Goal: Feedback & Contribution: Contribute content

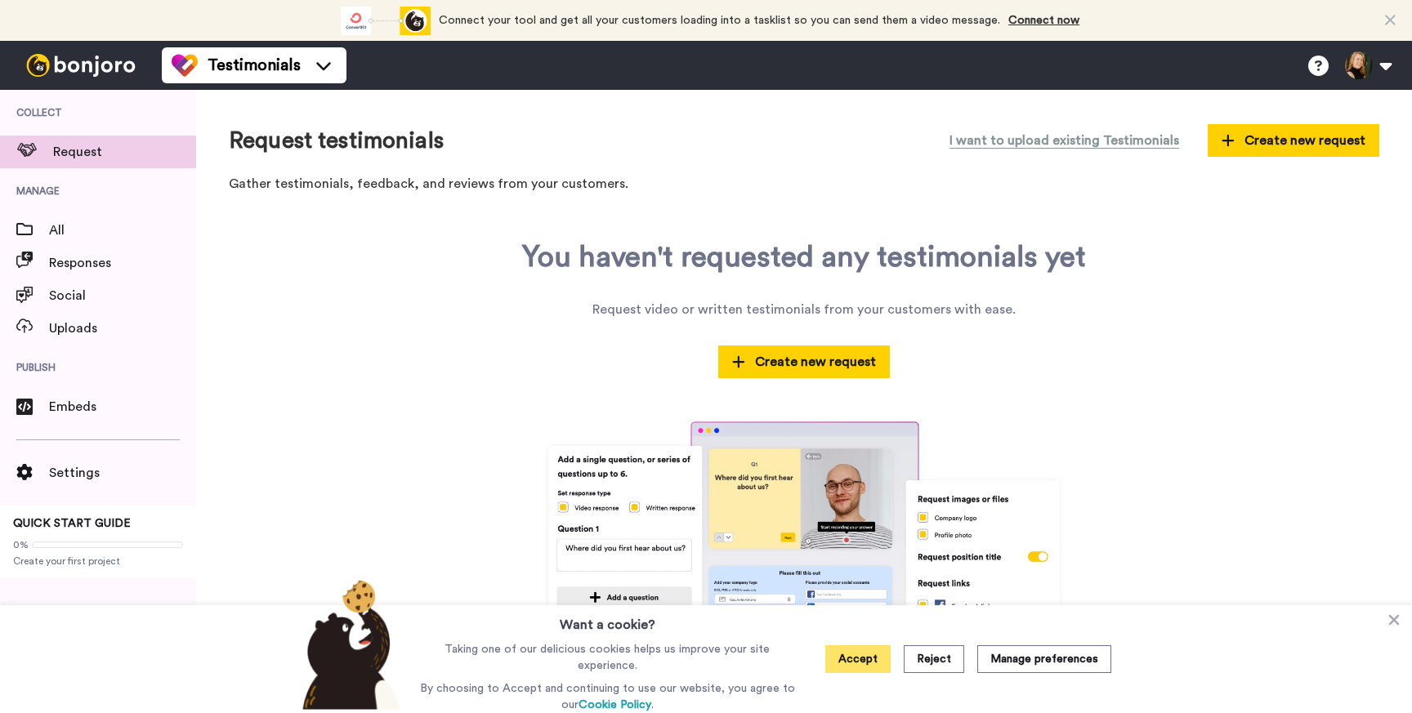
click at [874, 664] on button "Accept" at bounding box center [857, 660] width 65 height 28
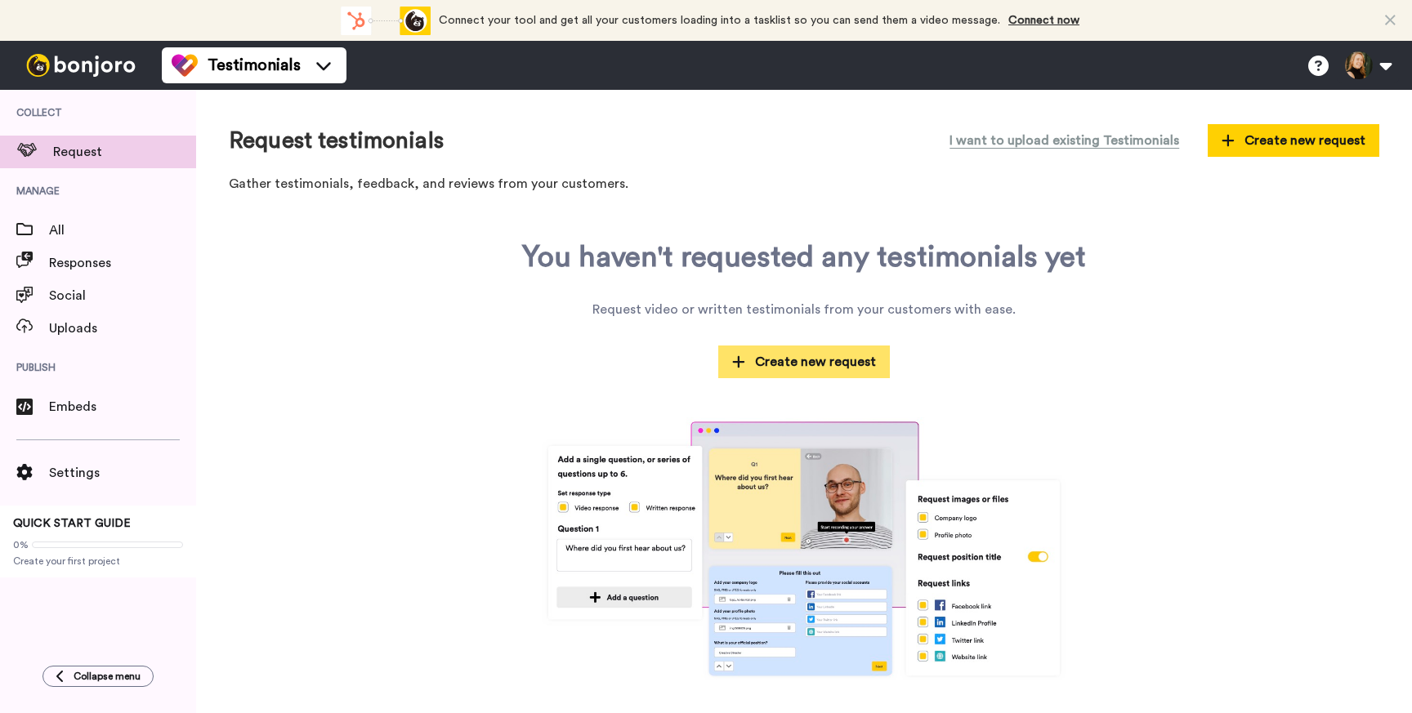
click at [816, 361] on span "Create new request" at bounding box center [804, 362] width 144 height 20
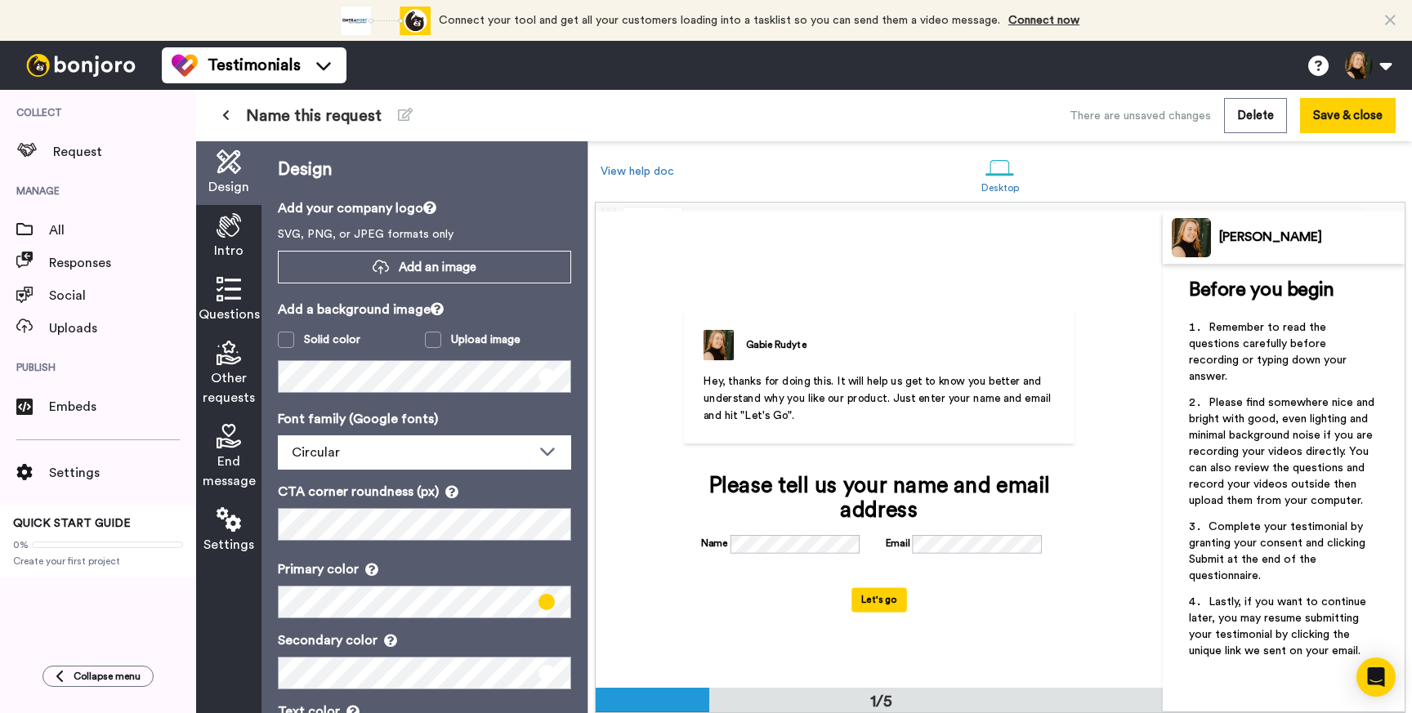
click at [827, 399] on span "Hey, thanks for doing this. It will help us get to know you better and understa…" at bounding box center [879, 399] width 351 height 46
click at [1244, 411] on li "Please find somewhere nice and bright with good, even lighting and minimal back…" at bounding box center [1284, 457] width 190 height 124
click at [1258, 445] on span "Please find somewhere nice and bright with good, even lighting and minimal back…" at bounding box center [1283, 452] width 189 height 110
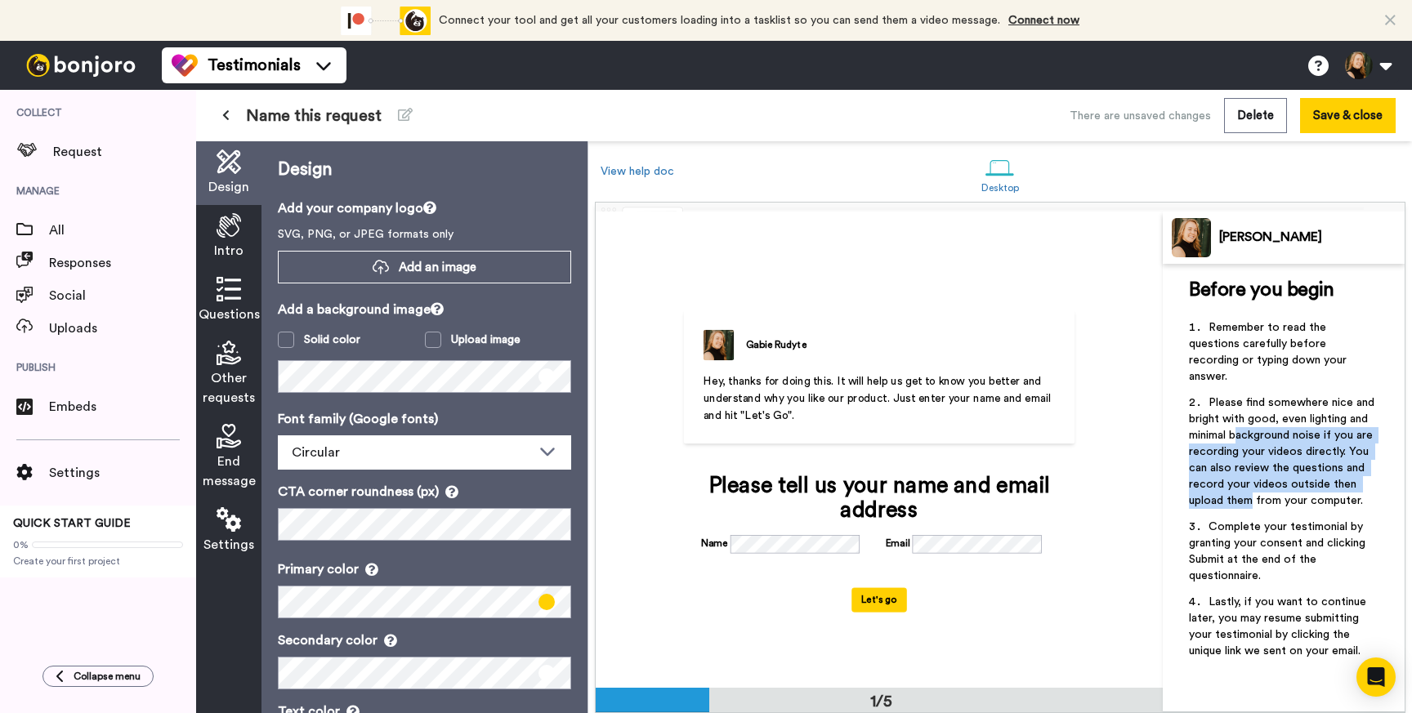
drag, startPoint x: 1241, startPoint y: 415, endPoint x: 1253, endPoint y: 477, distance: 63.3
click at [1254, 478] on span "Please find somewhere nice and bright with good, even lighting and minimal back…" at bounding box center [1283, 452] width 189 height 110
click at [1236, 450] on span "Please find somewhere nice and bright with good, even lighting and minimal back…" at bounding box center [1283, 452] width 189 height 110
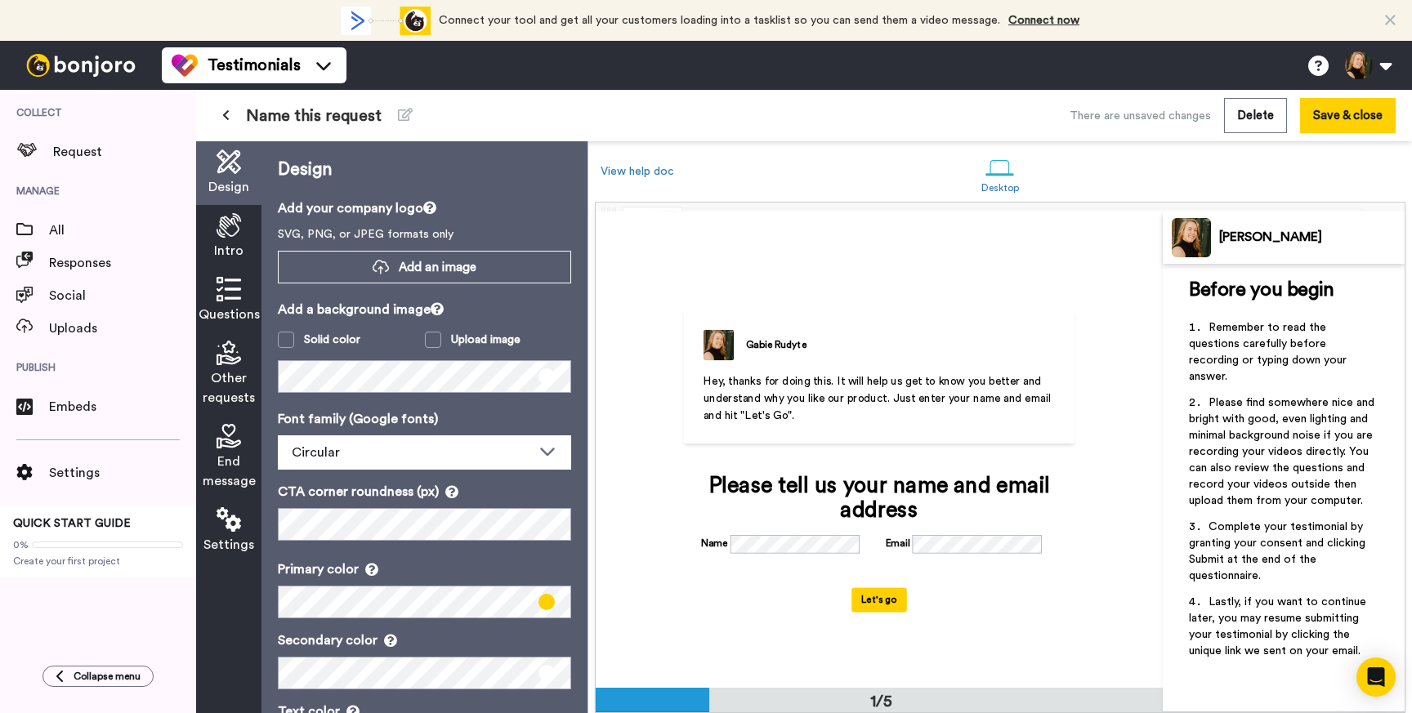
click at [807, 392] on span "Hey, thanks for doing this. It will help us get to know you better and understa…" at bounding box center [879, 399] width 351 height 46
click at [233, 239] on div "Intro" at bounding box center [228, 237] width 65 height 64
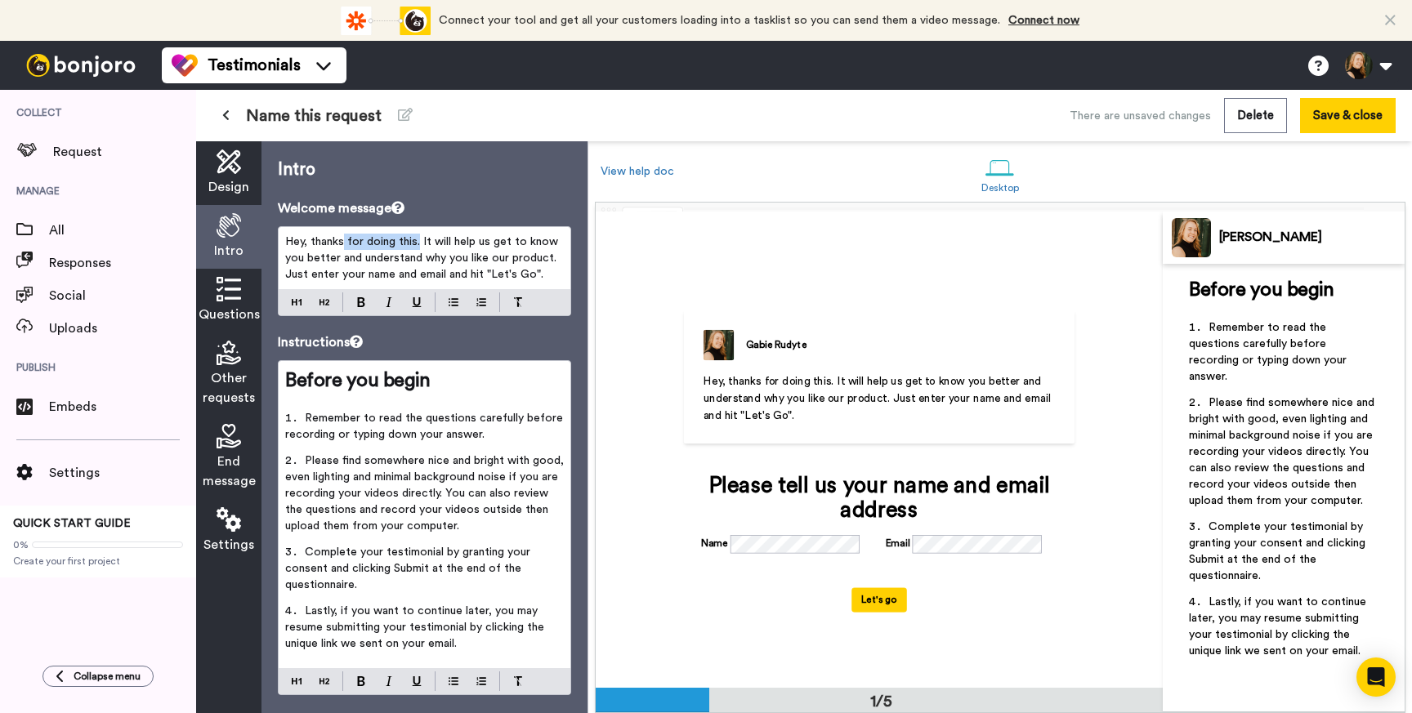
drag, startPoint x: 418, startPoint y: 244, endPoint x: 345, endPoint y: 239, distance: 73.7
click at [345, 239] on span "Hey, thanks for doing this. It will help us get to know you better and understa…" at bounding box center [423, 258] width 276 height 44
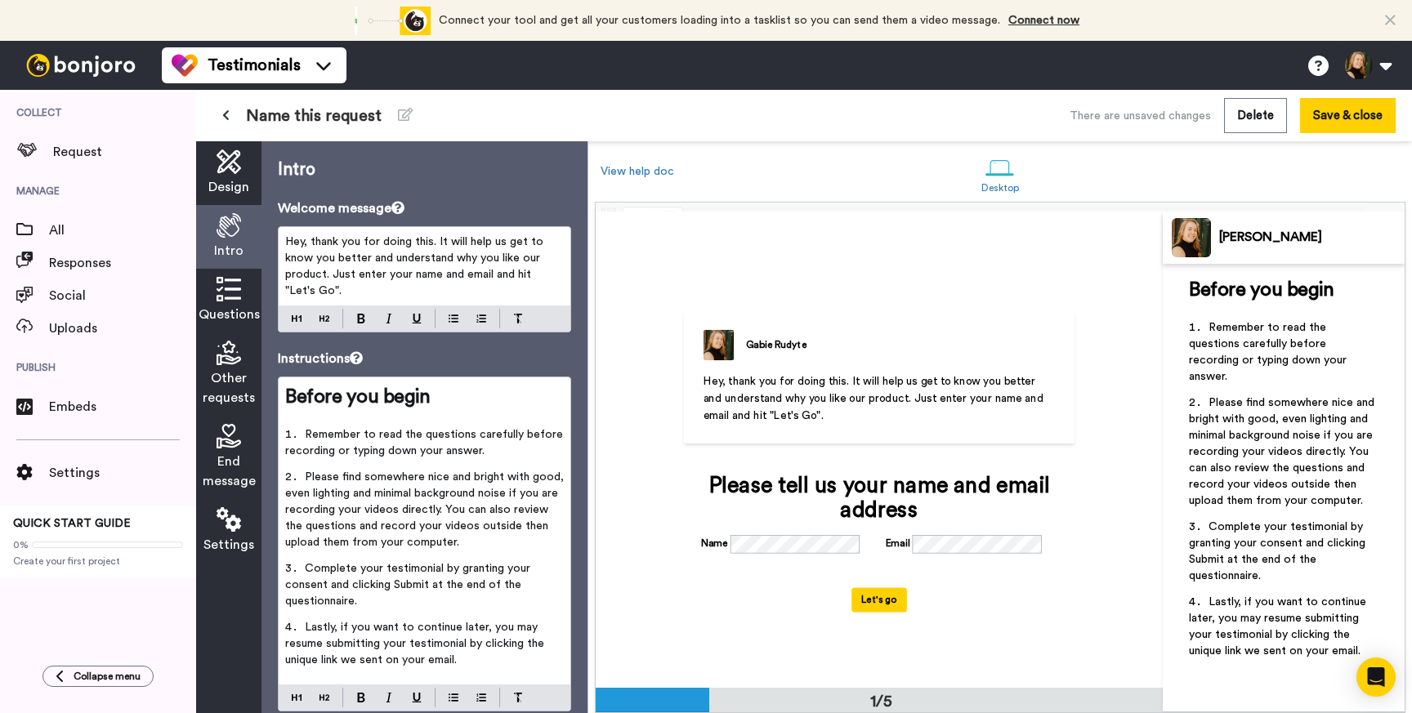
click at [506, 246] on span "Hey, thank you for doing this. It will help us get to know you better and under…" at bounding box center [416, 266] width 262 height 60
drag, startPoint x: 516, startPoint y: 243, endPoint x: 536, endPoint y: 313, distance: 73.2
click at [536, 313] on div "Hey, thank you for doing this. It will help me get to know you better and under…" at bounding box center [424, 279] width 293 height 106
drag, startPoint x: 330, startPoint y: 277, endPoint x: 286, endPoint y: 258, distance: 48.0
click at [286, 258] on span "Hey, thank you for doing this. It will help me get to know you better and under…" at bounding box center [418, 266] width 266 height 60
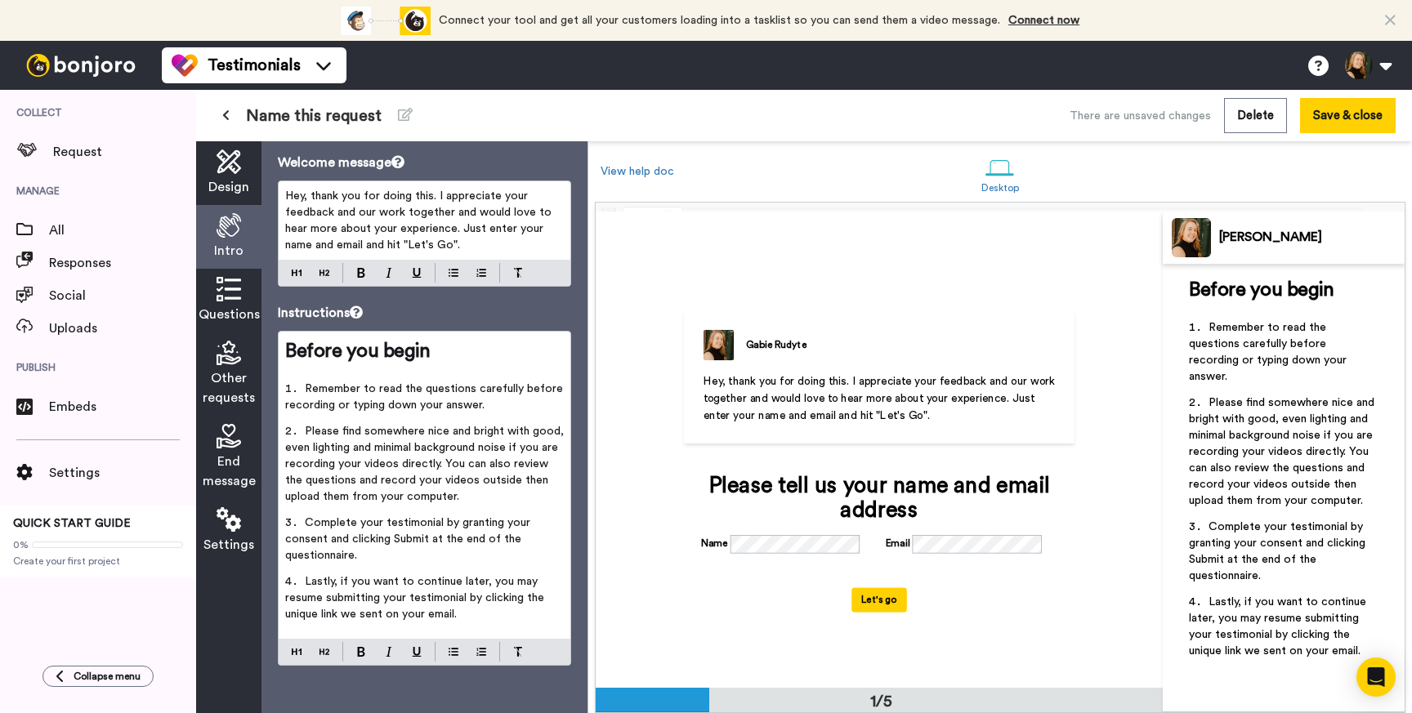
scroll to position [47, 0]
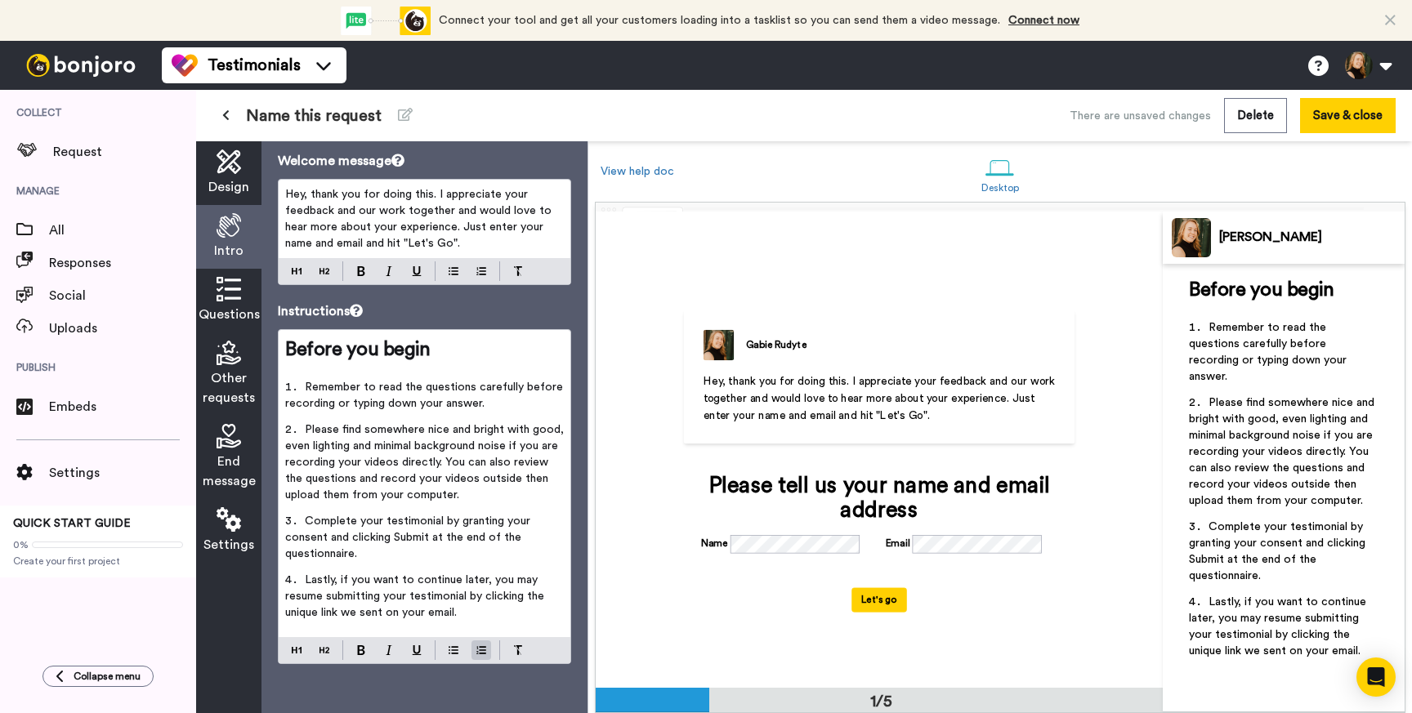
click at [469, 481] on span "Please find somewhere nice and bright with good, even lighting and minimal back…" at bounding box center [426, 462] width 282 height 77
drag, startPoint x: 442, startPoint y: 463, endPoint x: 452, endPoint y: 490, distance: 28.7
click at [452, 490] on li "Please find somewhere nice and bright with good, even lighting and minimal back…" at bounding box center [424, 468] width 279 height 92
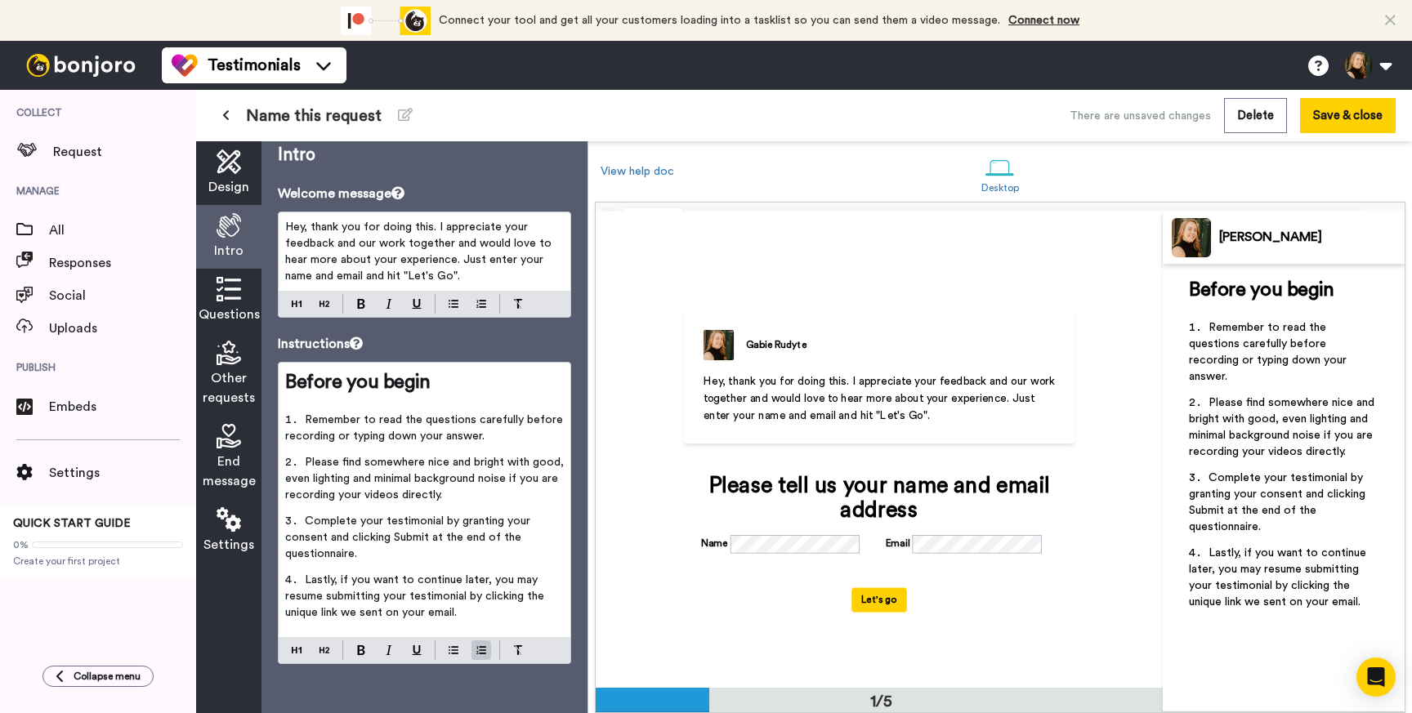
scroll to position [15, 0]
click at [501, 619] on li "Lastly, if you want to continue later, you may resume submitting your testimoni…" at bounding box center [424, 601] width 279 height 59
click at [228, 299] on icon at bounding box center [229, 289] width 25 height 25
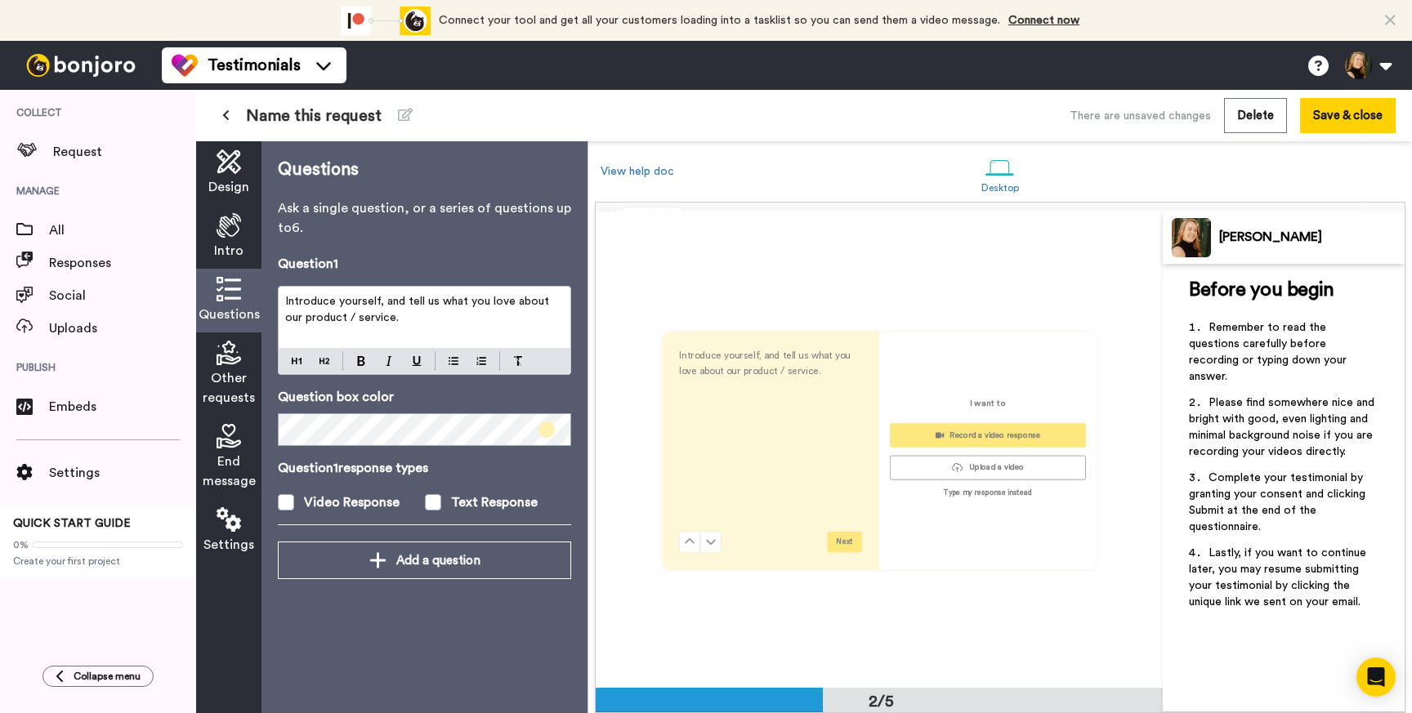
scroll to position [476, 0]
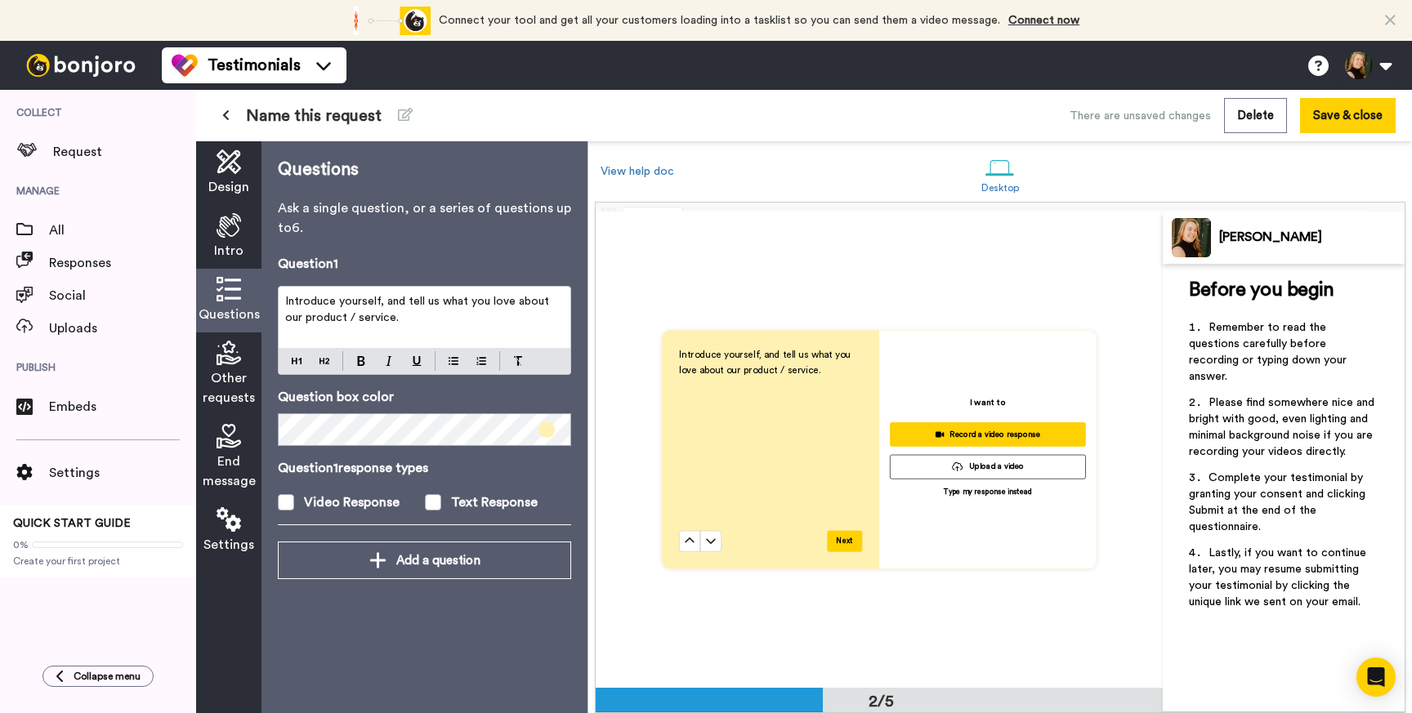
click at [459, 317] on p "Introduce yourself, and tell us what you love about our product / service." at bounding box center [424, 309] width 279 height 33
click at [400, 318] on p "Introduce yourself, and tell us what you love about our product / service." at bounding box center [424, 309] width 279 height 33
click at [416, 320] on p "Introduce yourself, and tell us what you love about our product / service." at bounding box center [424, 309] width 279 height 33
paste div
drag, startPoint x: 325, startPoint y: 306, endPoint x: 406, endPoint y: 307, distance: 80.9
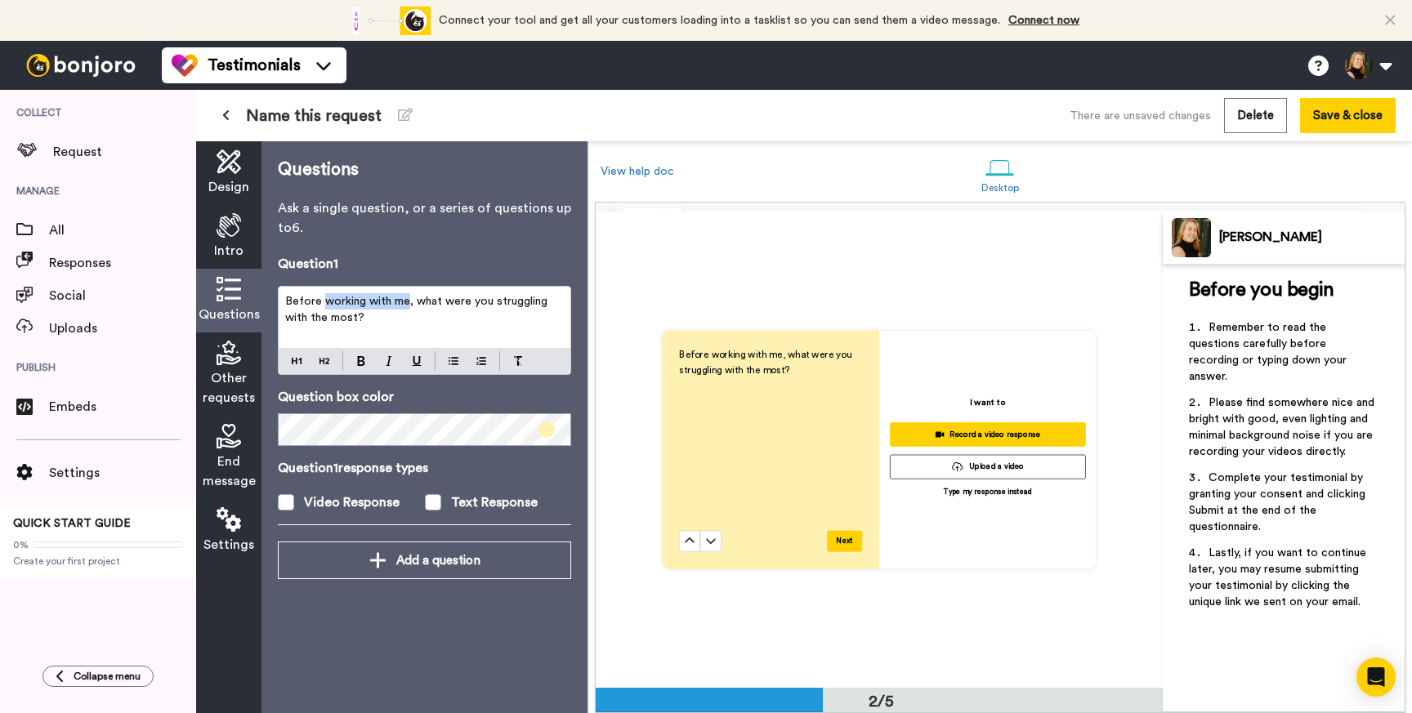
click at [406, 307] on span "Before working with me, what were you struggling with the most?" at bounding box center [418, 310] width 266 height 28
drag, startPoint x: 372, startPoint y: 308, endPoint x: 260, endPoint y: 298, distance: 112.4
click at [260, 298] on div "Design Intro Questions Other requests End message Settings Questions Ask a sing…" at bounding box center [391, 427] width 391 height 572
click at [540, 302] on p "What were you struggling with the most?" at bounding box center [424, 301] width 279 height 16
click at [396, 299] on span "What were you struggling with the most" at bounding box center [389, 301] width 209 height 11
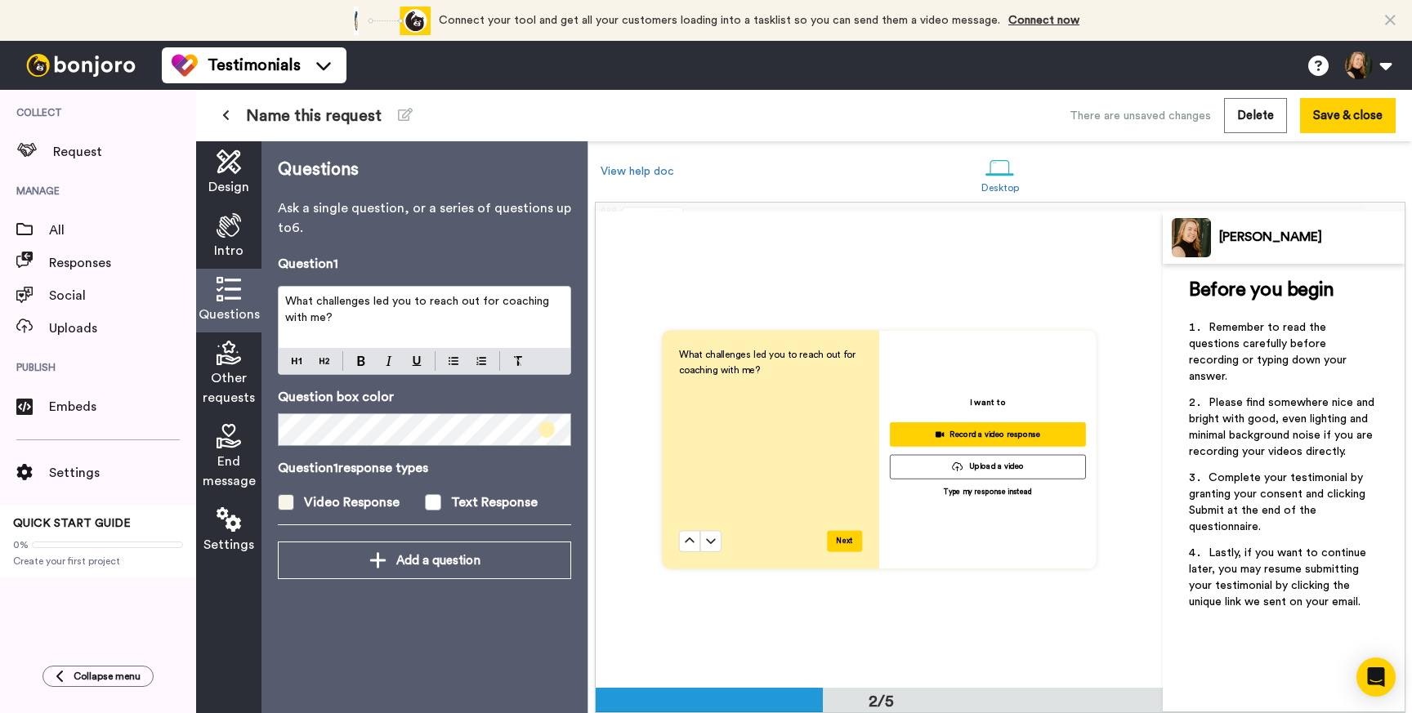
click at [287, 507] on span at bounding box center [286, 502] width 16 height 16
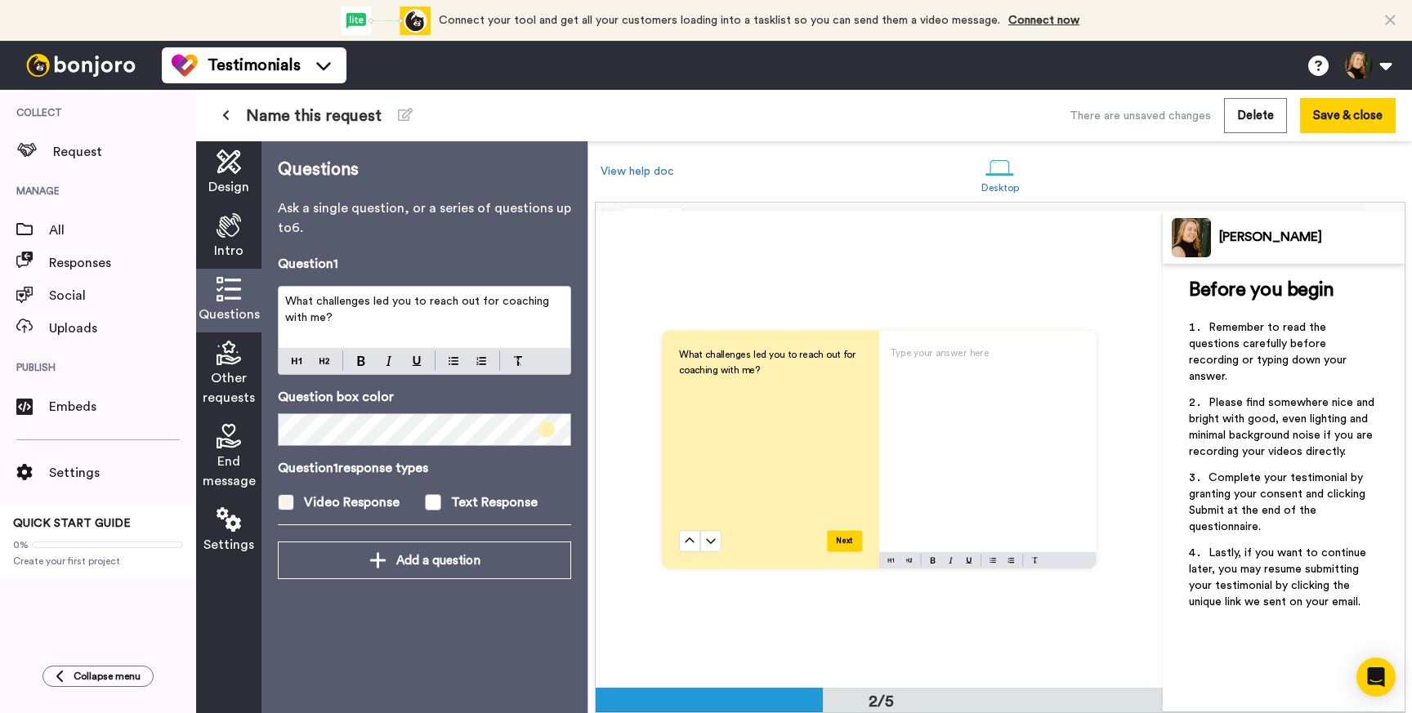
click at [287, 505] on span at bounding box center [286, 502] width 16 height 16
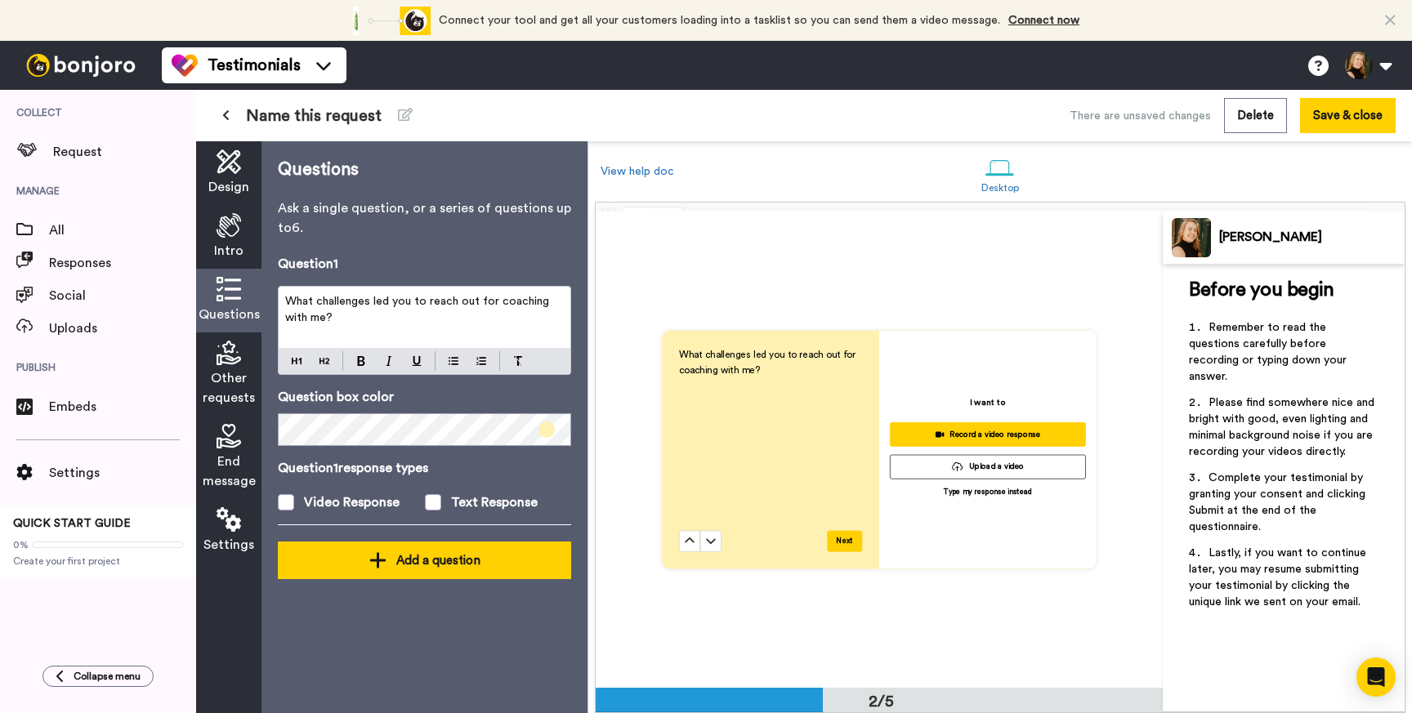
click at [378, 565] on icon at bounding box center [377, 561] width 16 height 16
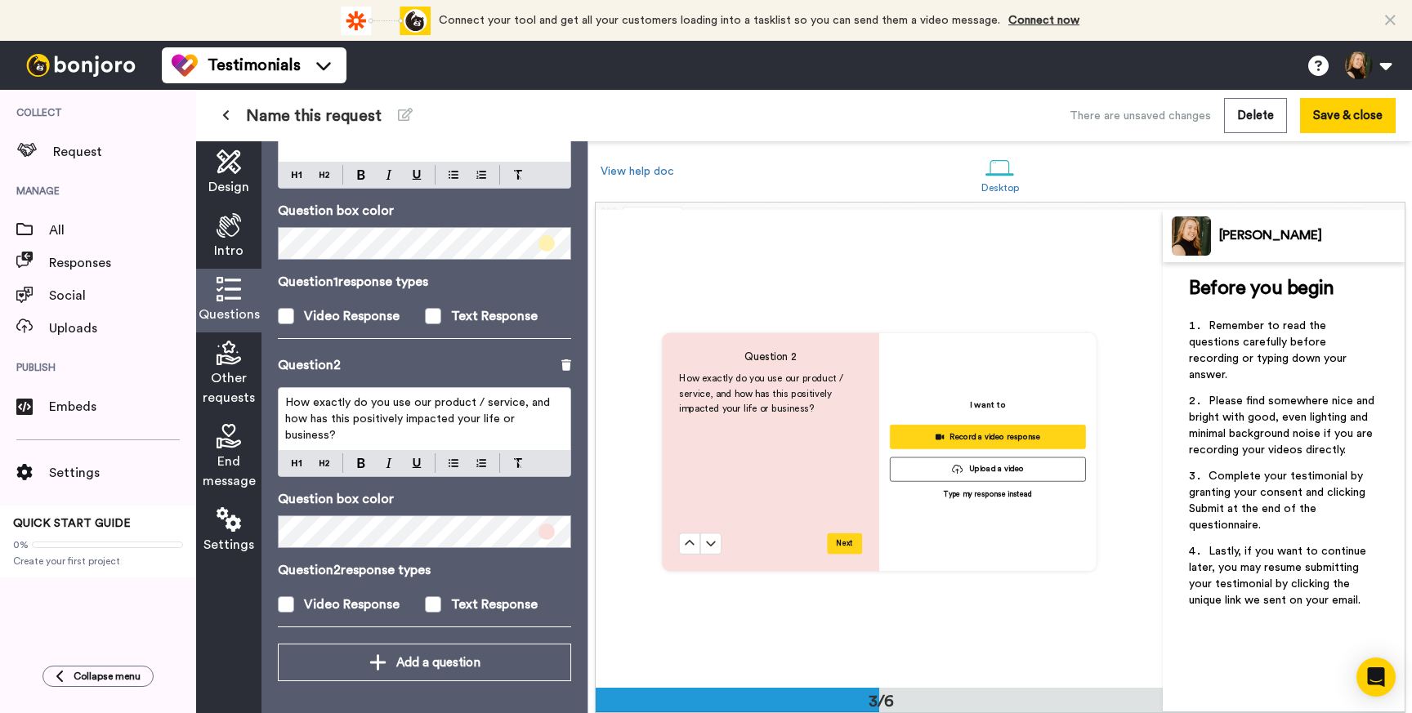
scroll to position [951, 0]
click at [513, 387] on div "How exactly do you use our product / service, and how has this positively impac…" at bounding box center [424, 432] width 293 height 90
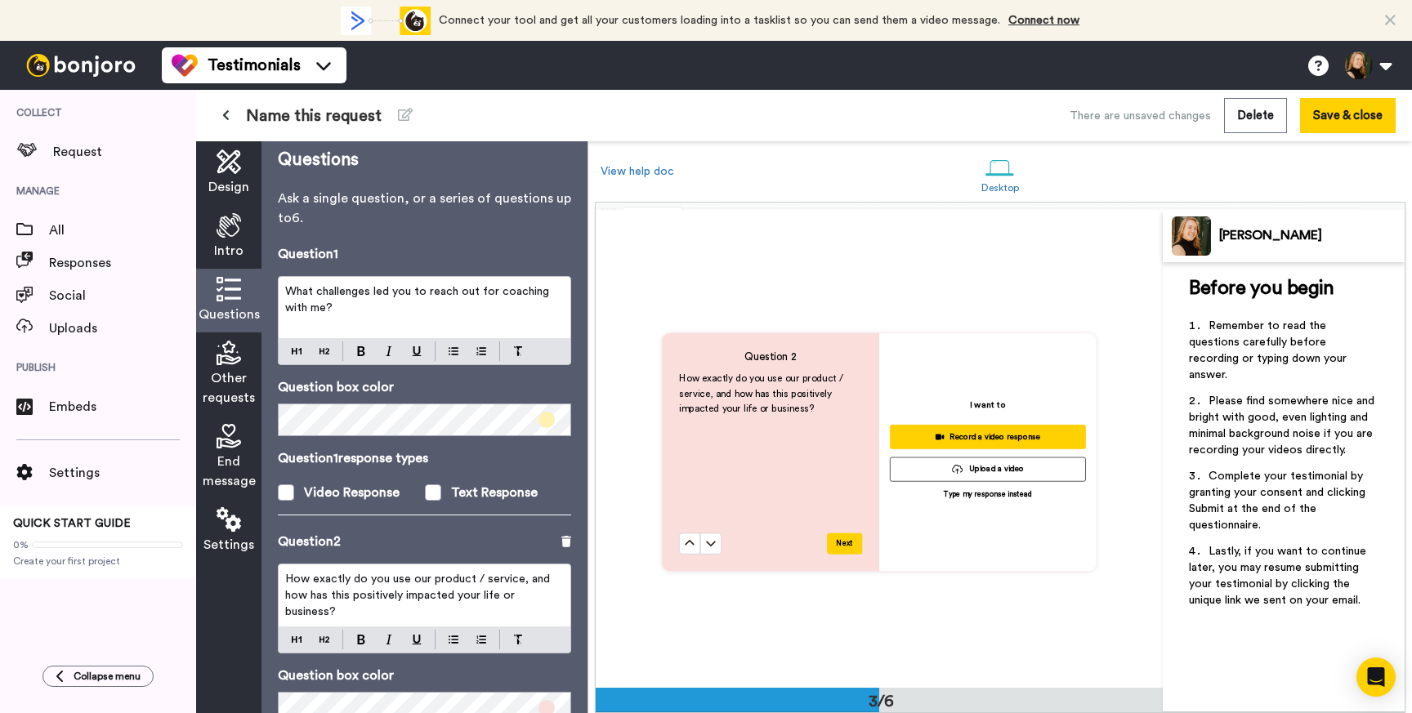
scroll to position [186, 0]
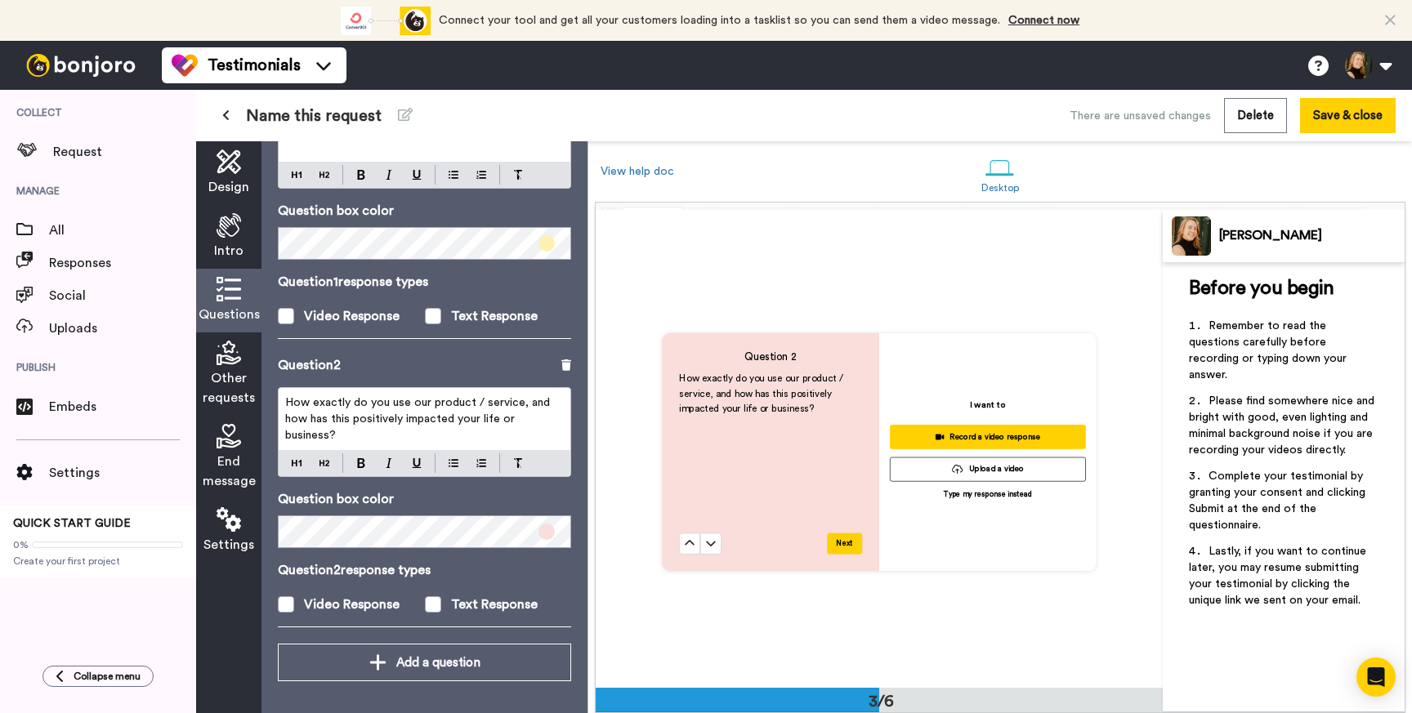
click at [418, 414] on span "How exactly do you use our product / service, and how has this positively impac…" at bounding box center [419, 419] width 268 height 44
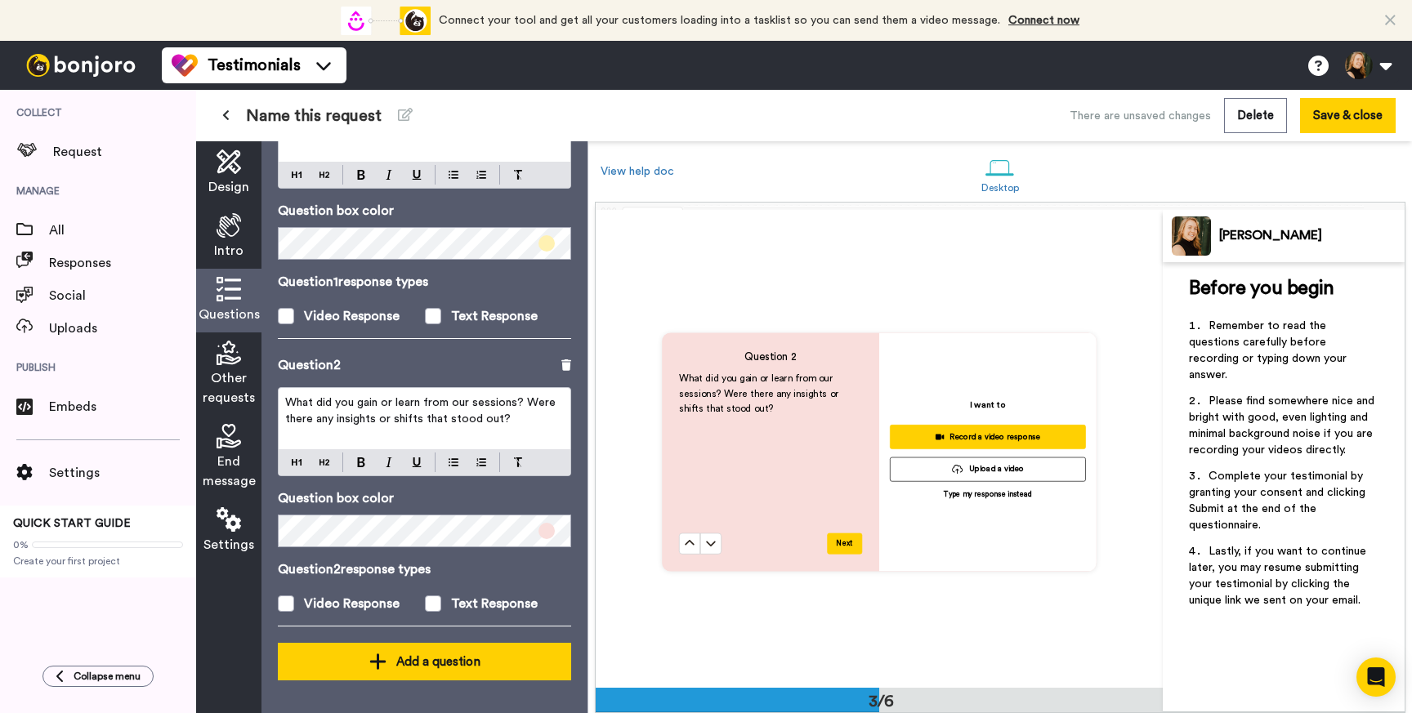
click at [501, 663] on div "Add a question" at bounding box center [424, 662] width 267 height 20
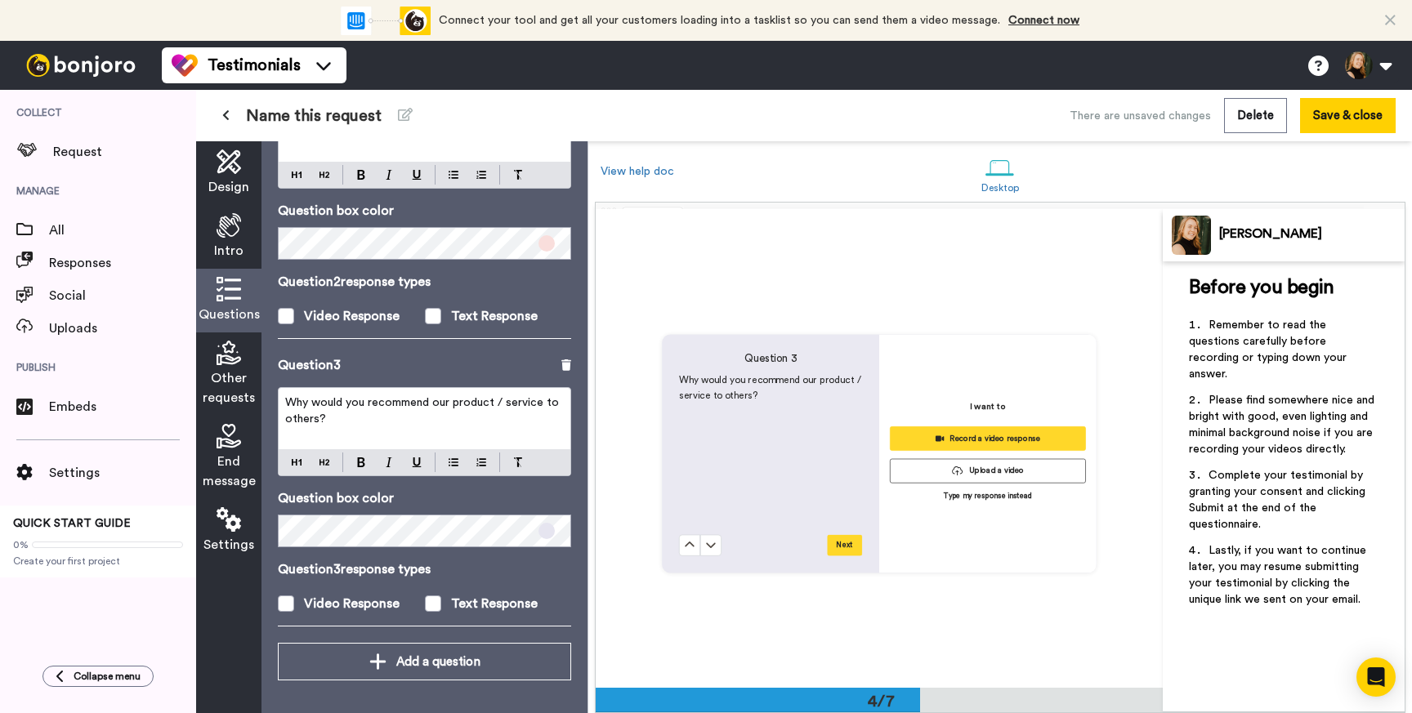
scroll to position [1431, 0]
click at [378, 410] on p "Why would you recommend our product / service to others?" at bounding box center [424, 411] width 279 height 33
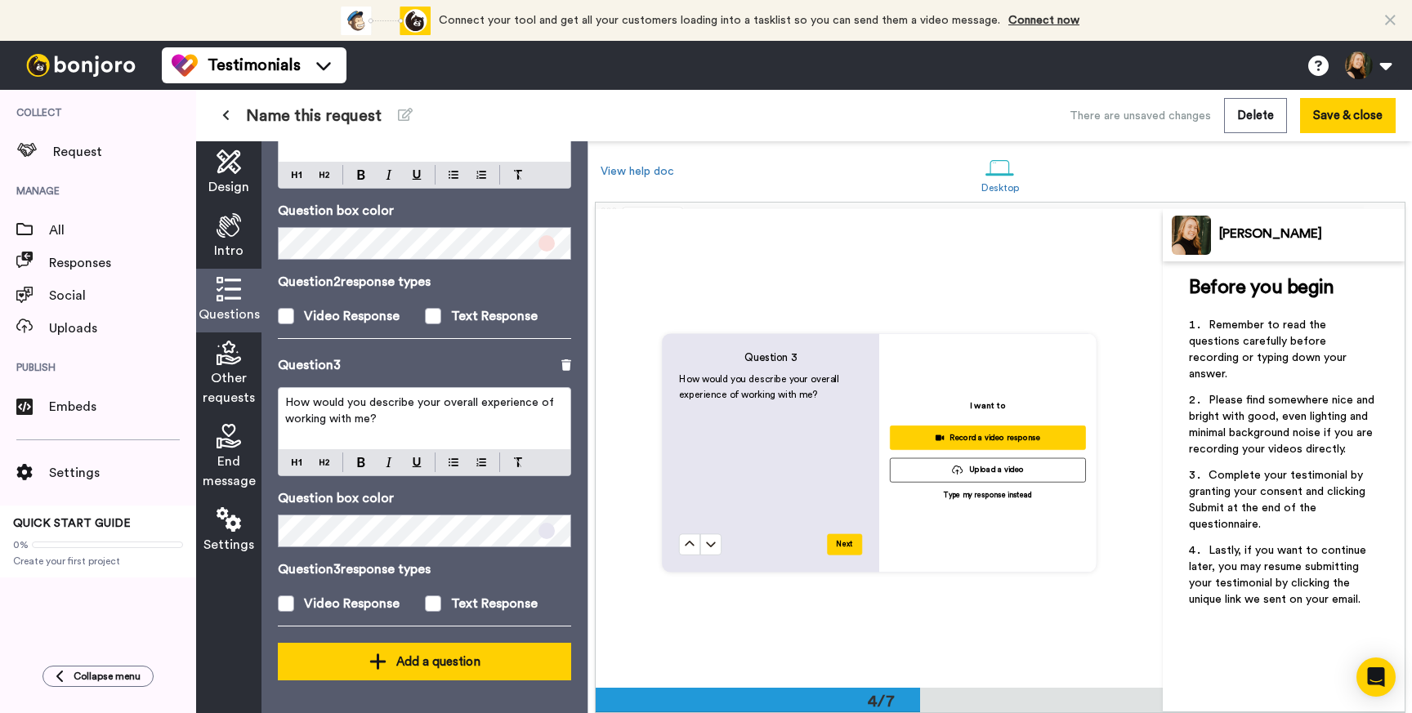
click at [445, 651] on button "Add a question" at bounding box center [424, 662] width 293 height 38
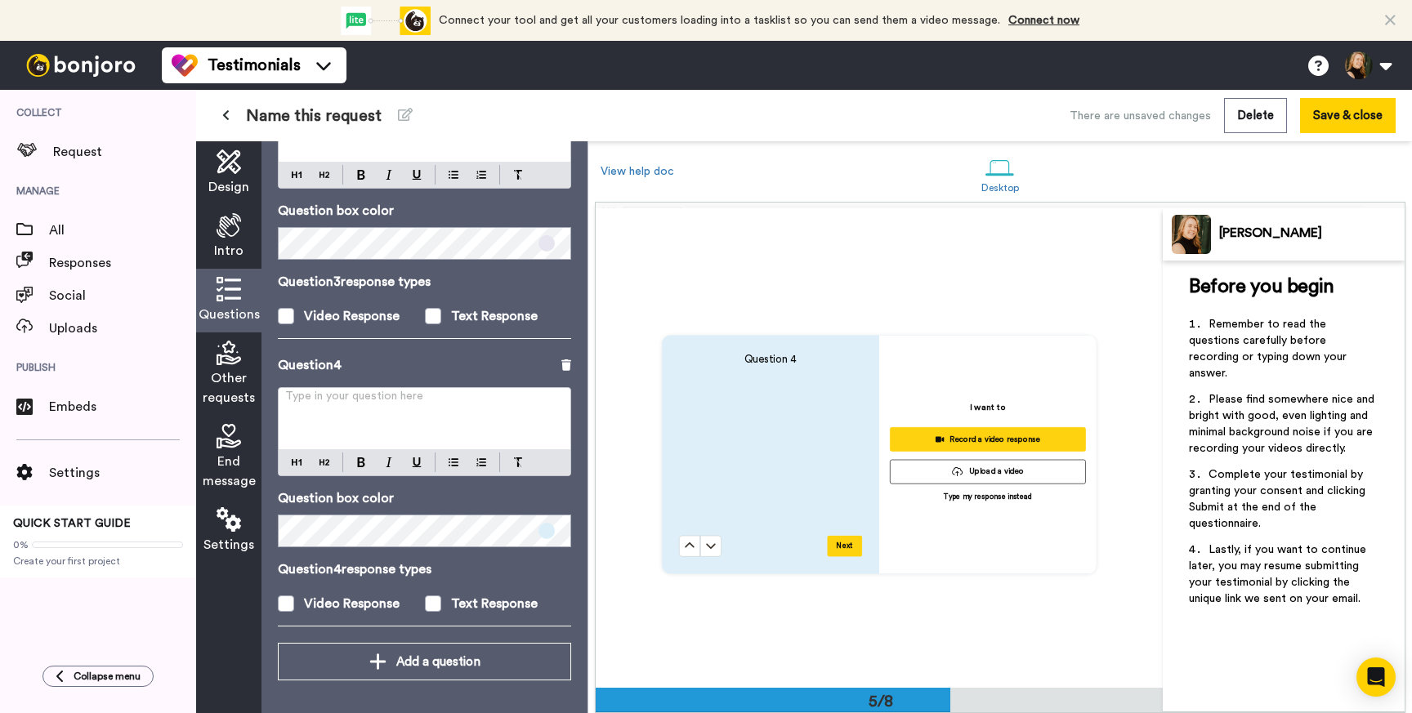
scroll to position [1912, 0]
click at [350, 400] on p "Type in your question here ﻿" at bounding box center [424, 403] width 279 height 16
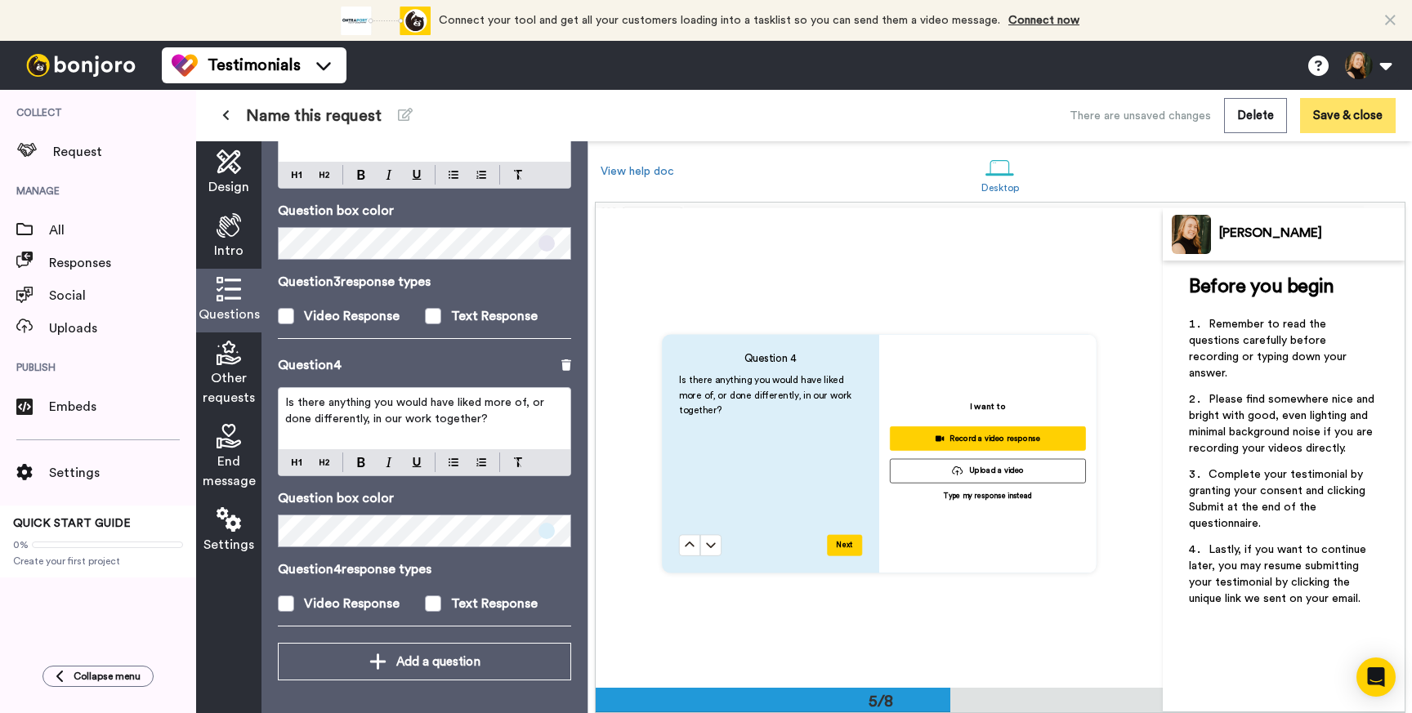
click at [1349, 114] on button "Save & close" at bounding box center [1348, 115] width 96 height 35
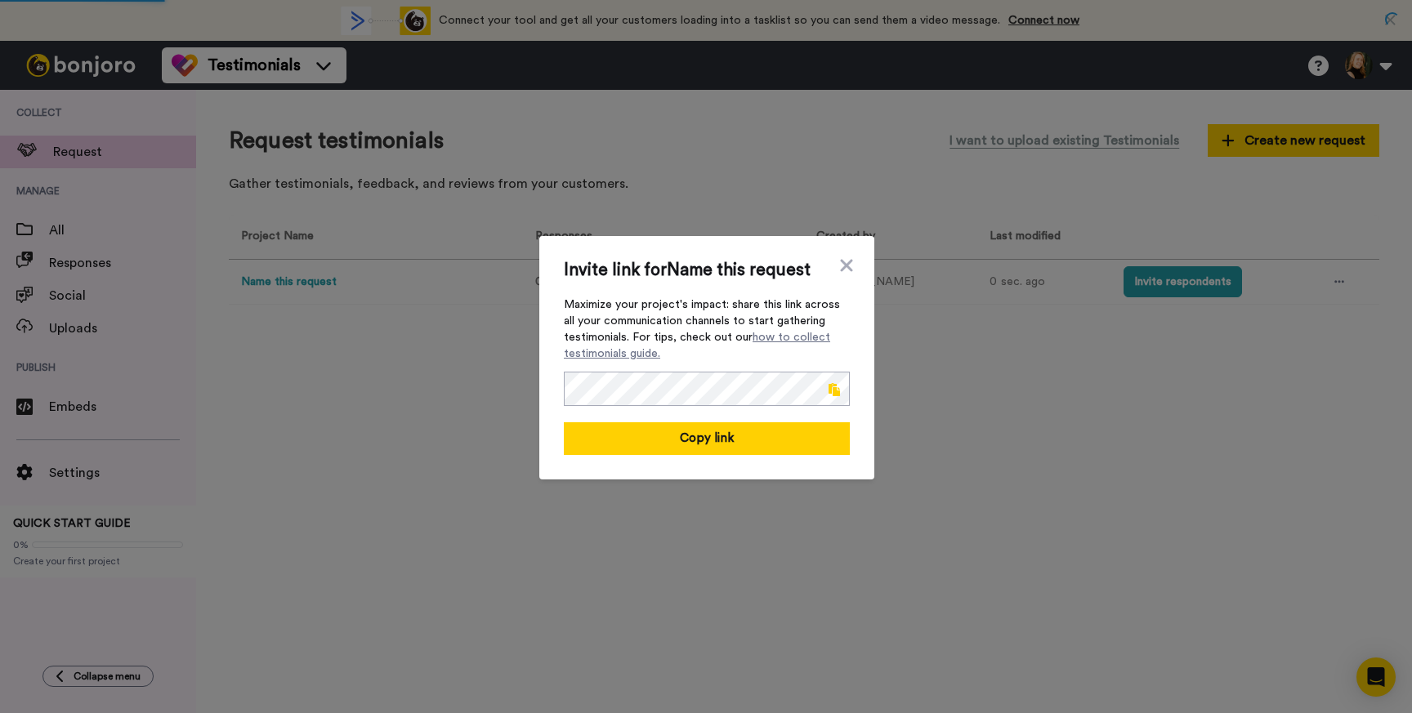
click at [834, 390] on span at bounding box center [834, 389] width 11 height 13
click at [843, 269] on icon at bounding box center [846, 265] width 12 height 12
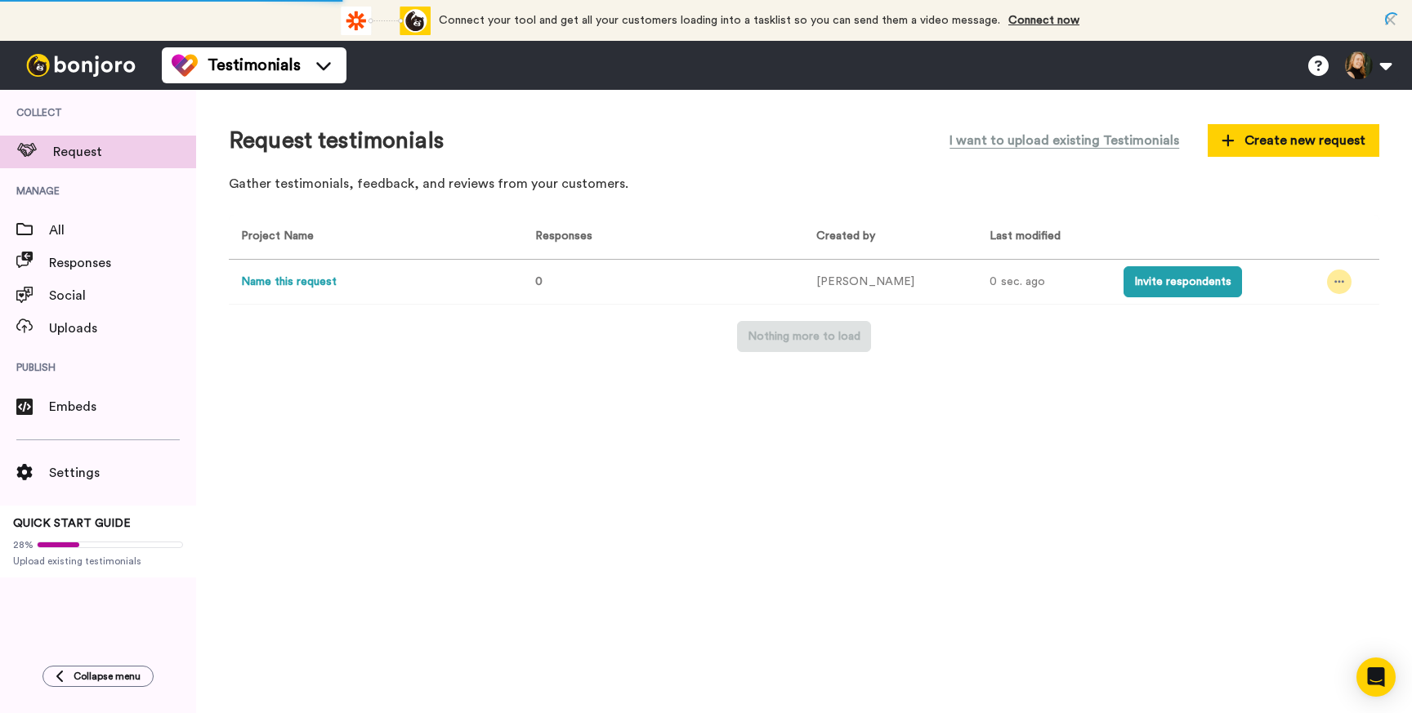
click at [1341, 280] on div at bounding box center [1339, 282] width 25 height 25
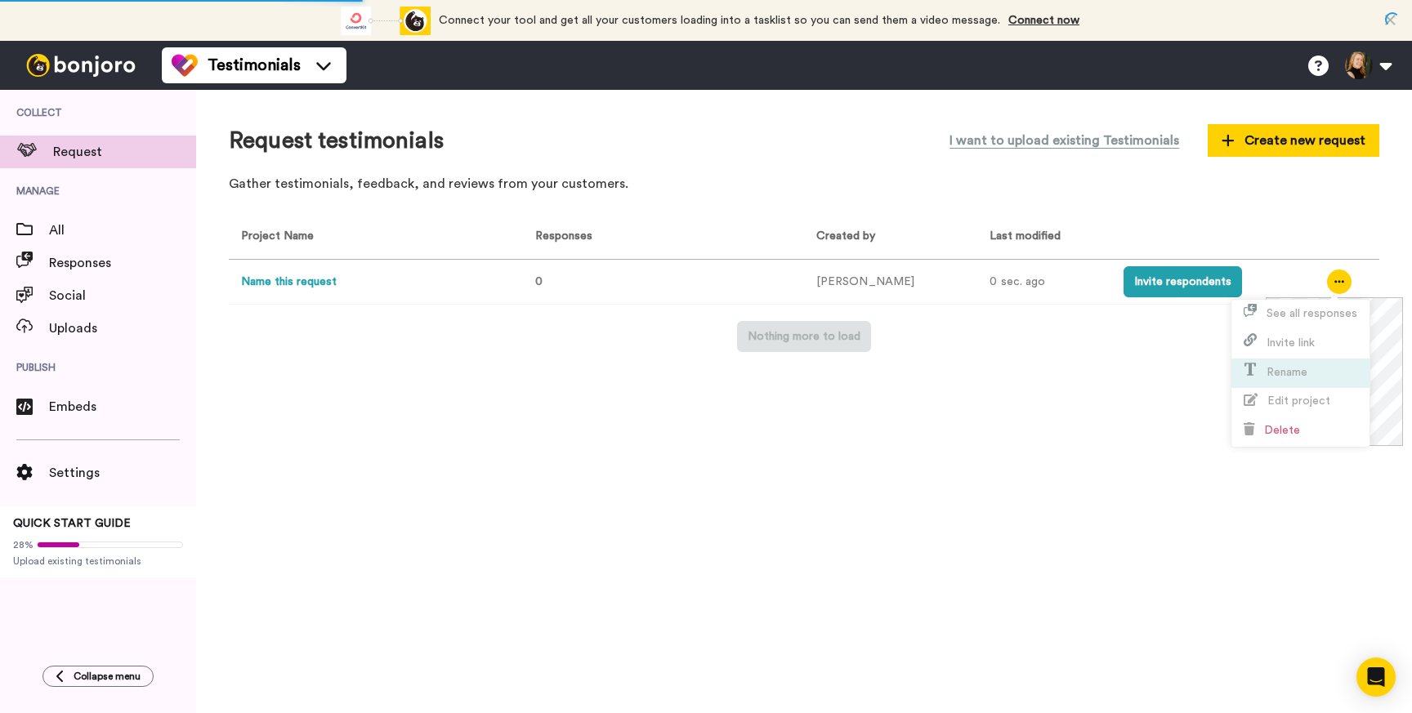
click at [1312, 369] on li "Rename" at bounding box center [1301, 373] width 138 height 29
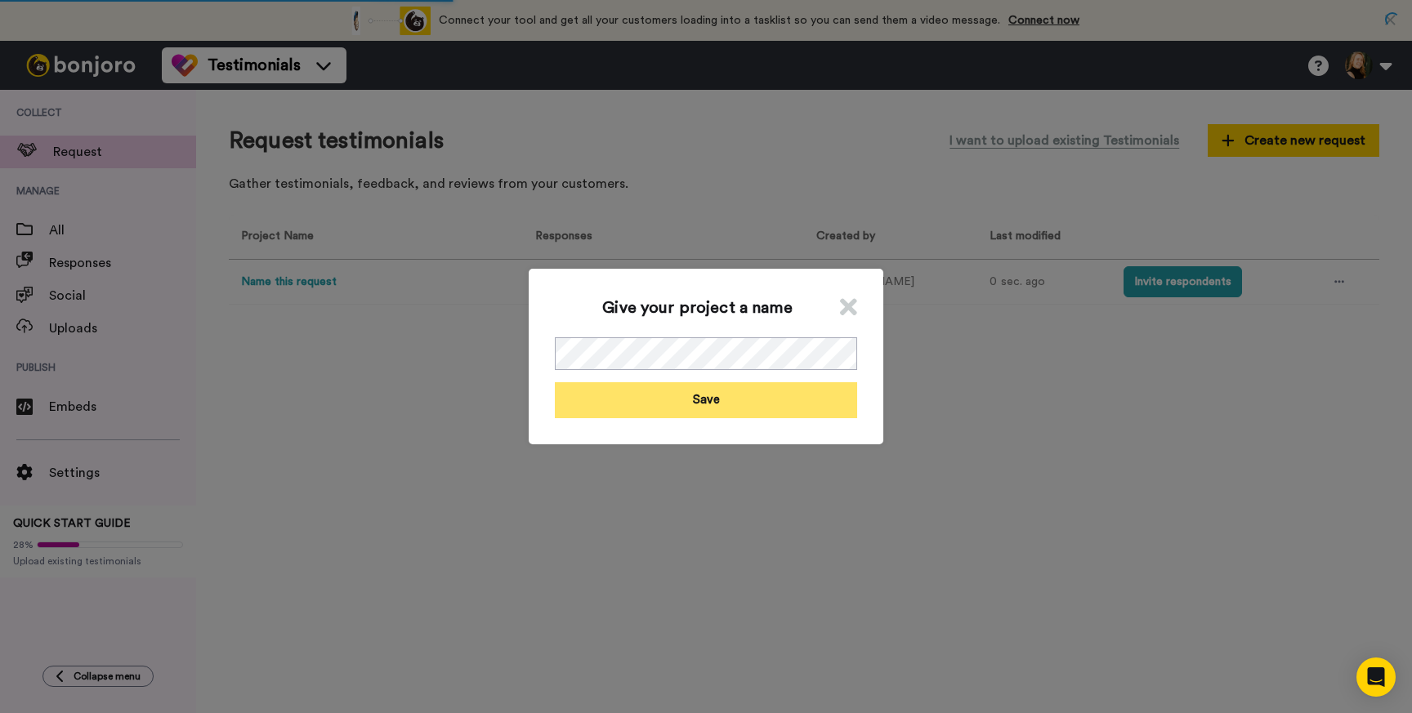
click at [678, 409] on button "Save" at bounding box center [706, 399] width 302 height 35
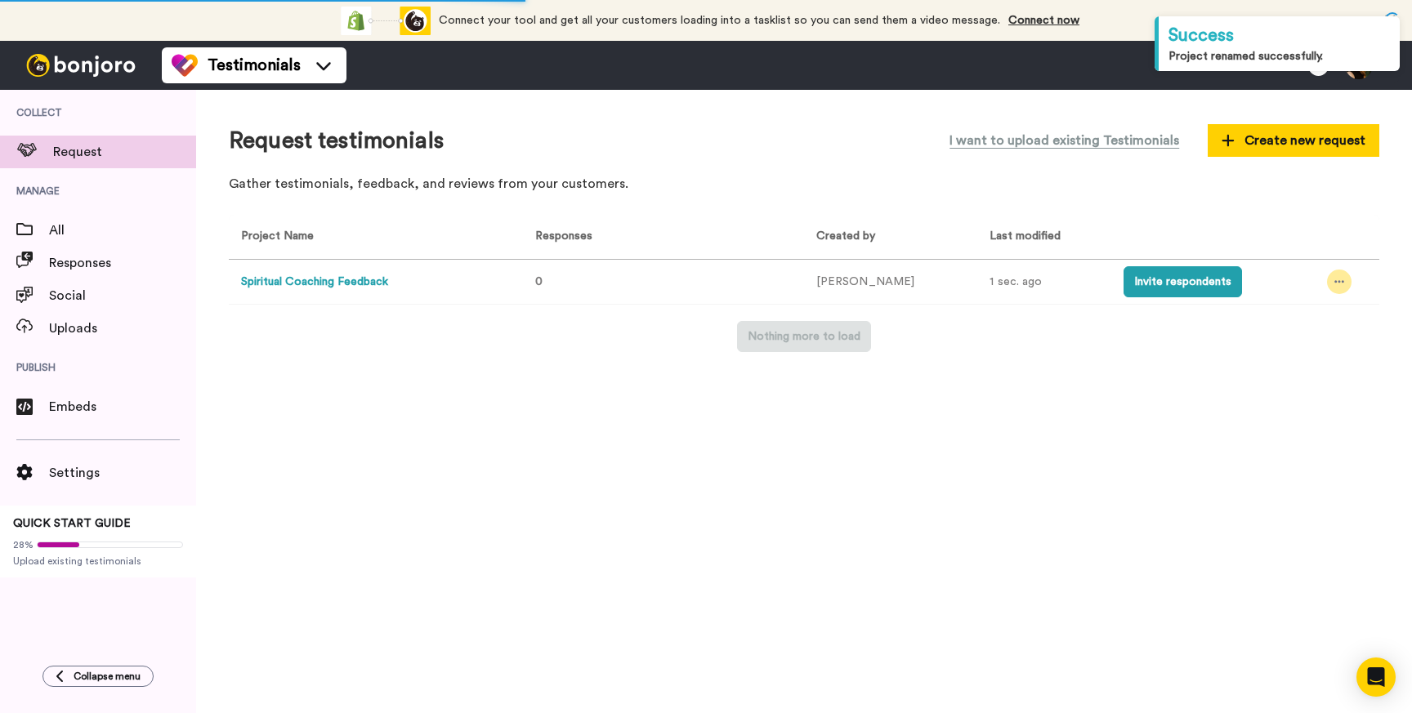
click at [1336, 284] on icon at bounding box center [1340, 281] width 10 height 11
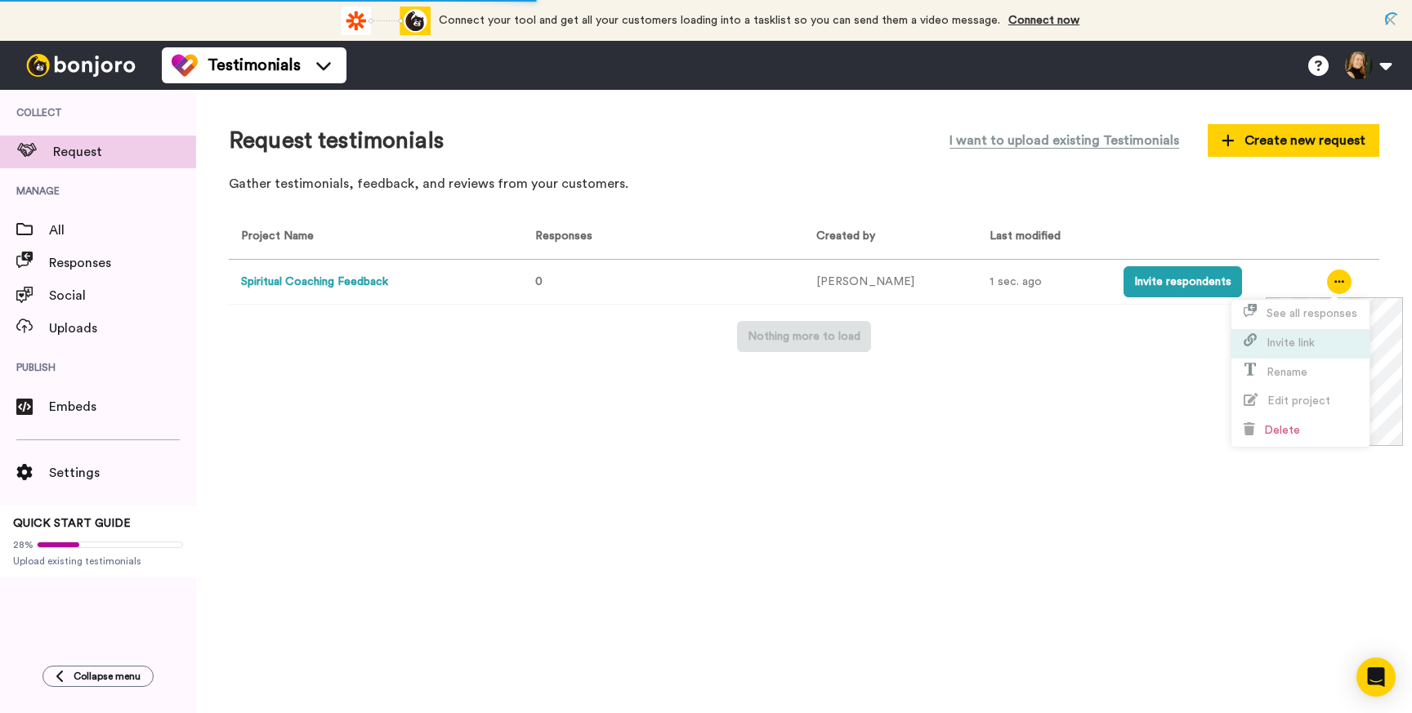
click at [1300, 343] on span "Invite link" at bounding box center [1291, 343] width 48 height 11
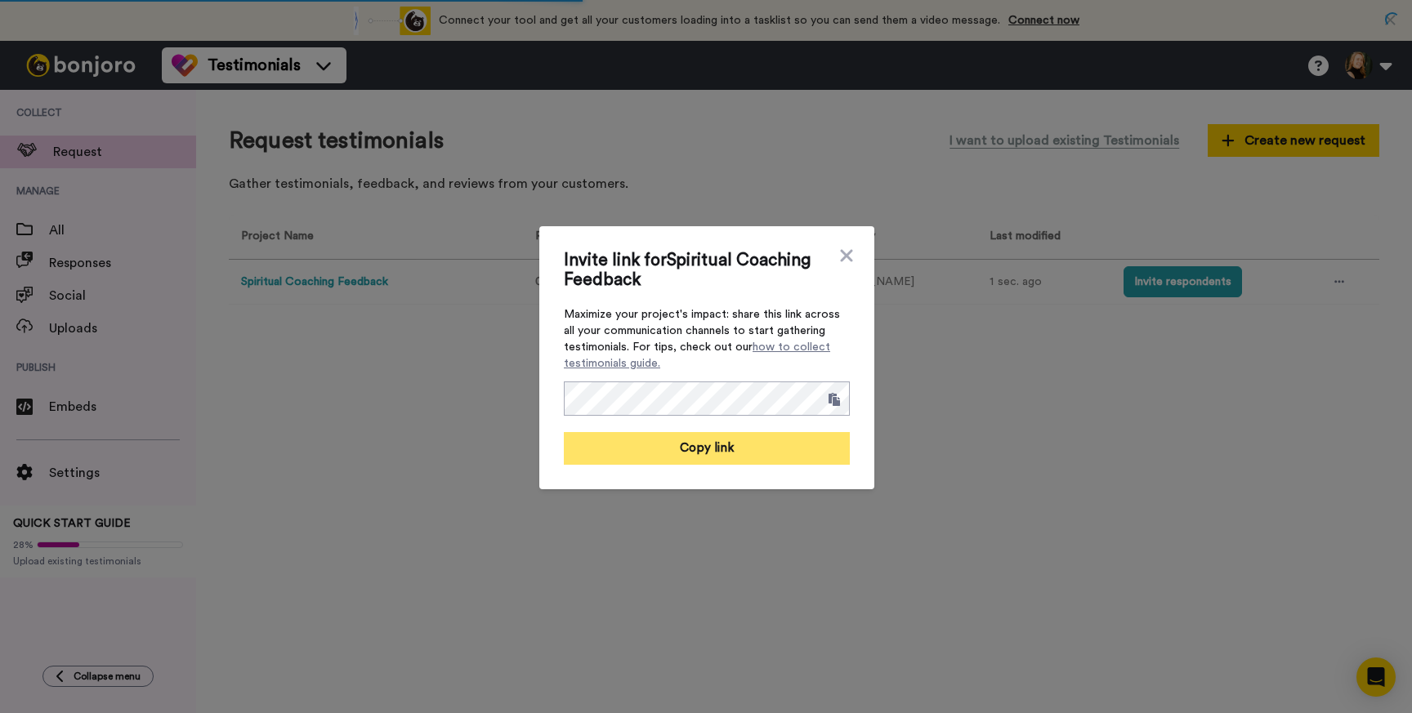
click at [737, 440] on button "Copy link" at bounding box center [707, 448] width 286 height 33
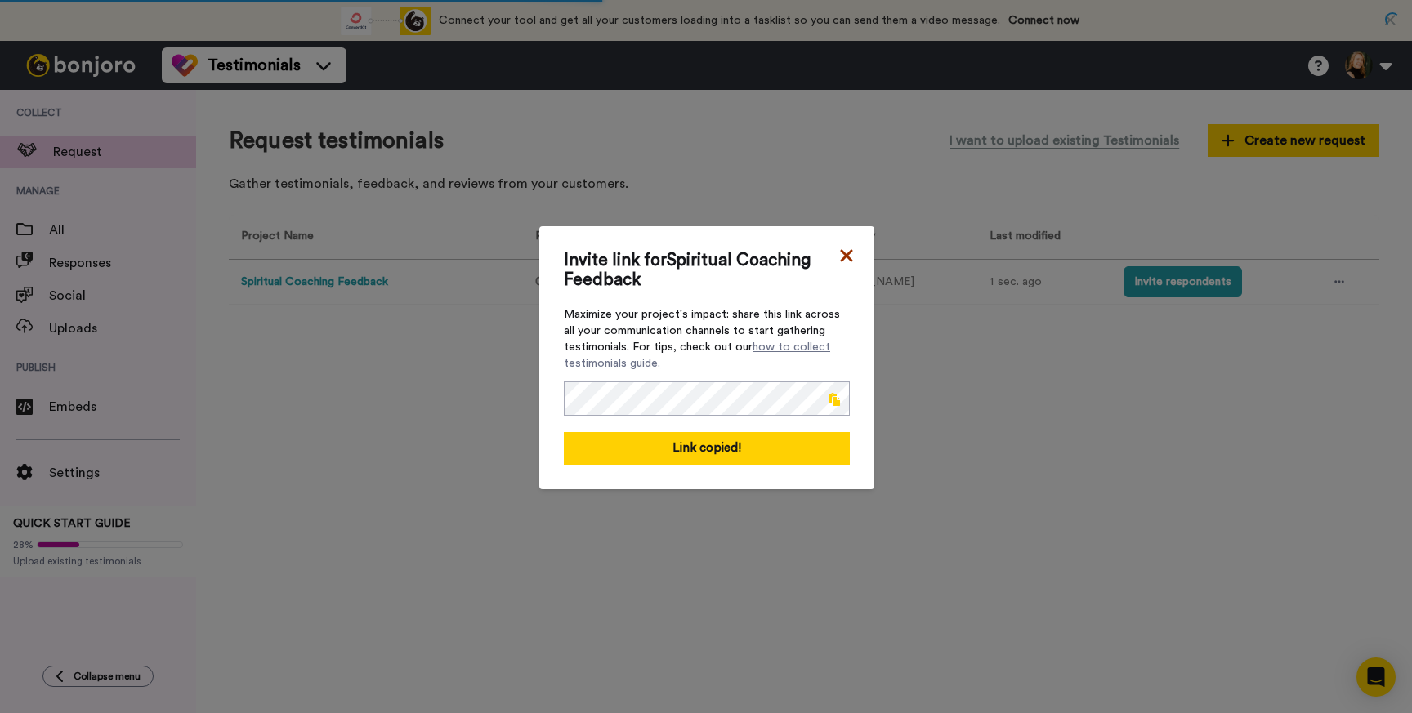
click at [844, 255] on icon at bounding box center [846, 256] width 16 height 20
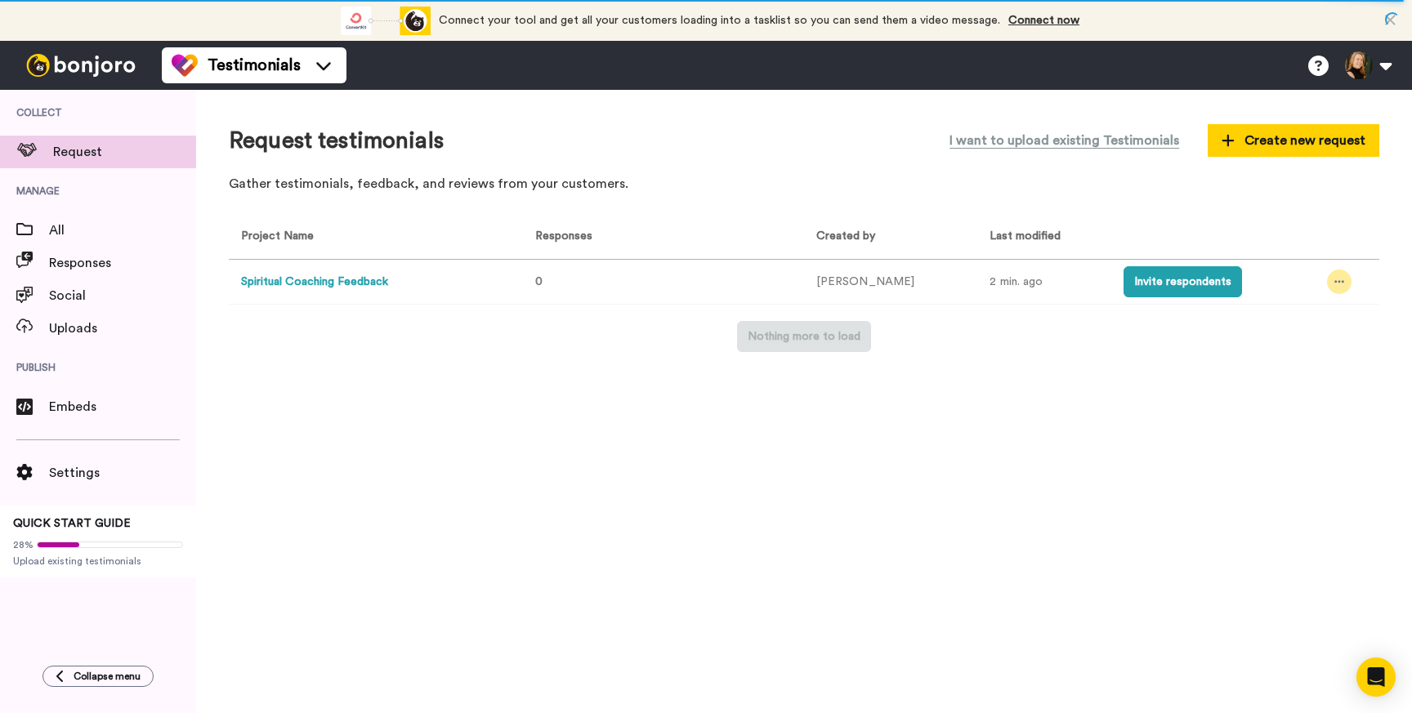
click at [1339, 285] on div at bounding box center [1339, 282] width 25 height 25
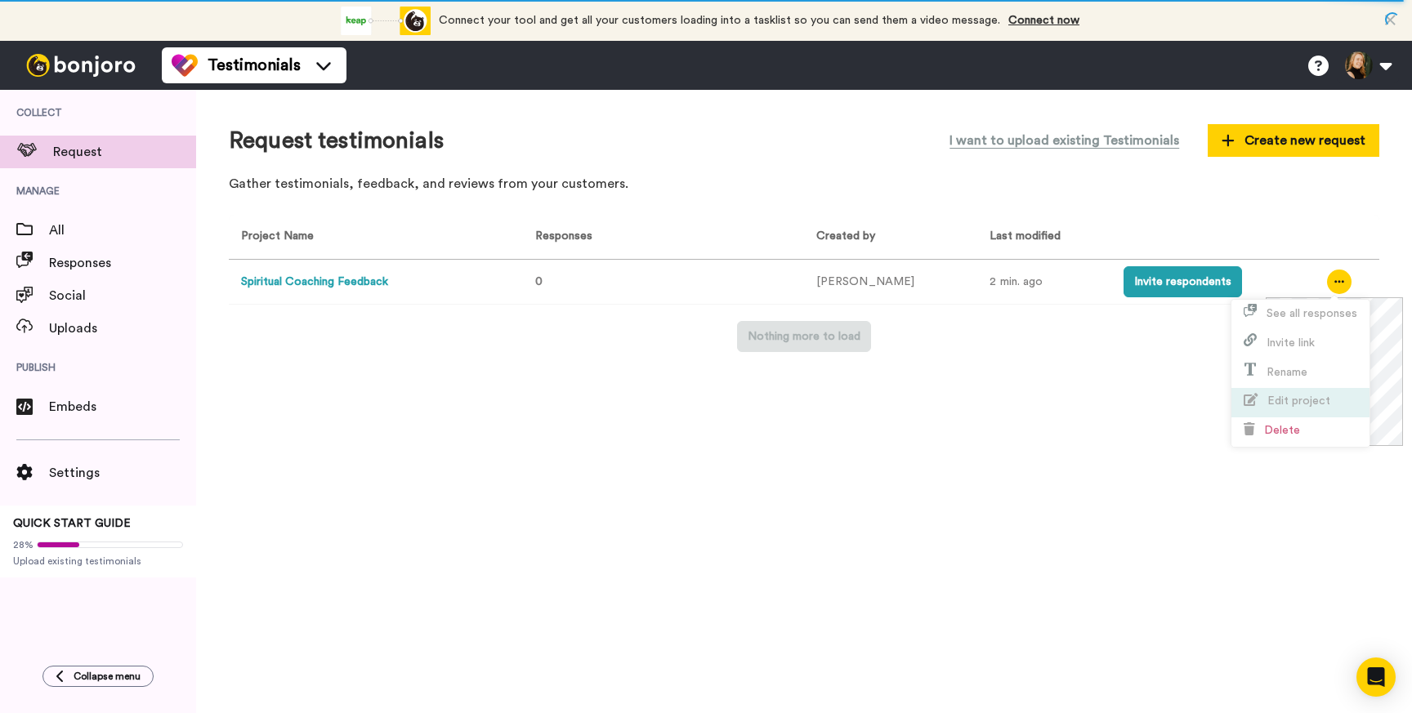
click at [1307, 401] on span "Edit project" at bounding box center [1299, 401] width 63 height 11
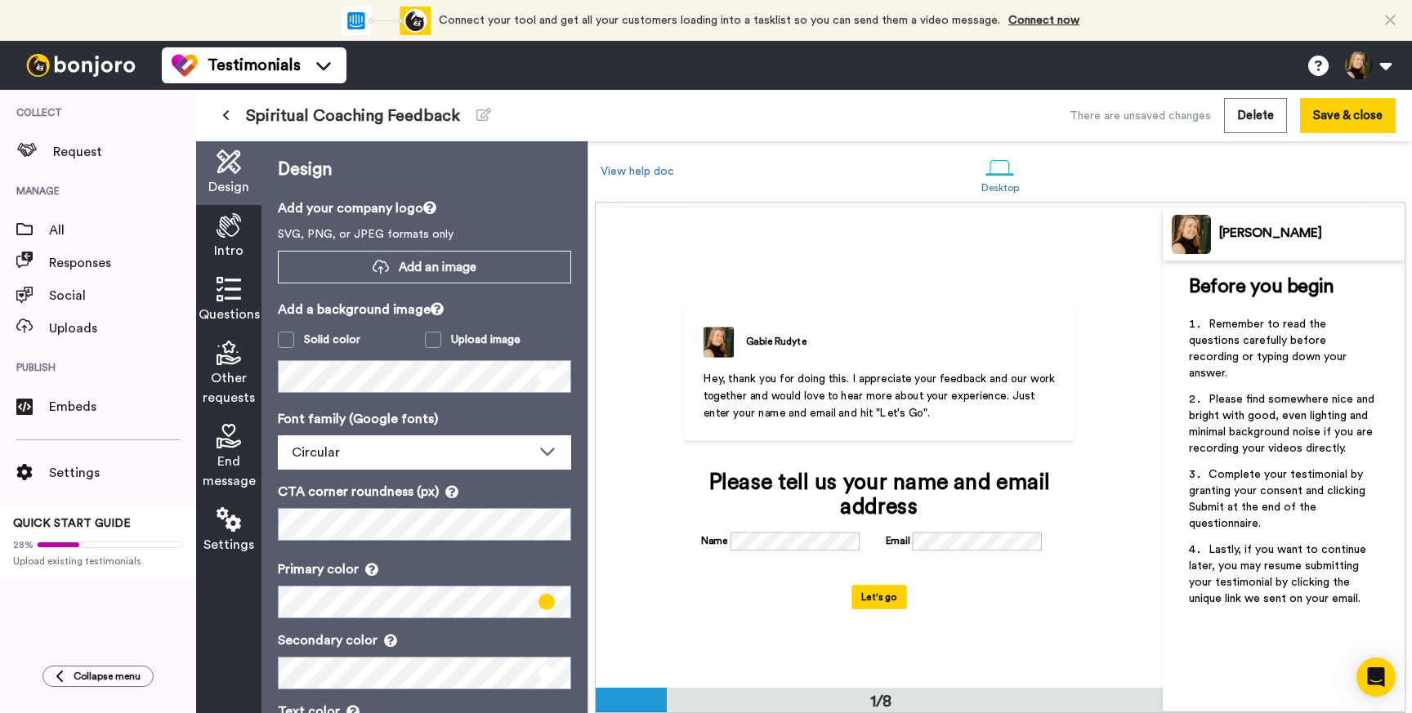
click at [237, 364] on icon at bounding box center [229, 353] width 25 height 25
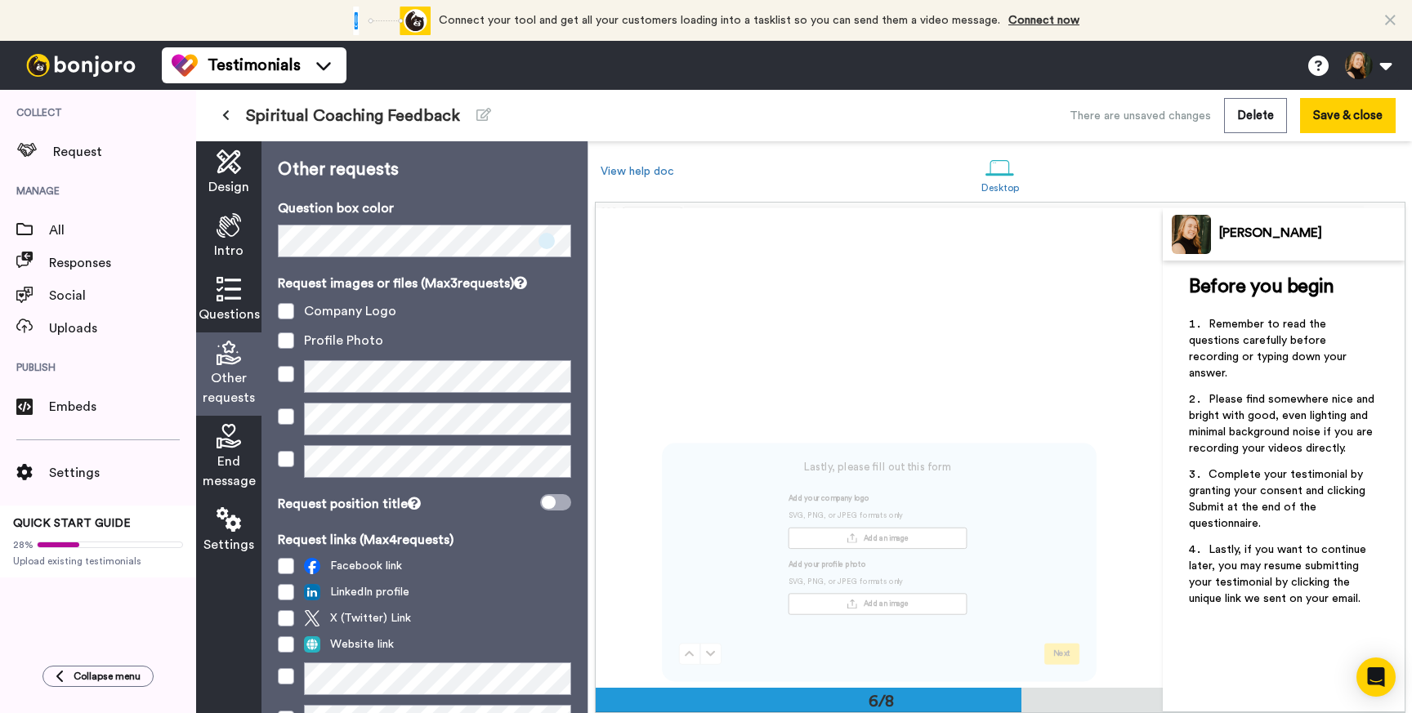
scroll to position [2394, 0]
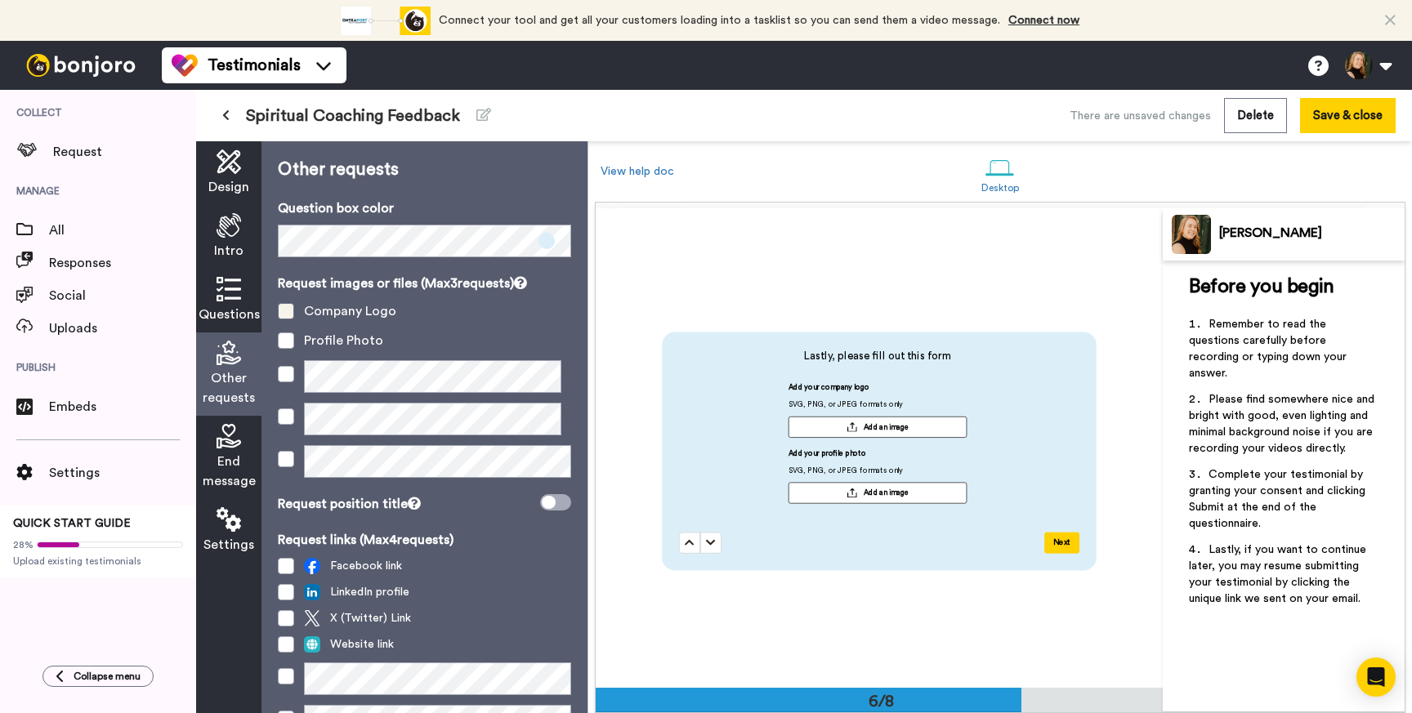
click at [284, 306] on span at bounding box center [286, 311] width 16 height 16
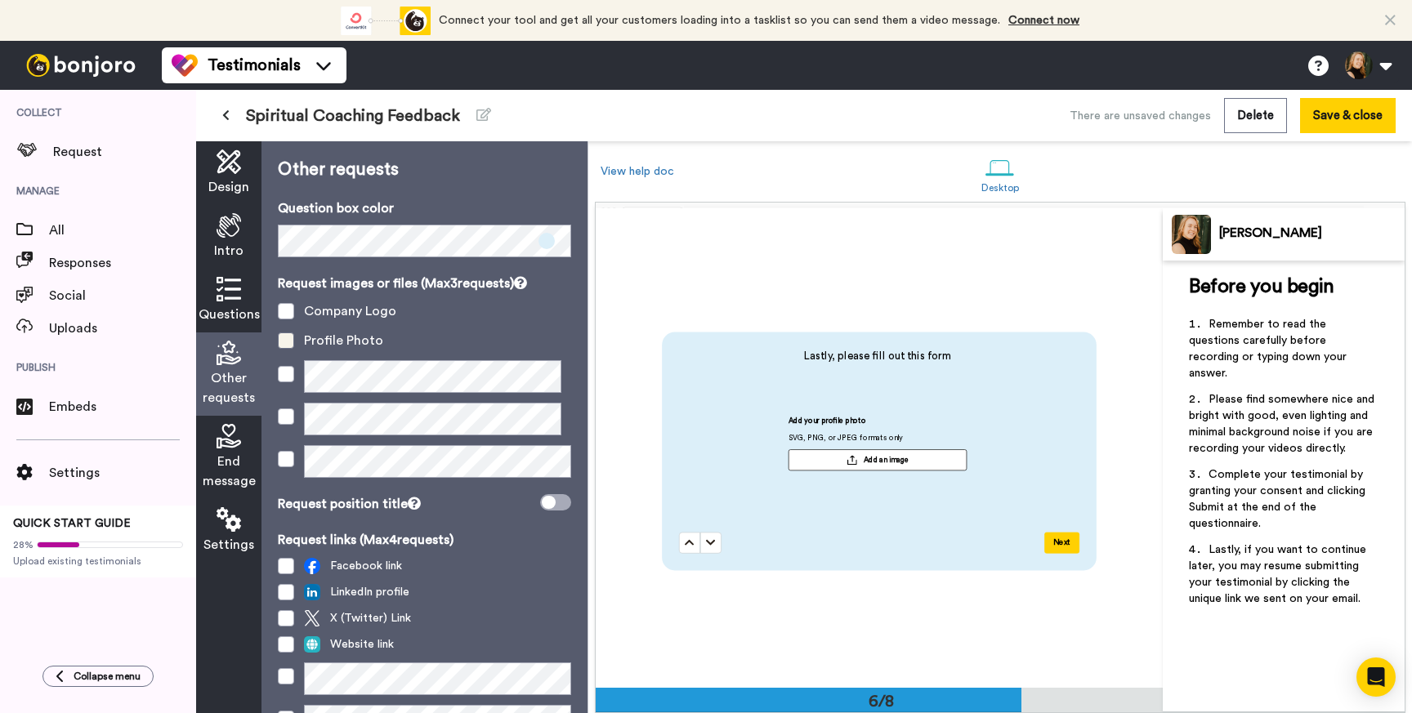
click at [288, 338] on span at bounding box center [286, 341] width 16 height 16
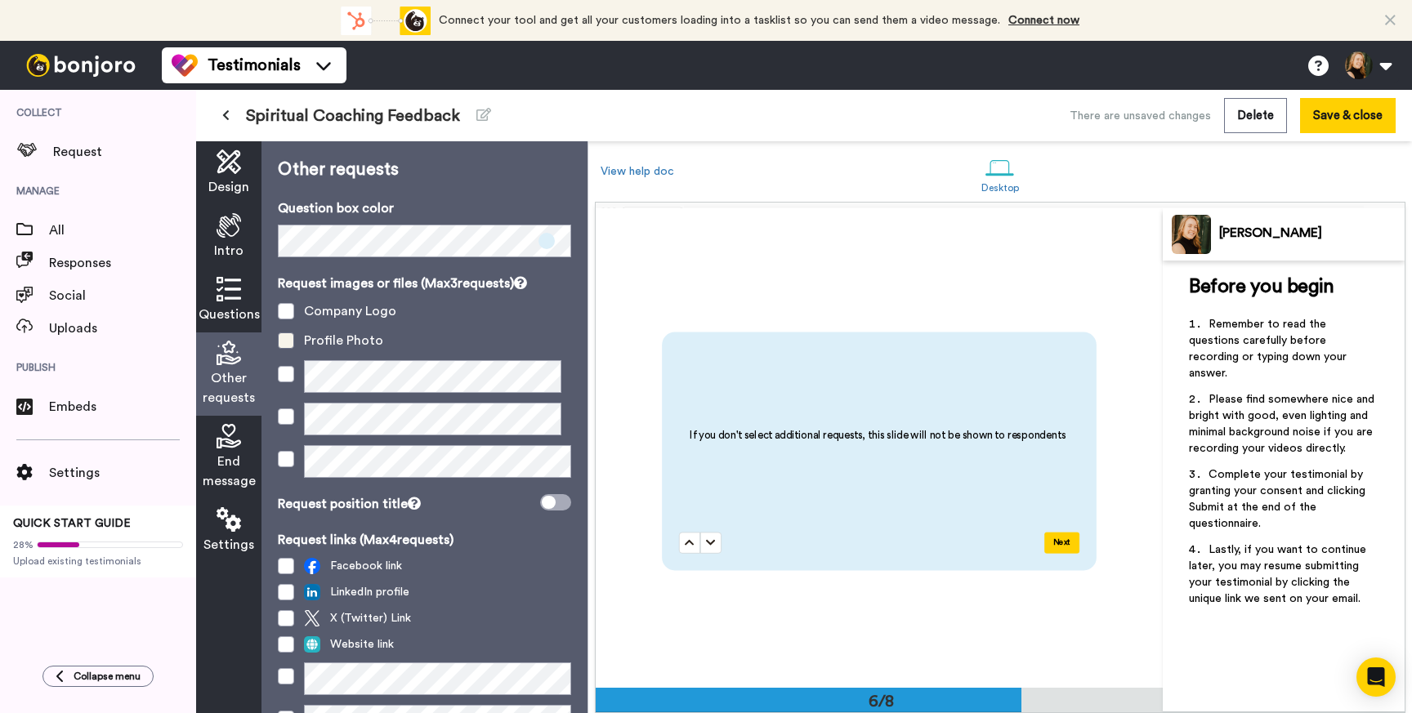
click at [288, 338] on span at bounding box center [286, 341] width 16 height 16
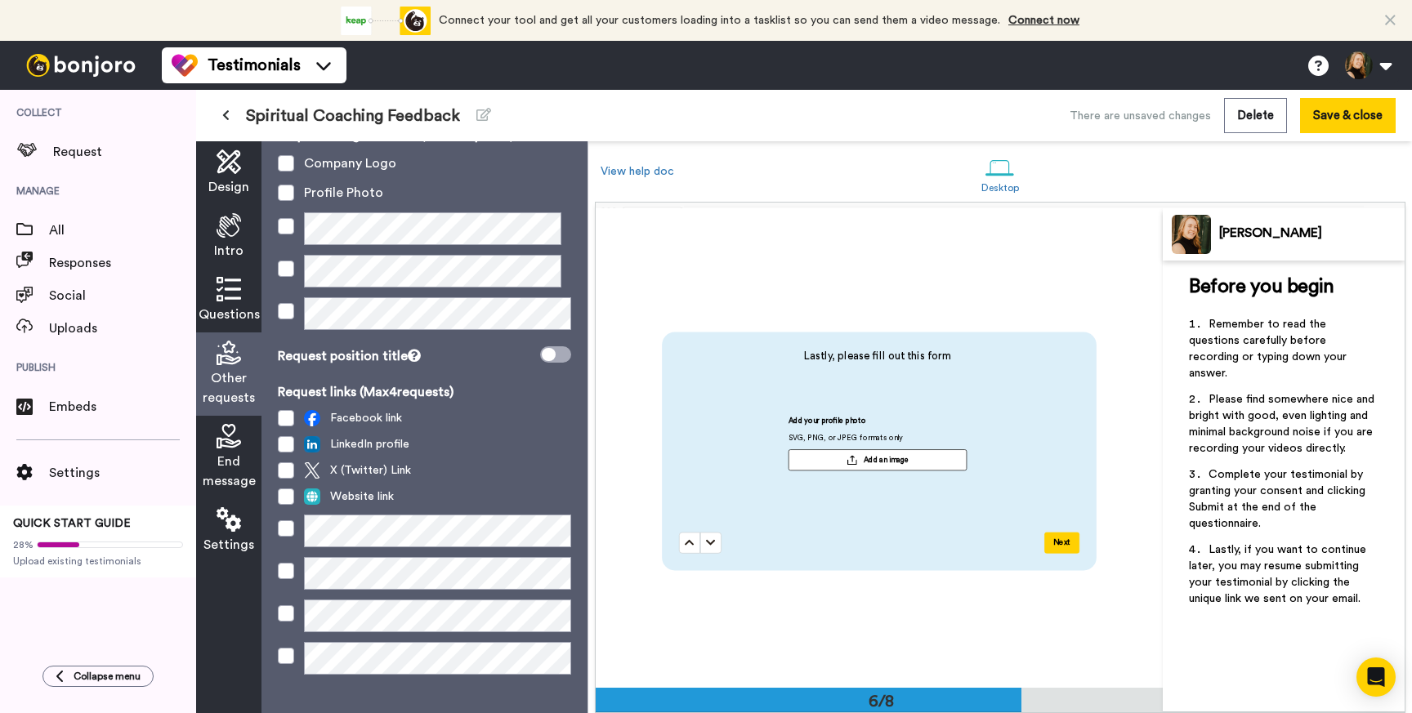
scroll to position [168, 0]
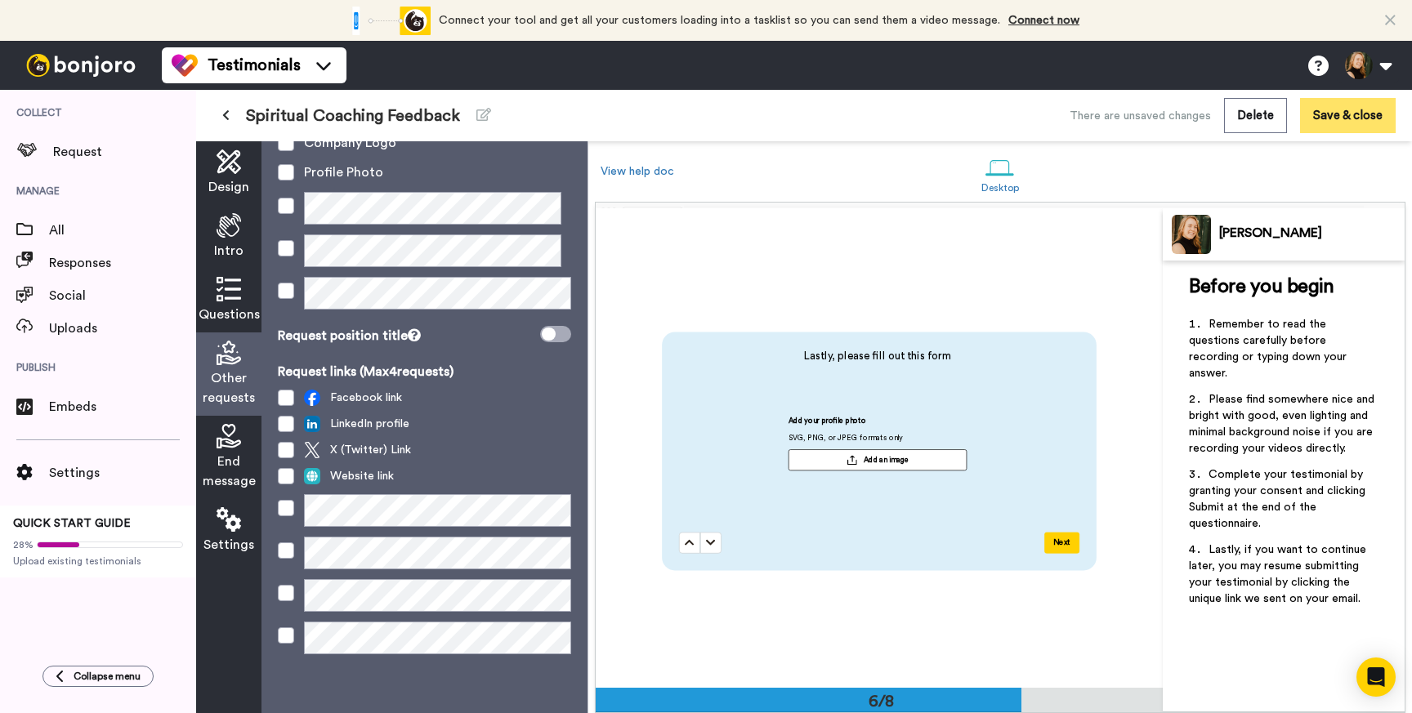
click at [1333, 118] on button "Save & close" at bounding box center [1348, 115] width 96 height 35
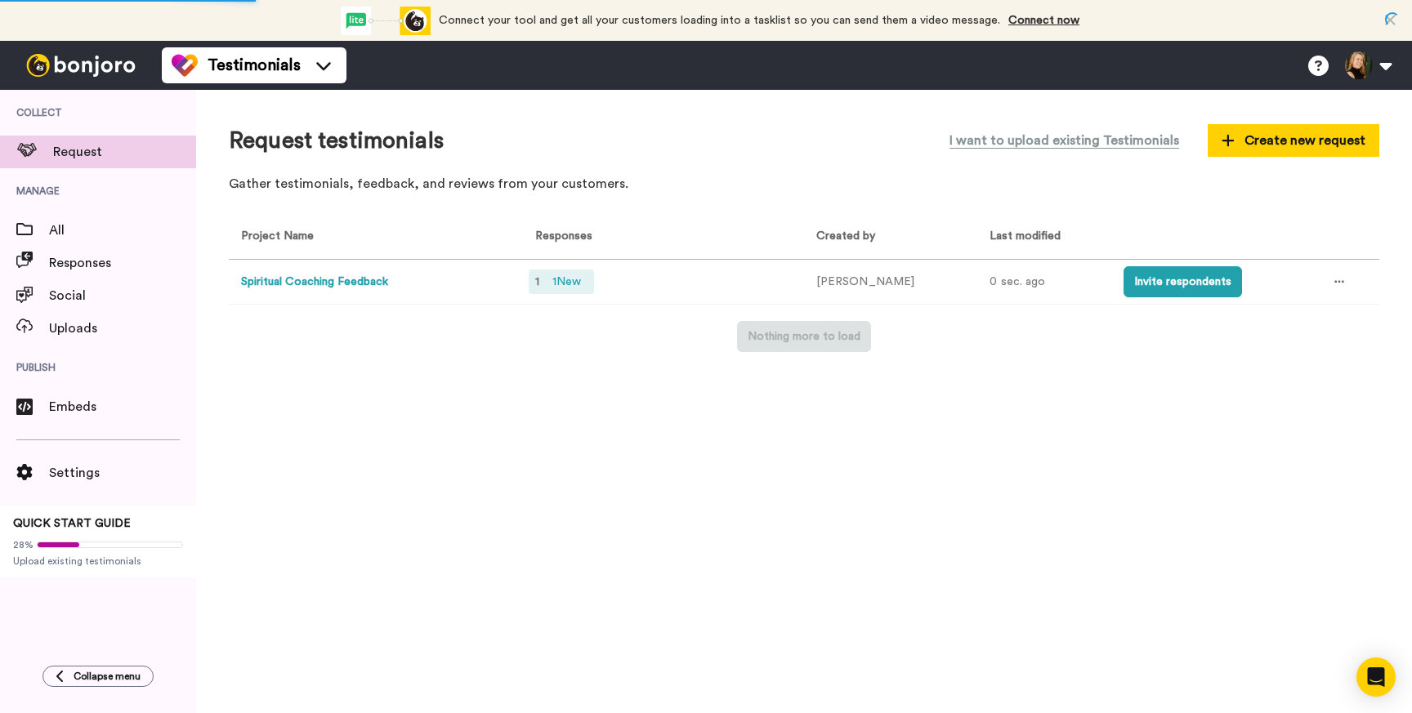
click at [548, 278] on span "1 New" at bounding box center [567, 282] width 42 height 18
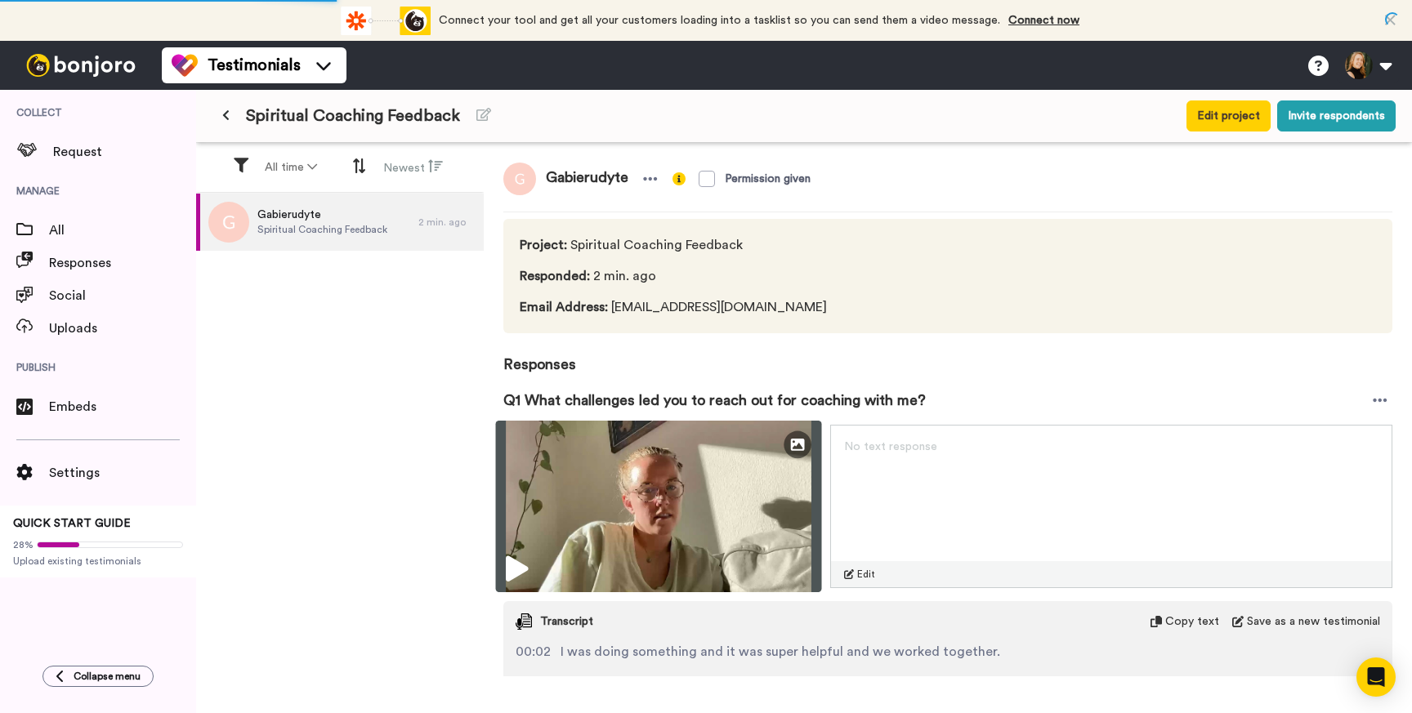
click at [522, 561] on icon at bounding box center [517, 570] width 22 height 26
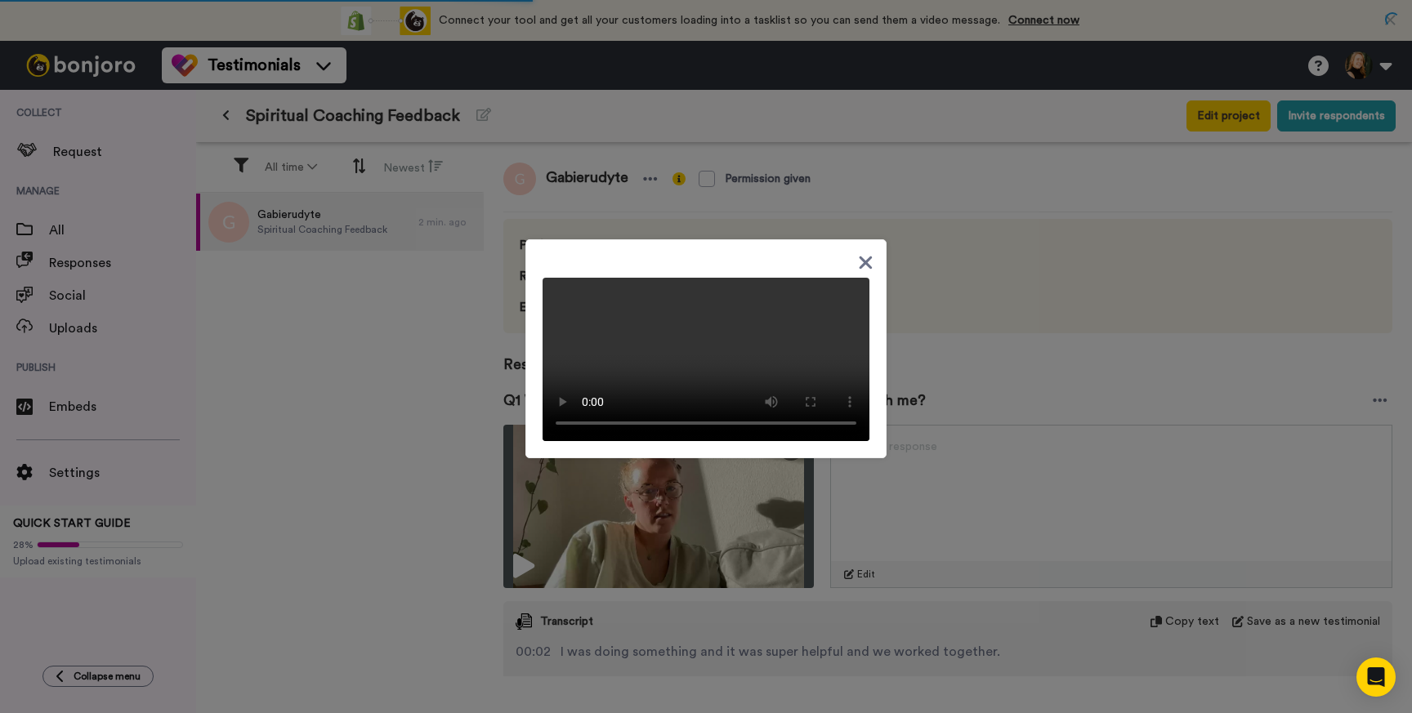
click at [867, 256] on icon at bounding box center [866, 262] width 13 height 13
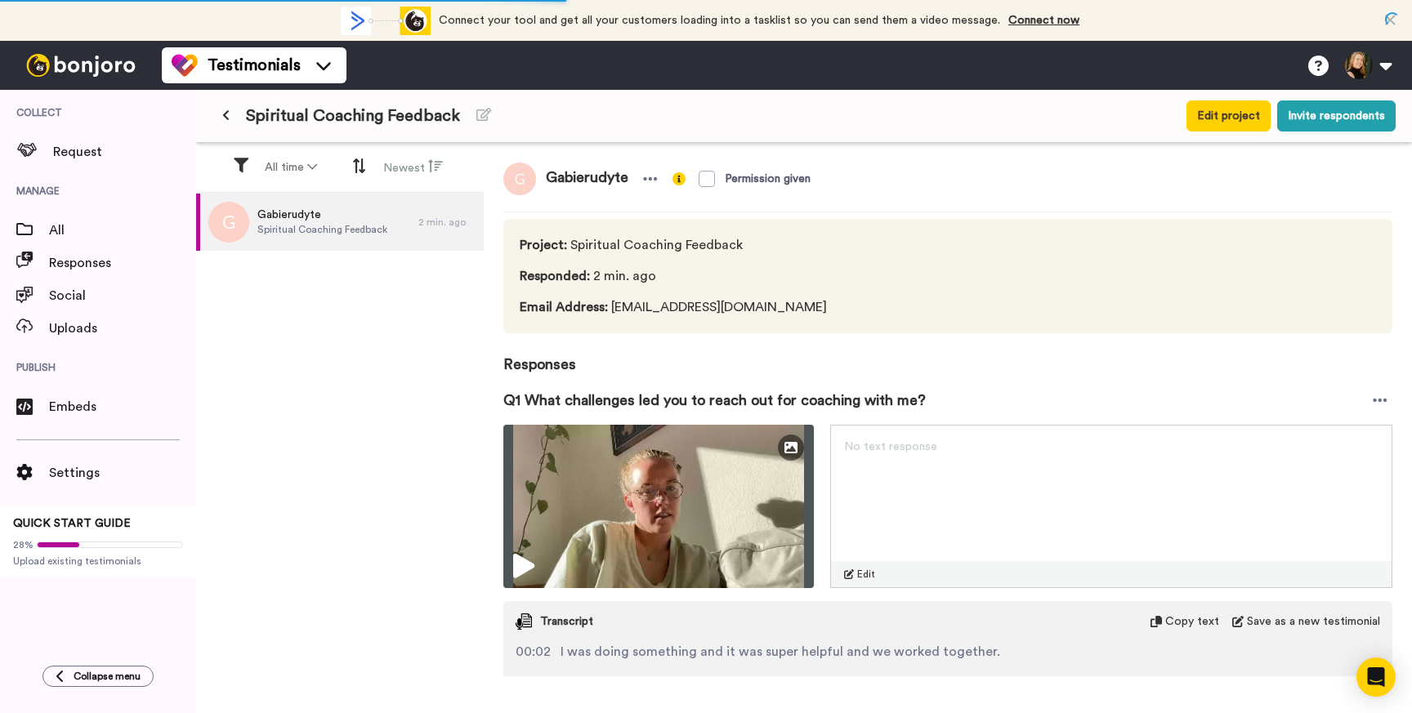
click at [228, 114] on icon at bounding box center [225, 115] width 7 height 11
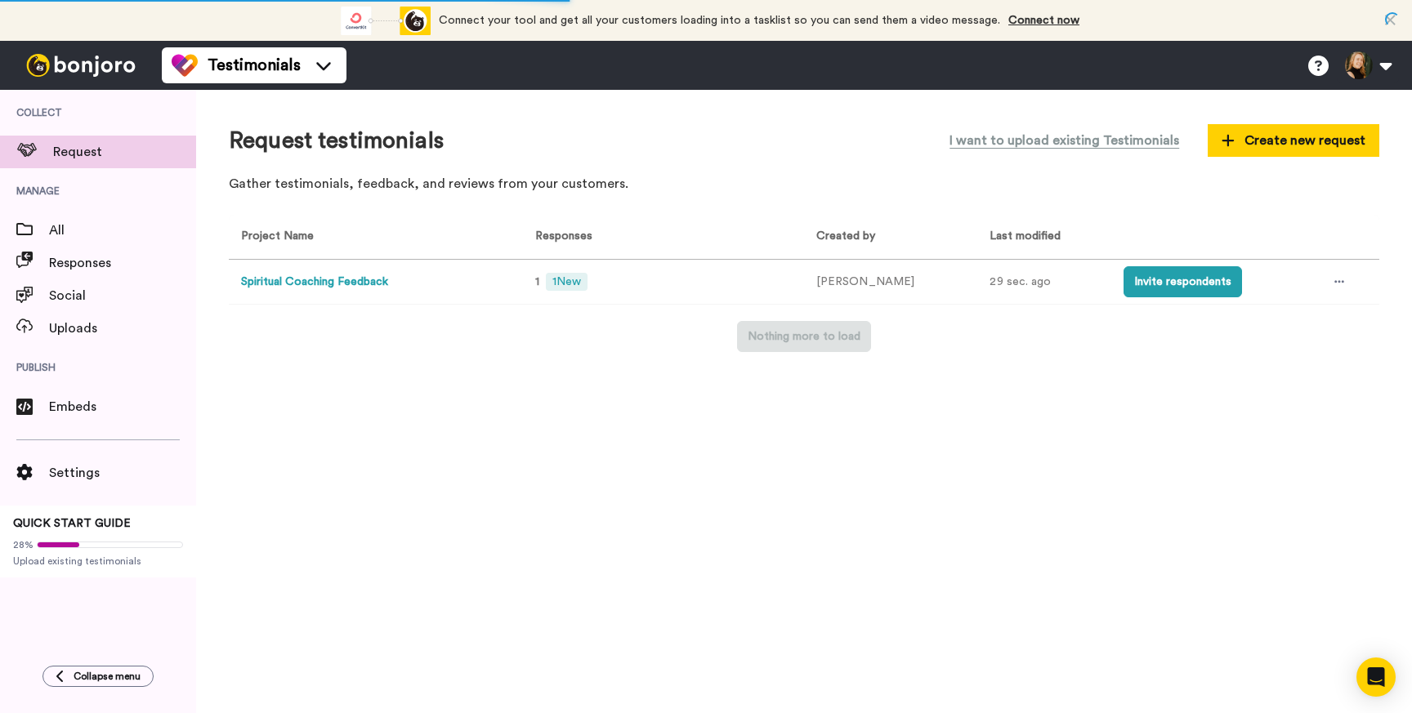
drag, startPoint x: 228, startPoint y: 114, endPoint x: 814, endPoint y: 180, distance: 589.6
click at [361, 90] on div "Request testimonials I want to upload existing Testimonials Create new request …" at bounding box center [804, 402] width 1216 height 624
click at [1335, 282] on icon at bounding box center [1340, 282] width 10 height 2
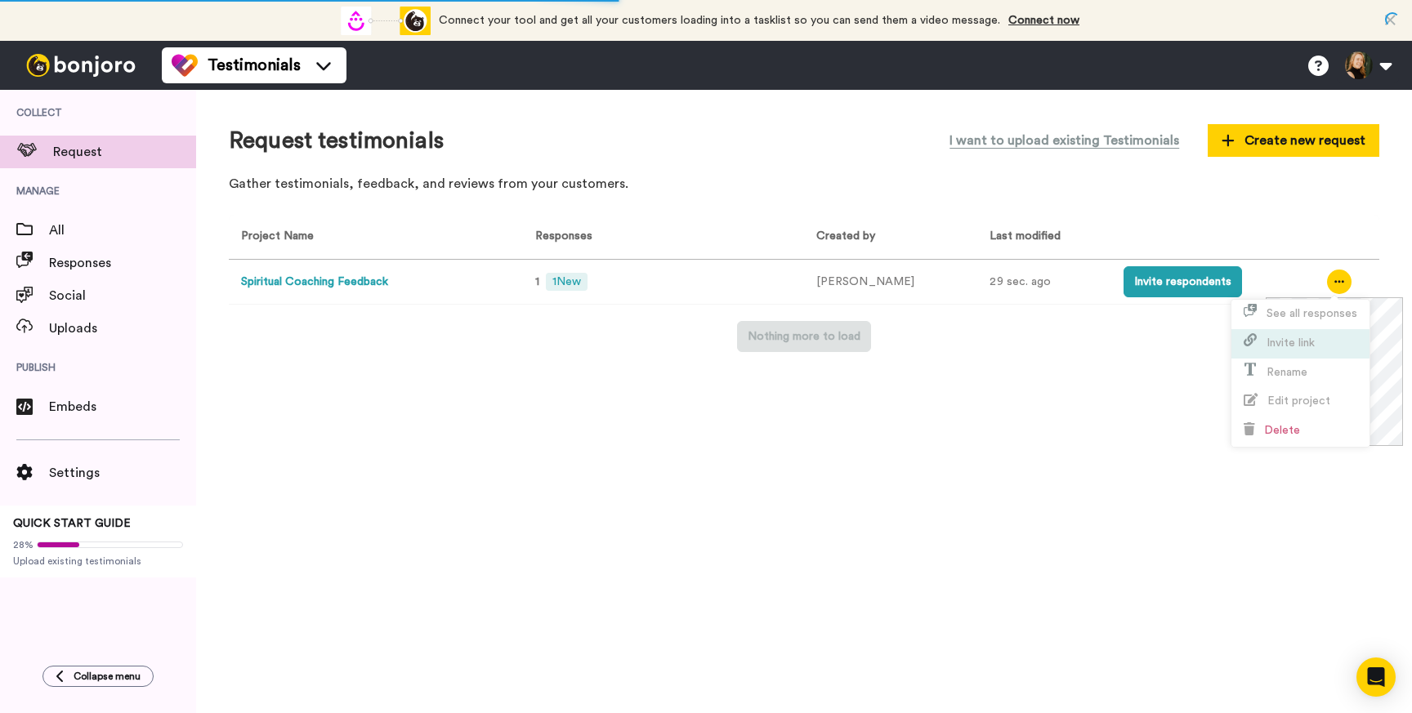
click at [1305, 342] on span "Invite link" at bounding box center [1291, 343] width 48 height 11
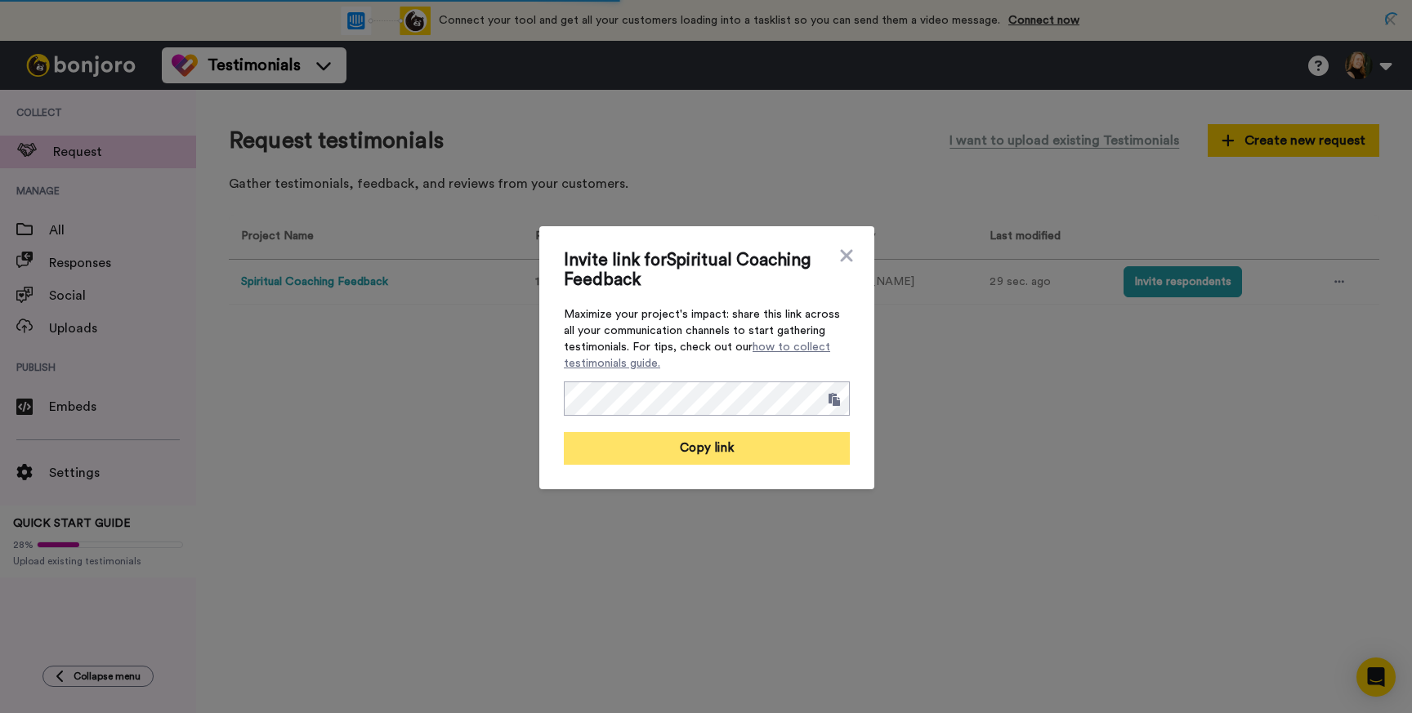
click at [692, 448] on button "Copy link" at bounding box center [707, 448] width 286 height 33
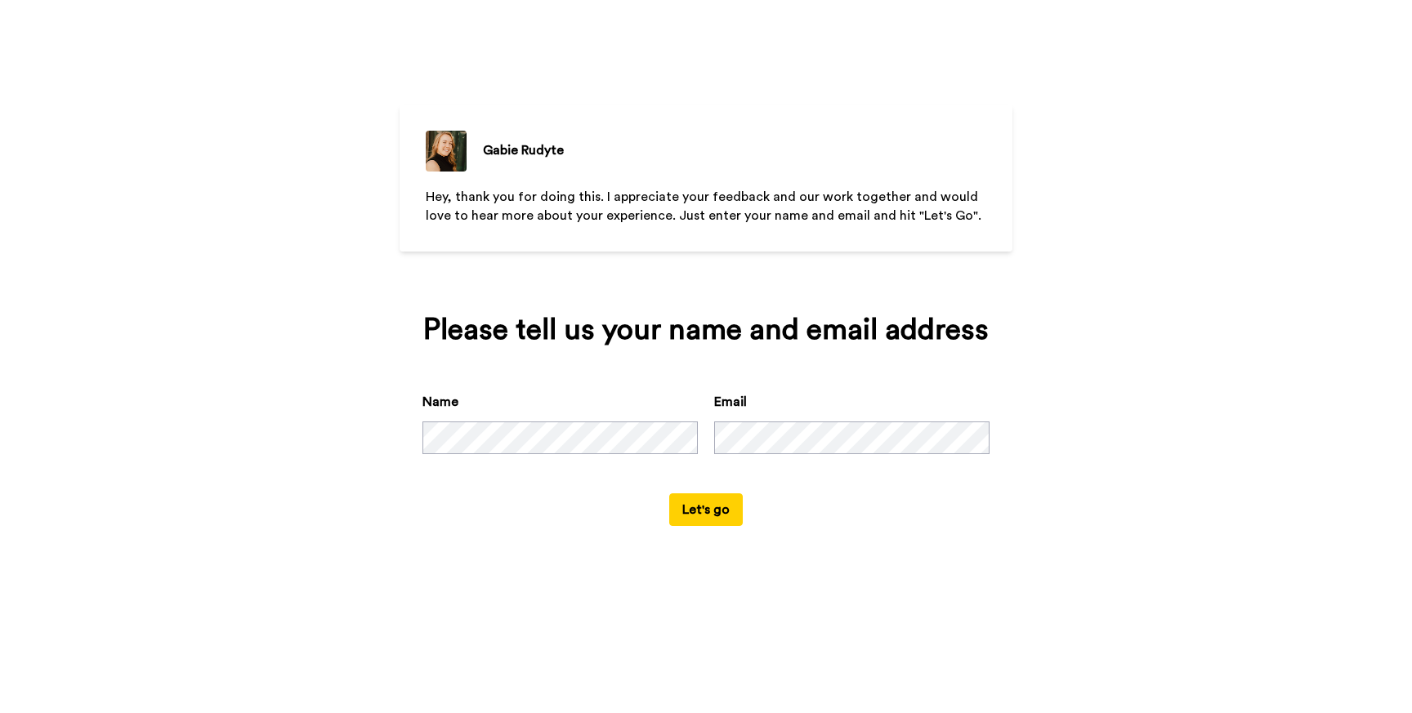
click at [718, 512] on button "Let's go" at bounding box center [706, 510] width 74 height 33
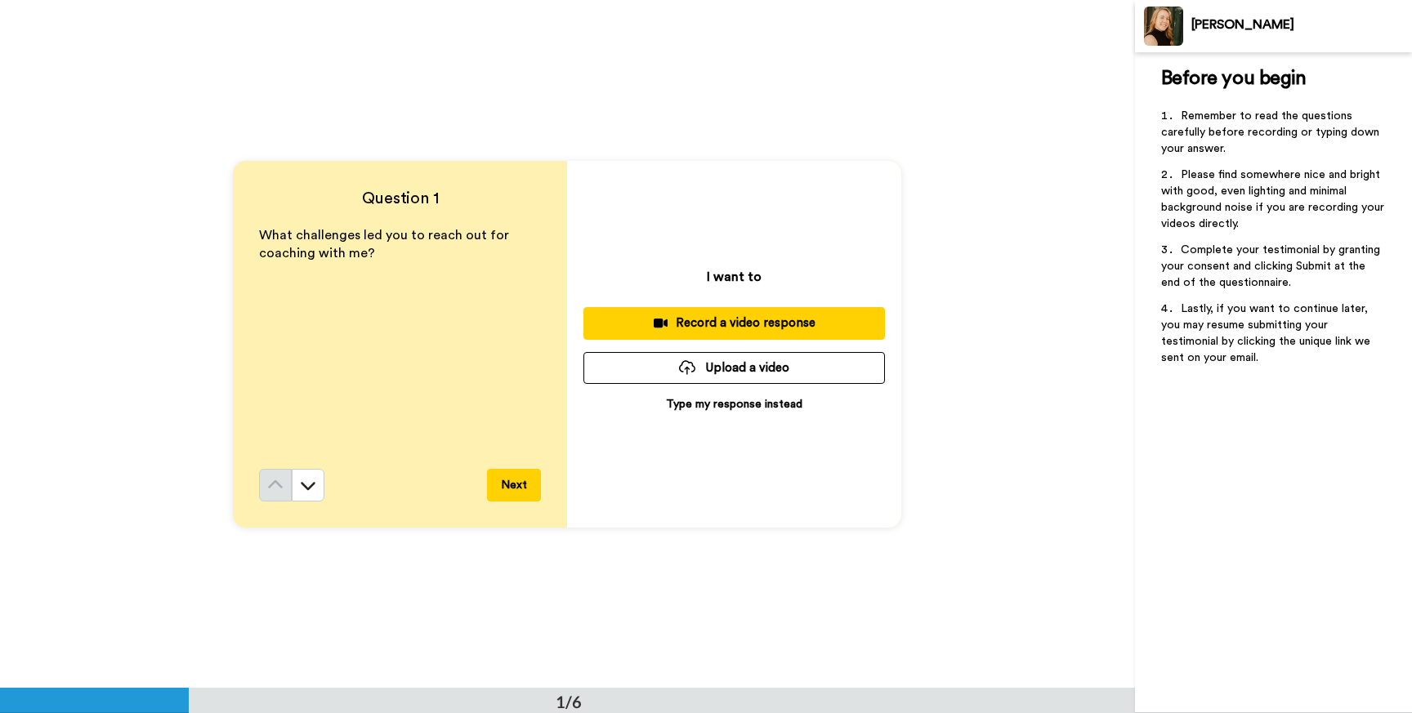
click at [0, 713] on nordpass-portal at bounding box center [0, 713] width 0 height 0
click at [823, 319] on div "Record a video response" at bounding box center [734, 323] width 275 height 17
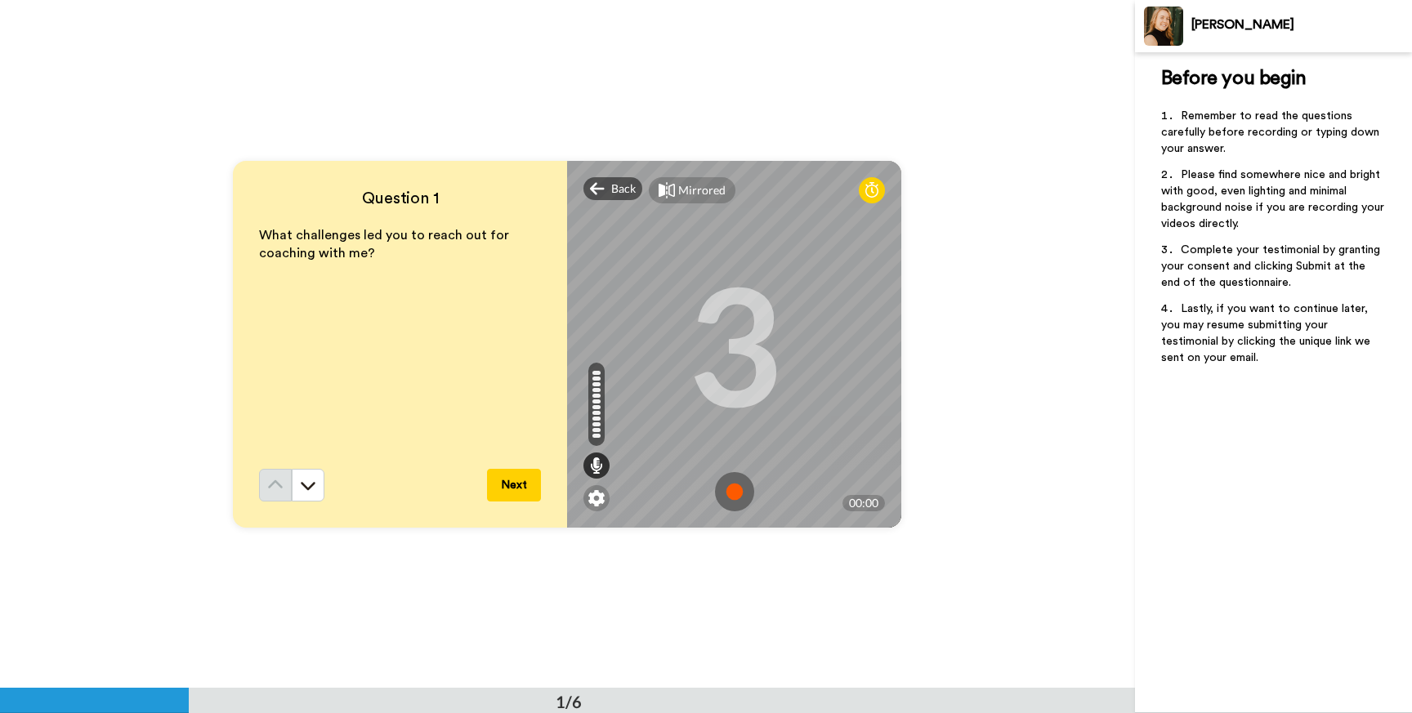
click at [731, 496] on img at bounding box center [734, 491] width 39 height 39
click at [732, 490] on img at bounding box center [734, 491] width 39 height 39
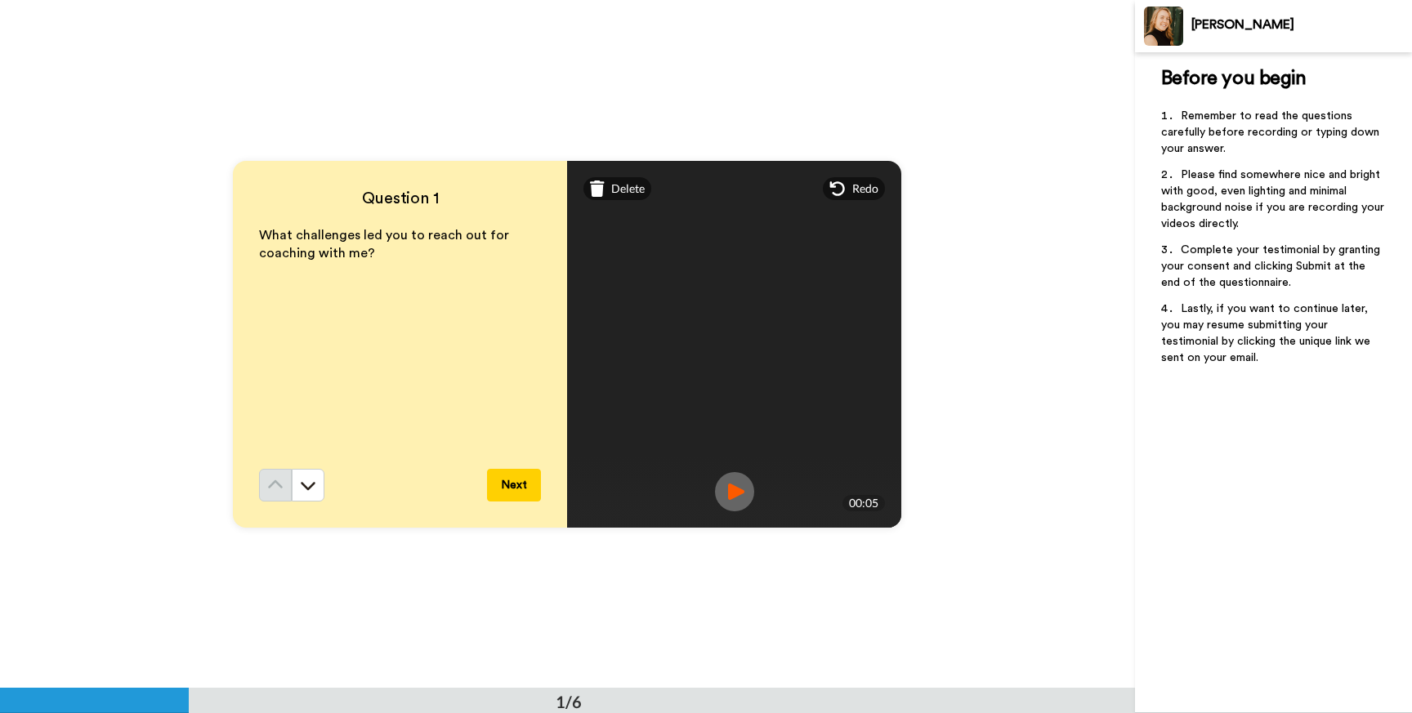
click at [516, 484] on button "Next" at bounding box center [514, 485] width 54 height 33
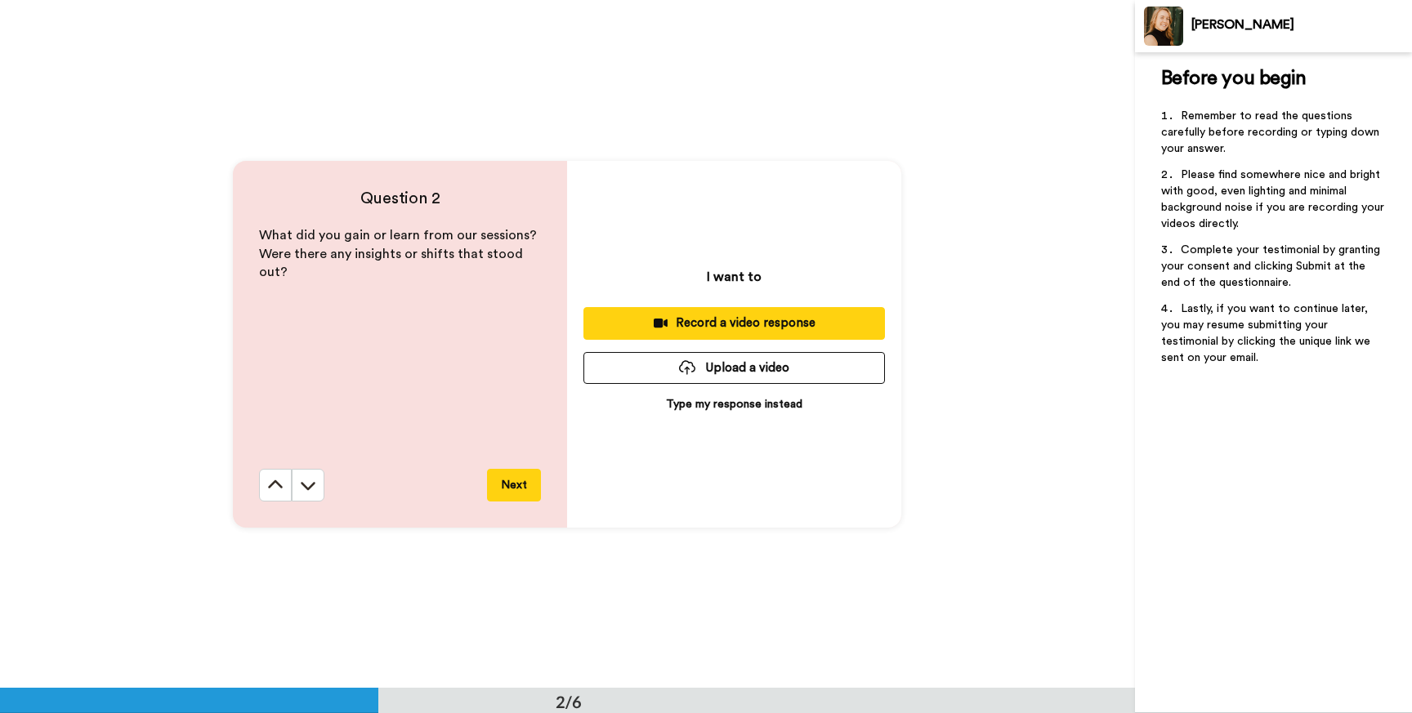
scroll to position [689, 0]
click at [800, 327] on div "Record a video response" at bounding box center [734, 322] width 275 height 17
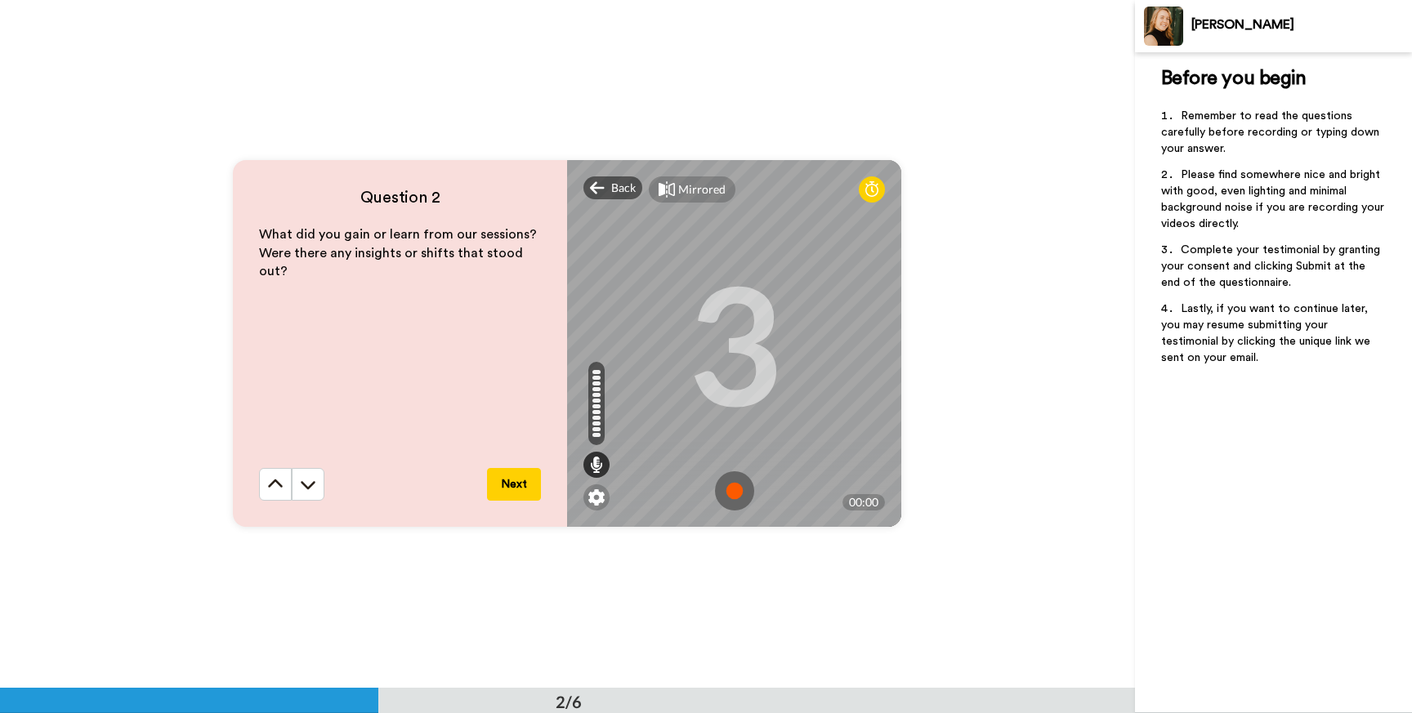
click at [731, 486] on img at bounding box center [734, 491] width 39 height 39
click at [734, 495] on img at bounding box center [734, 491] width 39 height 39
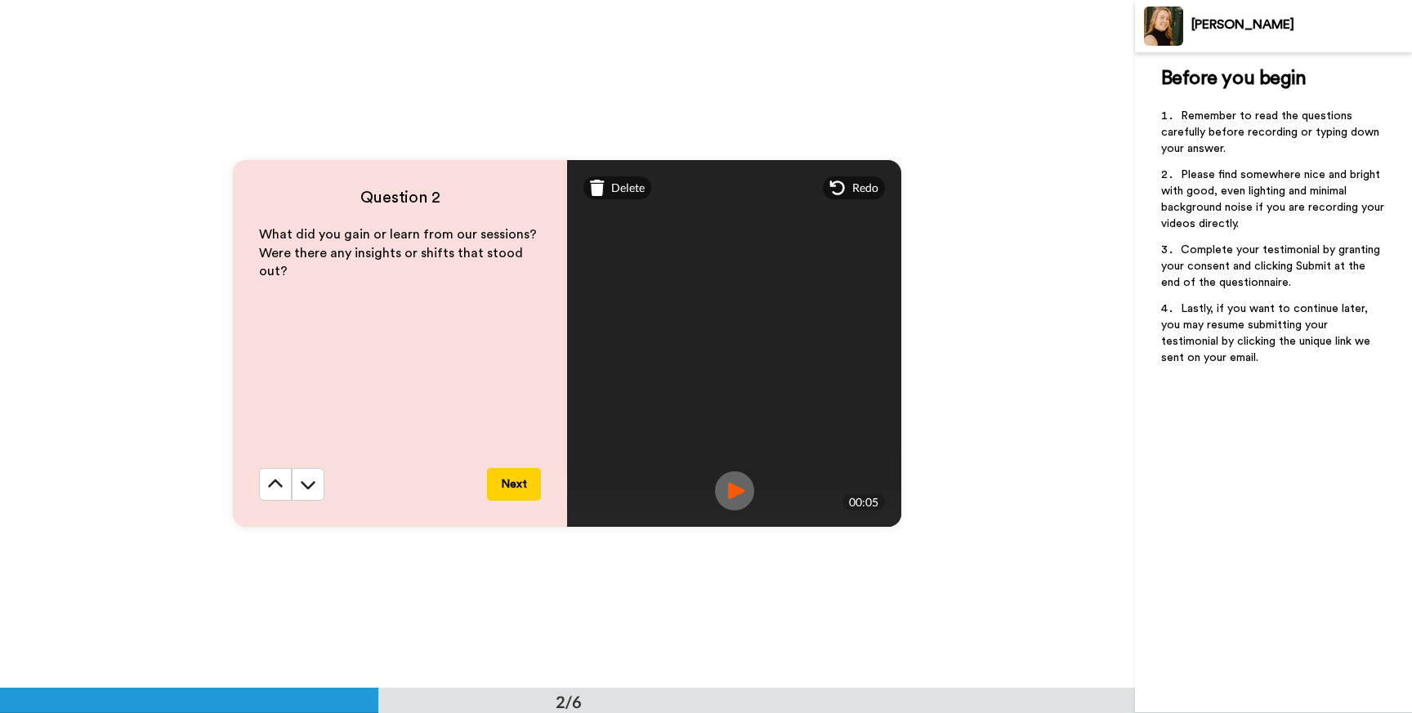
click at [523, 487] on button "Next" at bounding box center [514, 484] width 54 height 33
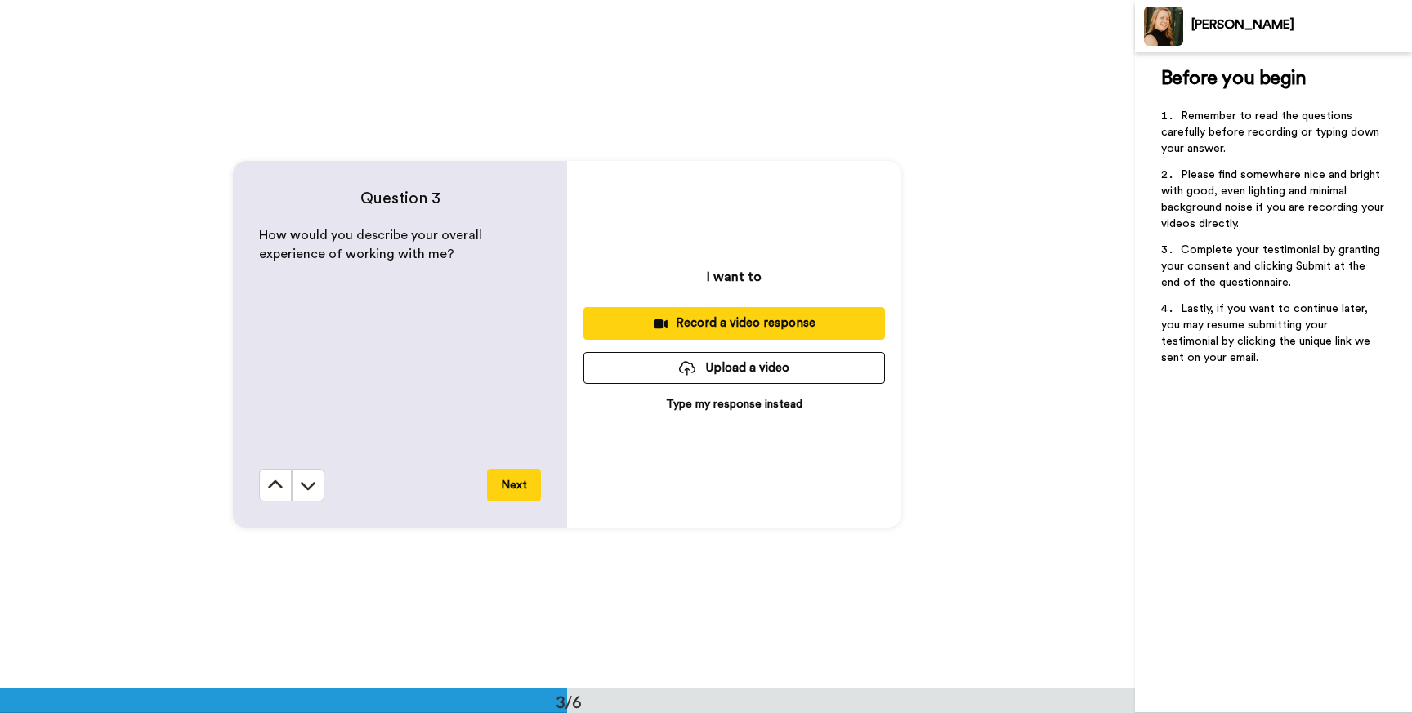
scroll to position [1377, 0]
click at [709, 333] on button "Record a video response" at bounding box center [735, 322] width 302 height 32
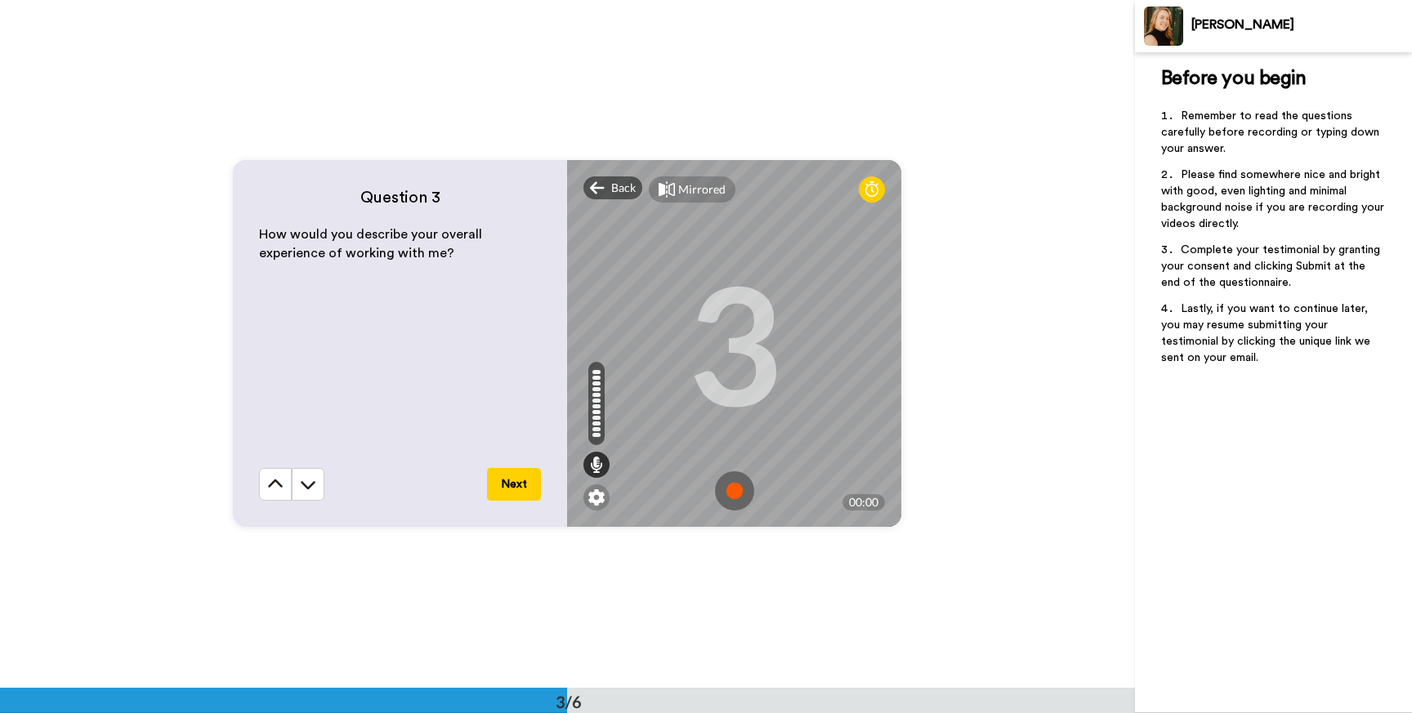
click at [736, 486] on img at bounding box center [734, 491] width 39 height 39
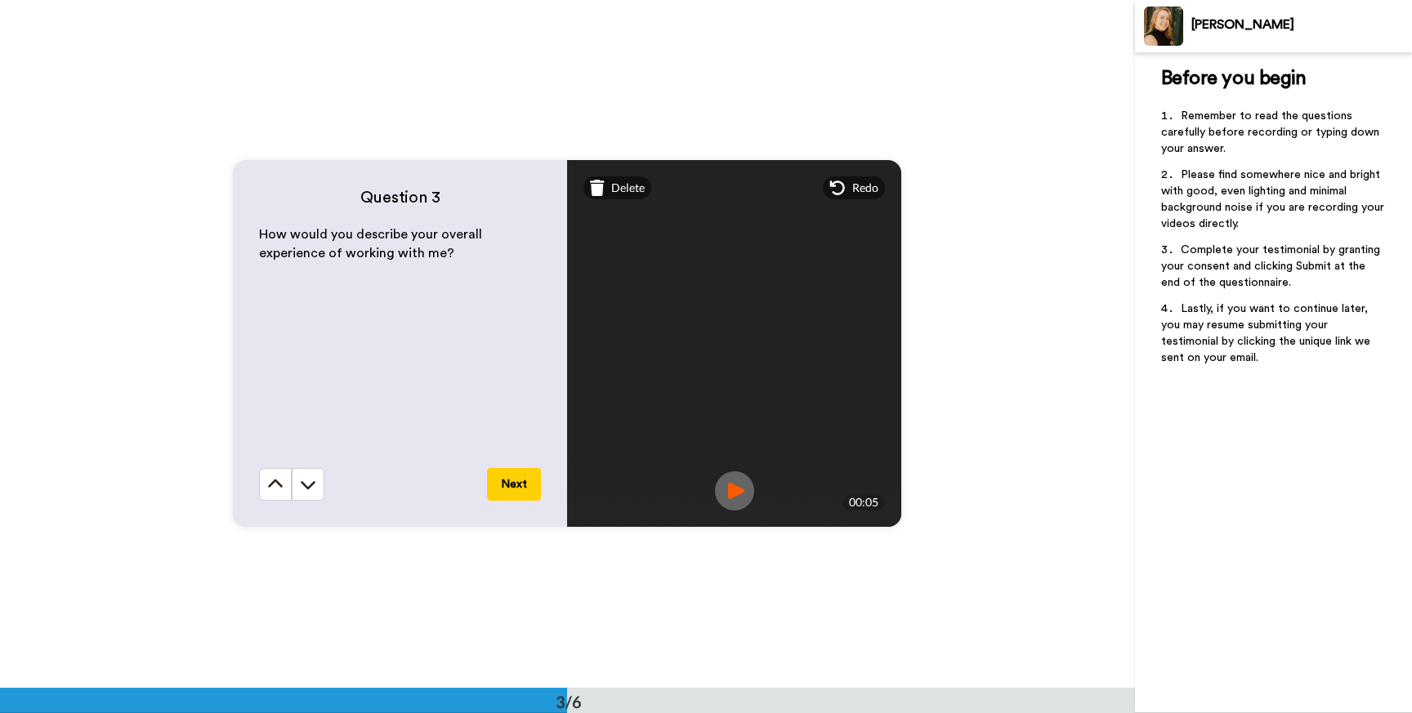
click at [503, 485] on button "Next" at bounding box center [514, 484] width 54 height 33
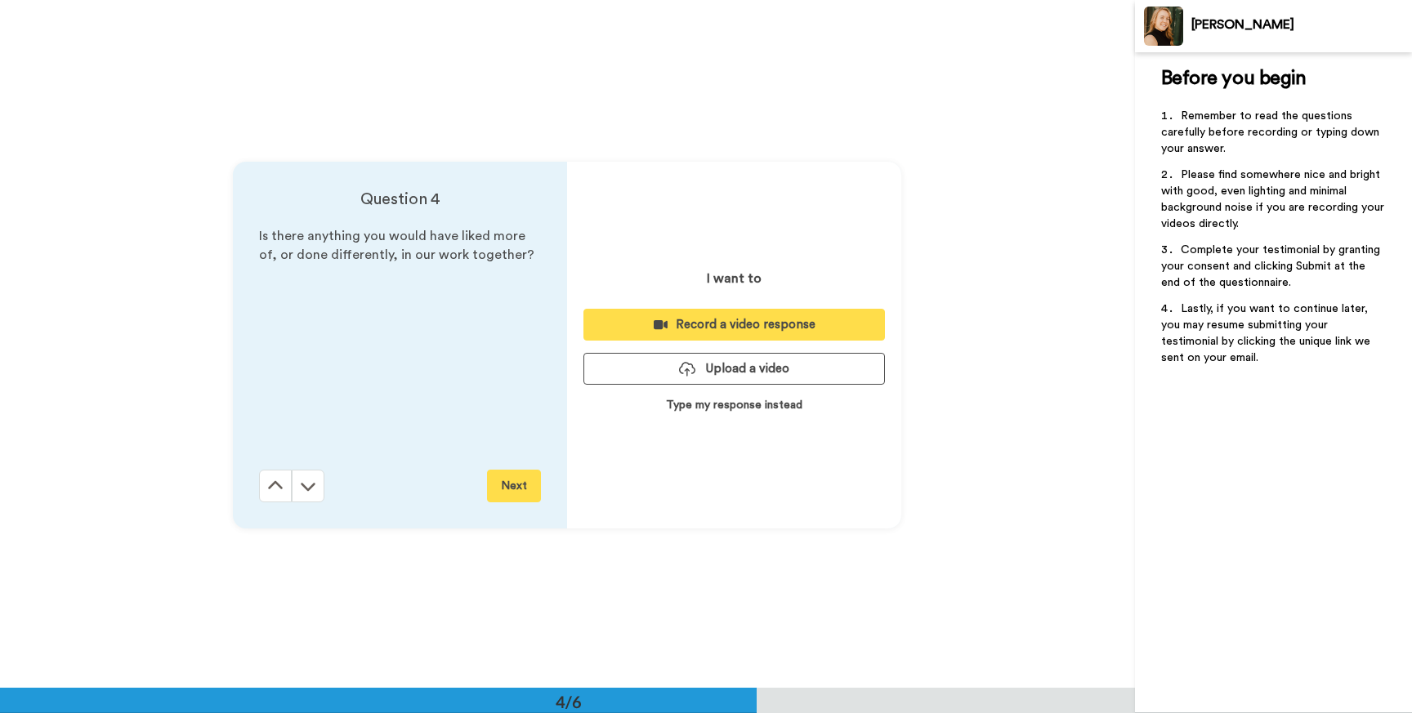
scroll to position [2065, 0]
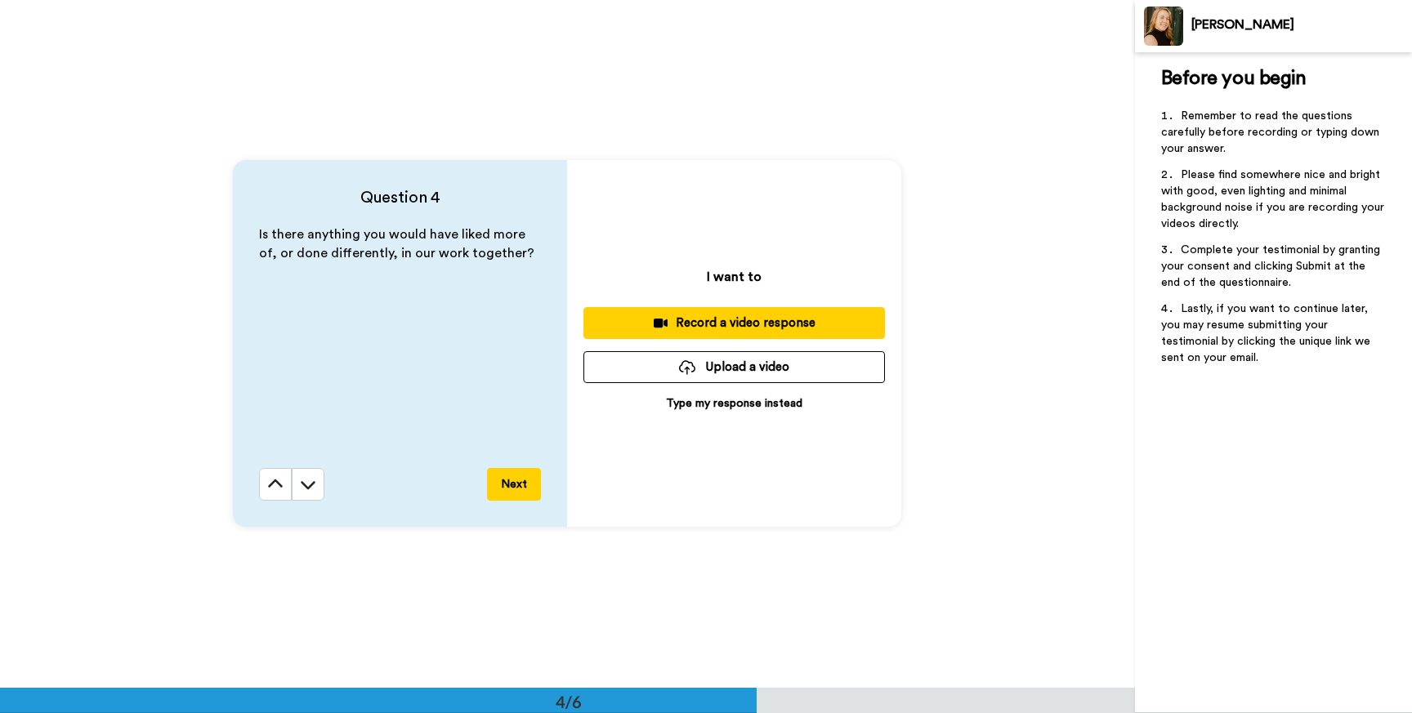
click at [722, 321] on div "Record a video response" at bounding box center [734, 323] width 275 height 17
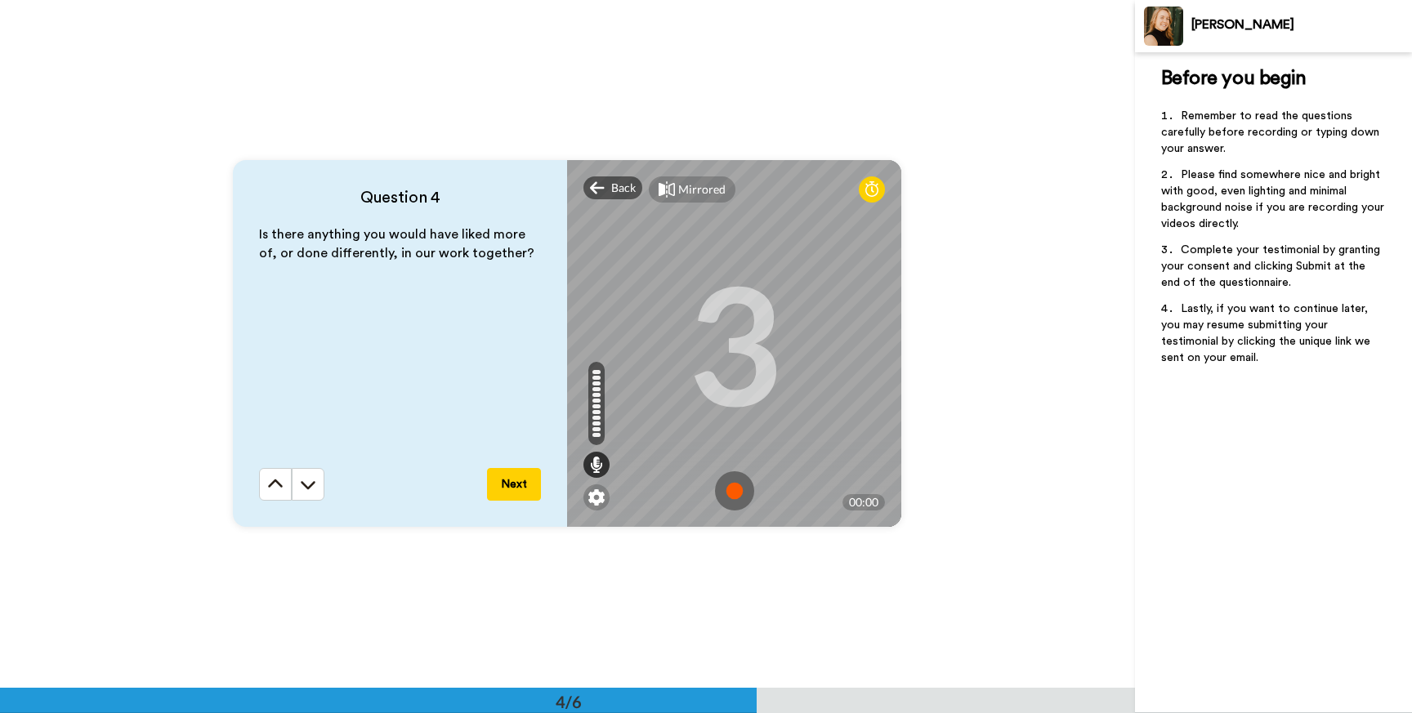
click at [735, 504] on img at bounding box center [734, 491] width 39 height 39
click at [735, 488] on img at bounding box center [734, 491] width 39 height 39
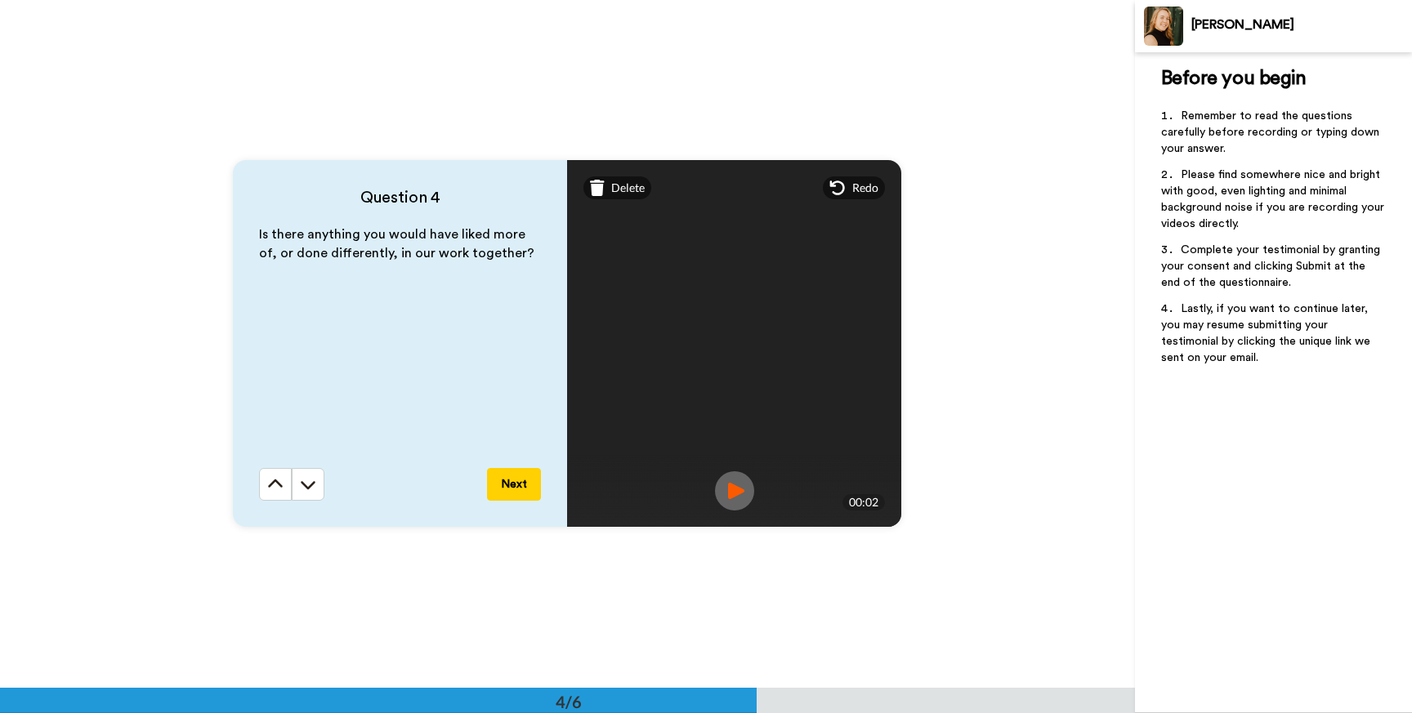
click at [519, 481] on button "Next" at bounding box center [514, 484] width 54 height 33
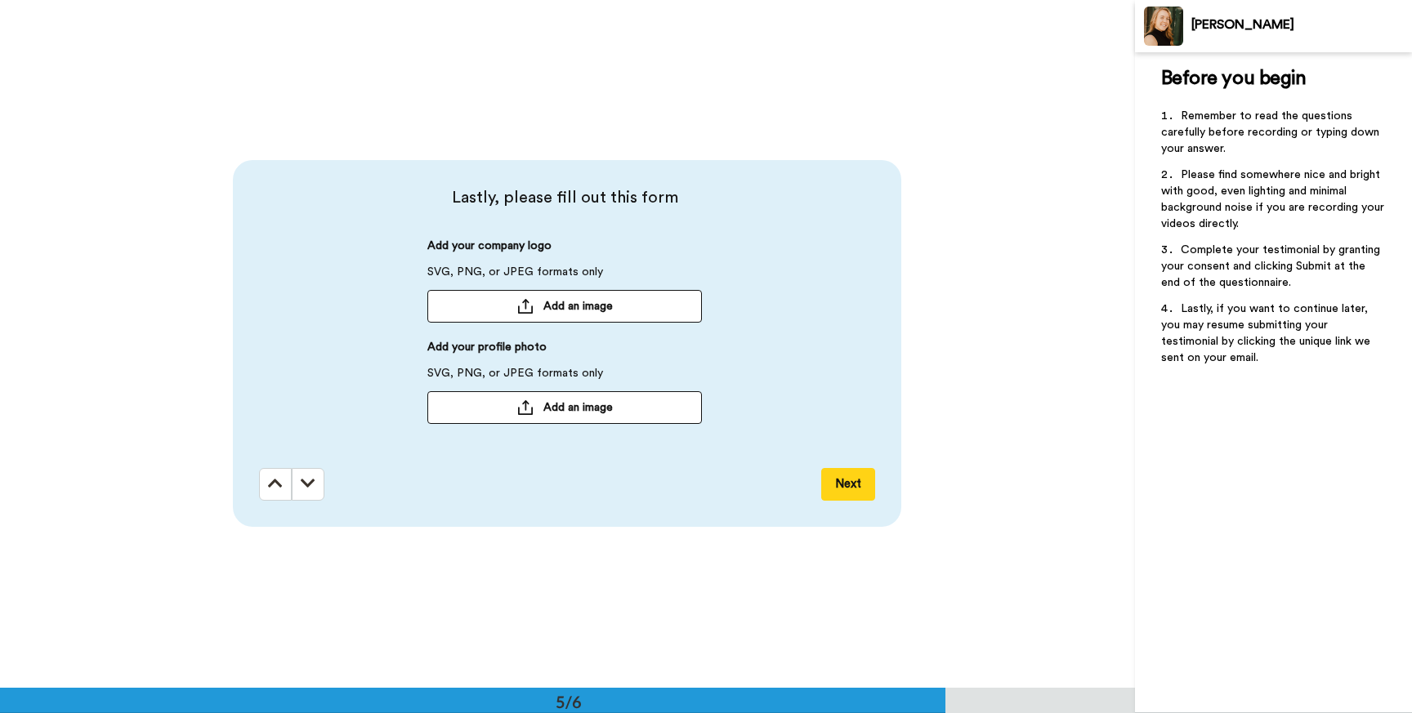
scroll to position [2753, 0]
click at [854, 488] on button "Next" at bounding box center [848, 484] width 54 height 33
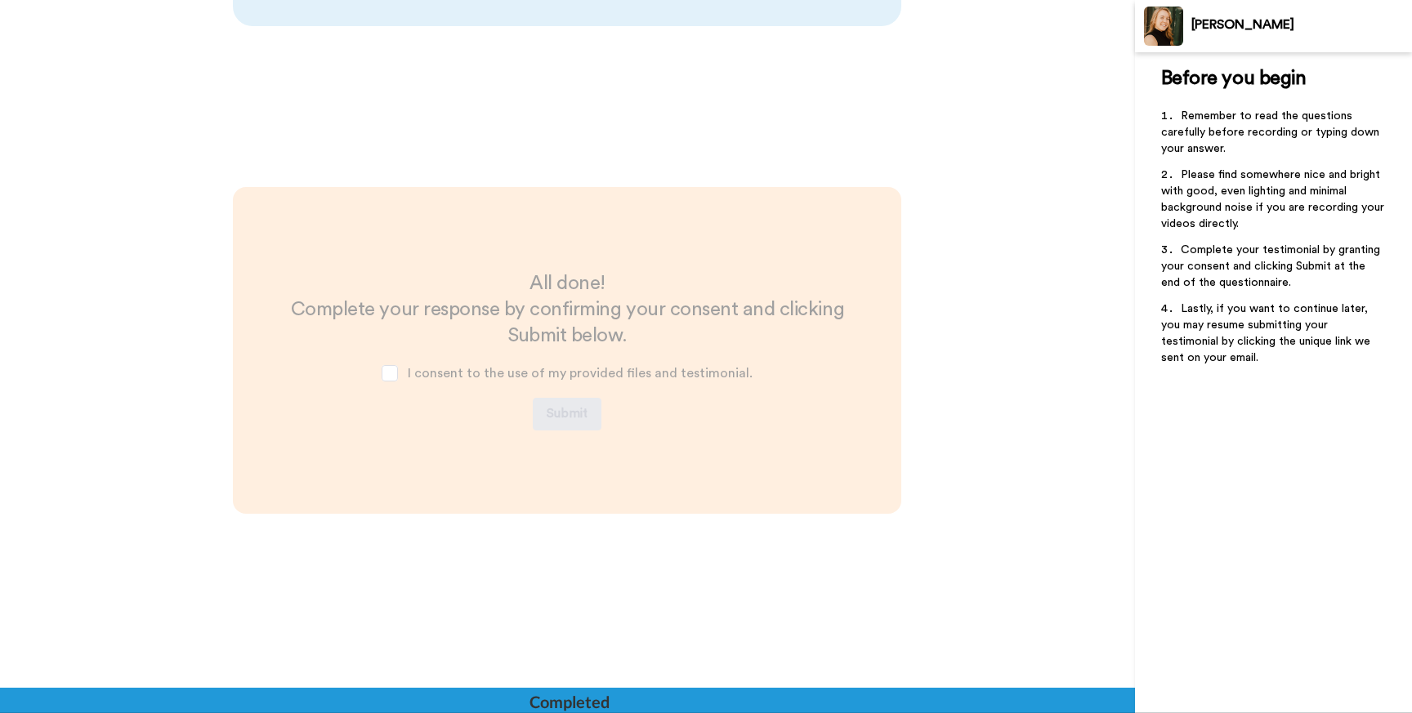
scroll to position [3261, 0]
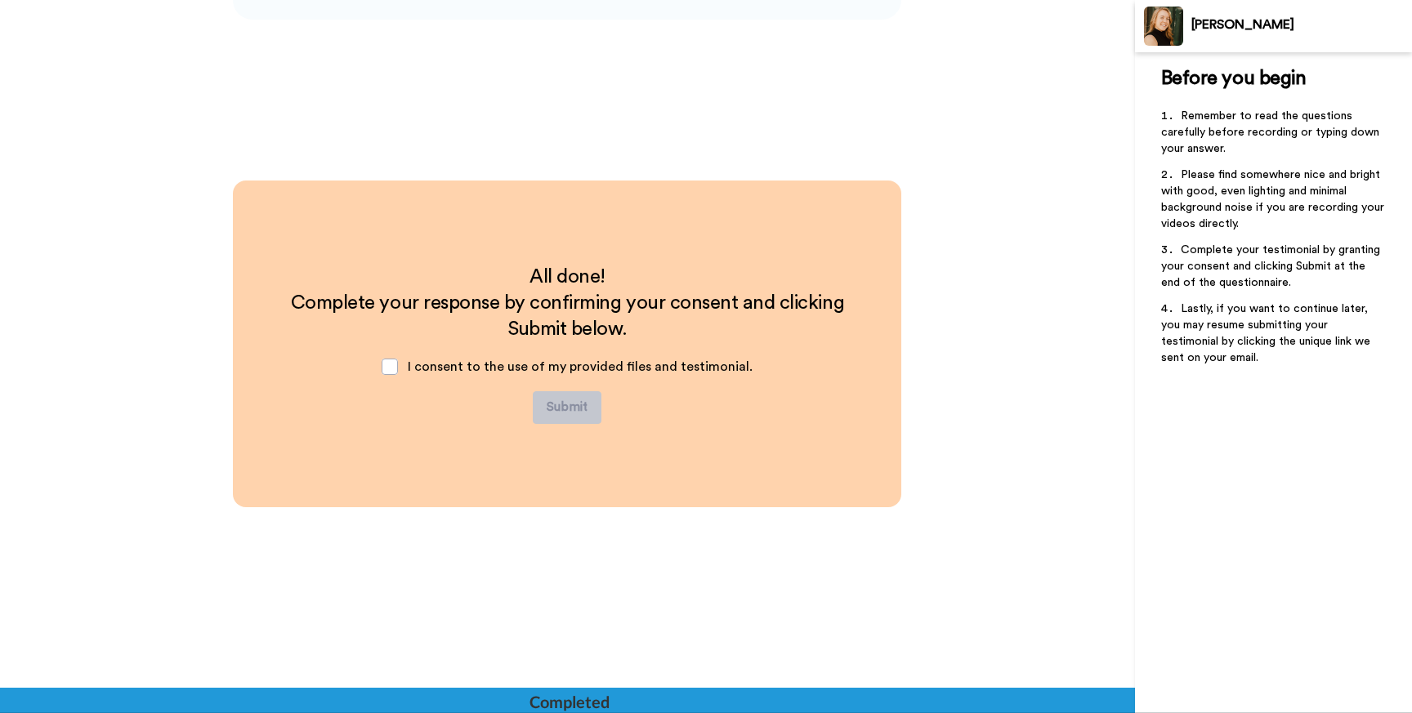
click at [400, 382] on div "I consent to the use of my provided files and testimonial." at bounding box center [567, 366] width 397 height 49
click at [392, 369] on span at bounding box center [390, 367] width 16 height 16
click at [570, 406] on button "Submit" at bounding box center [567, 407] width 69 height 33
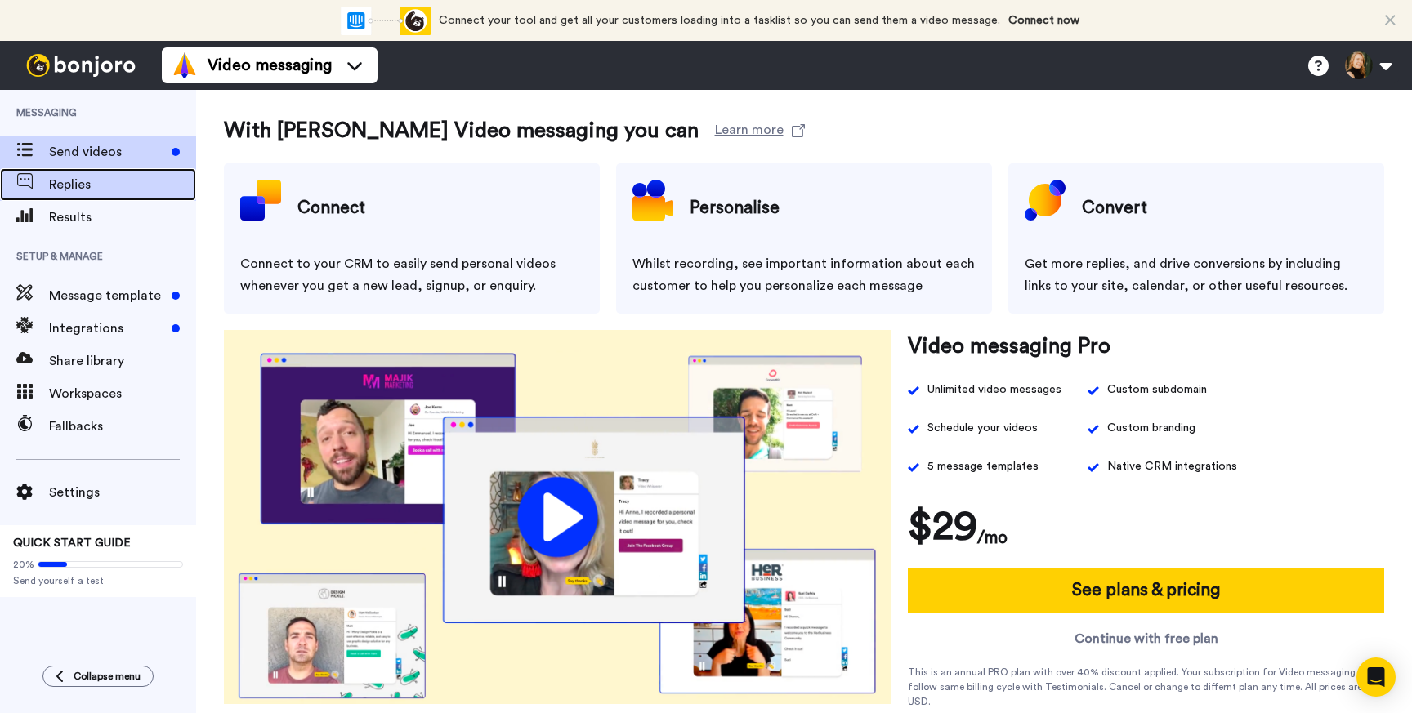
click at [110, 189] on span "Replies" at bounding box center [122, 185] width 147 height 20
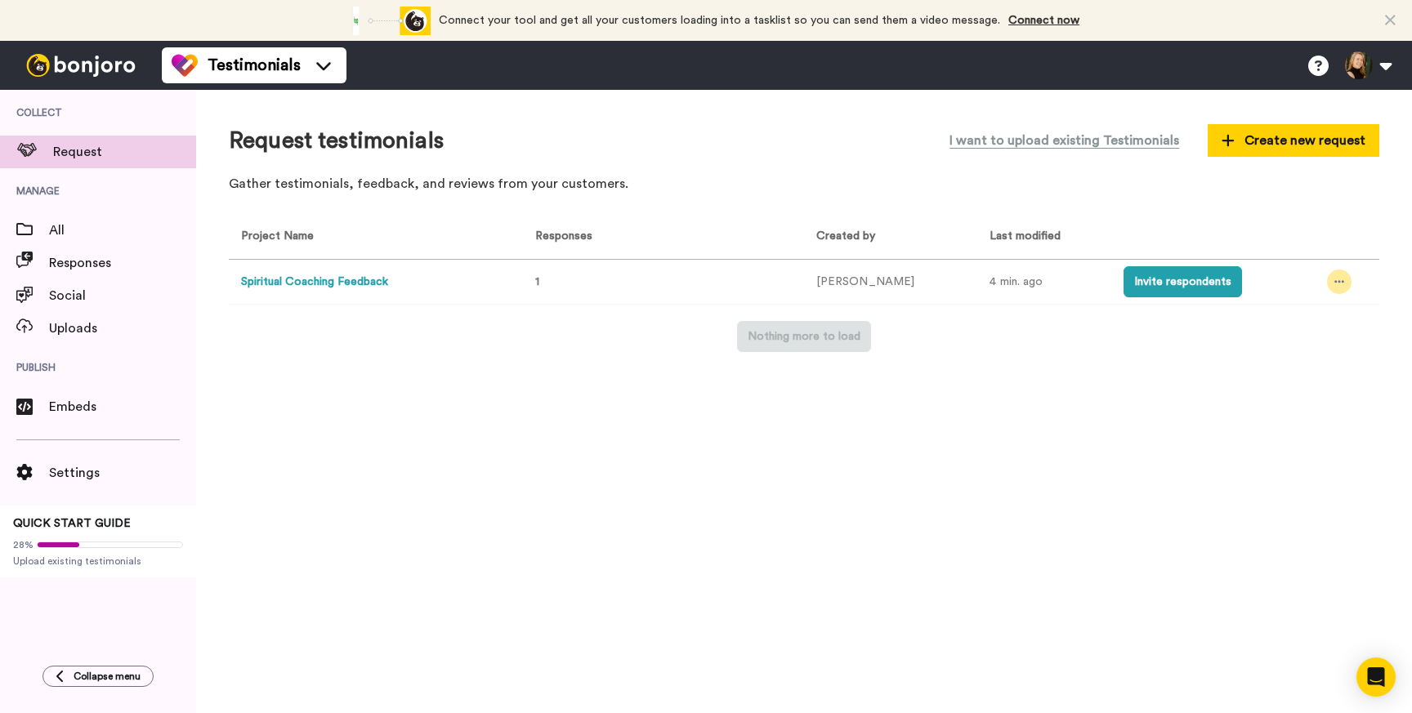
click at [1335, 287] on icon at bounding box center [1340, 281] width 10 height 11
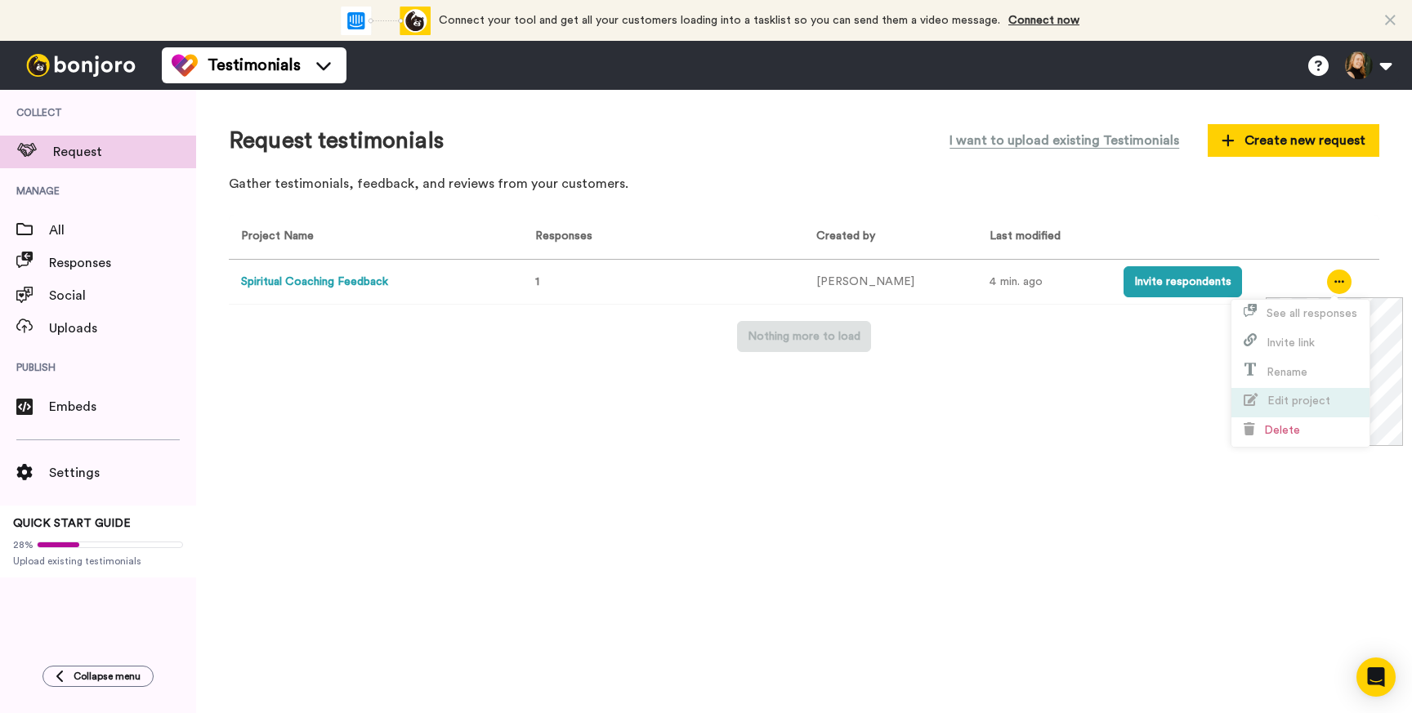
click at [1327, 398] on span "Edit project" at bounding box center [1299, 401] width 63 height 11
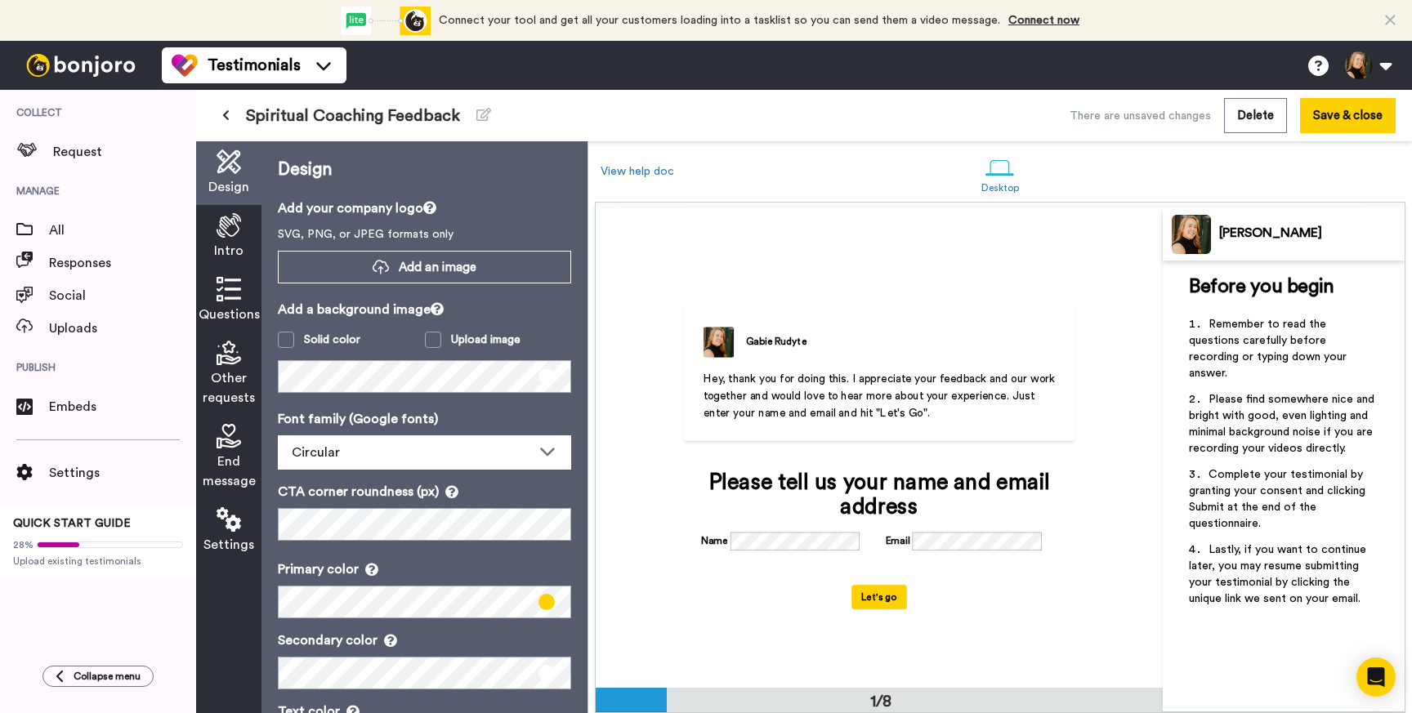
click at [781, 474] on div "Please tell us your name and email address" at bounding box center [879, 495] width 357 height 49
click at [822, 493] on div "Please tell us your name and email address" at bounding box center [879, 495] width 357 height 49
click at [233, 179] on span "Design" at bounding box center [228, 187] width 41 height 20
click at [235, 237] on icon at bounding box center [229, 225] width 25 height 25
